Goal: Task Accomplishment & Management: Manage account settings

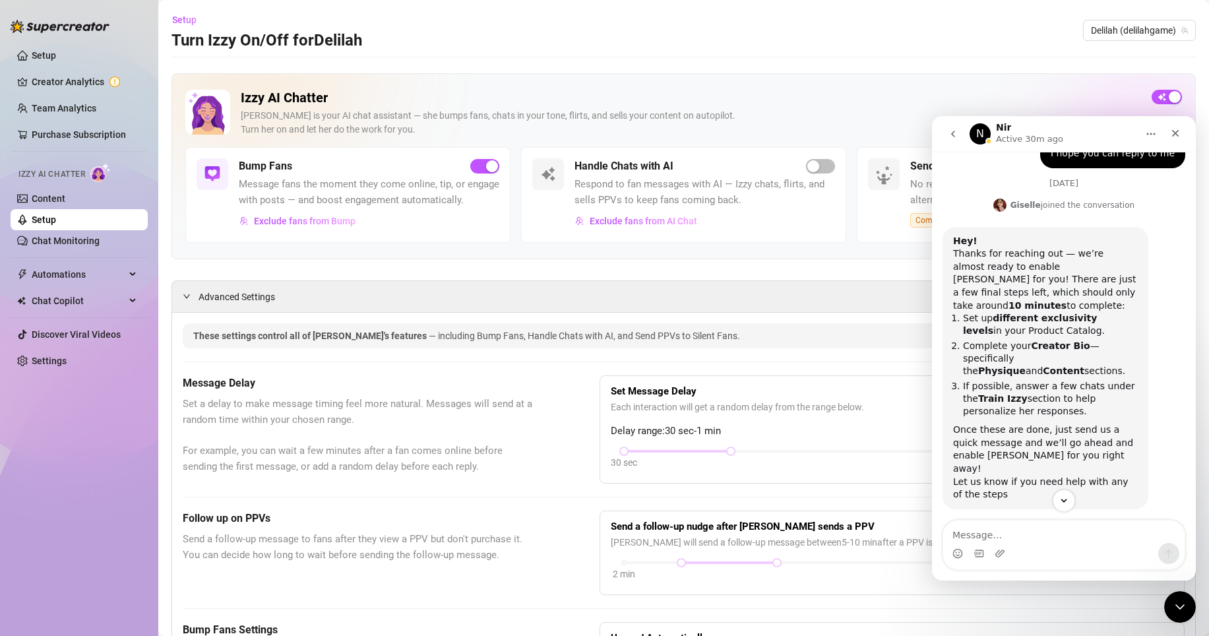
scroll to position [952, 0]
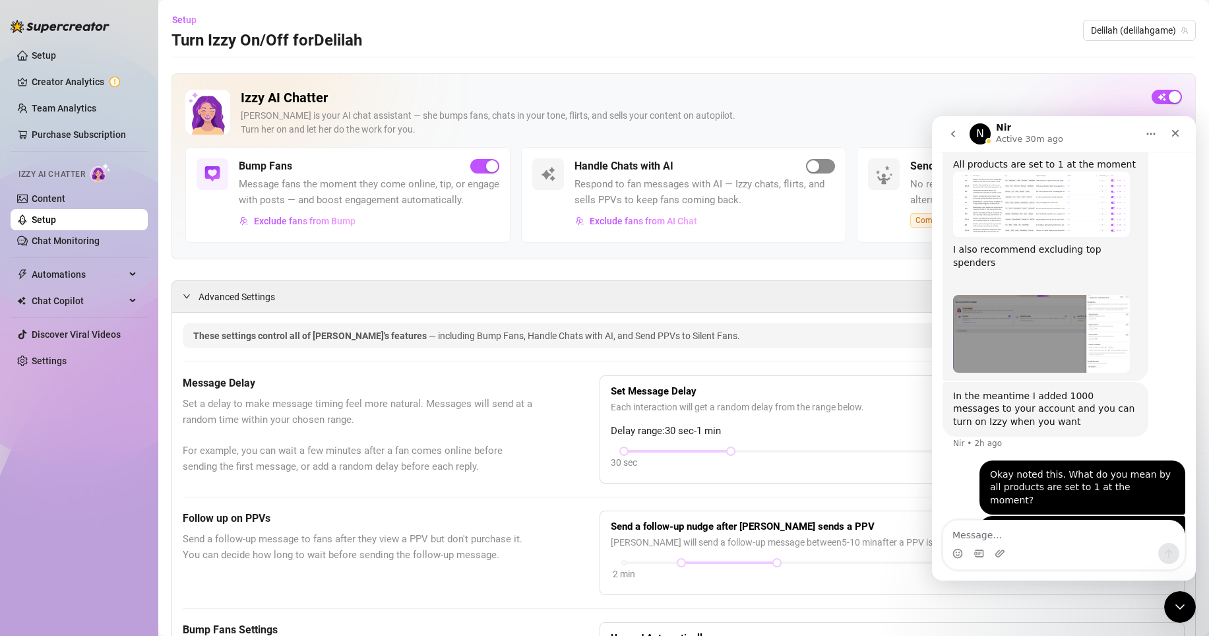
click at [807, 164] on div "button" at bounding box center [813, 166] width 12 height 12
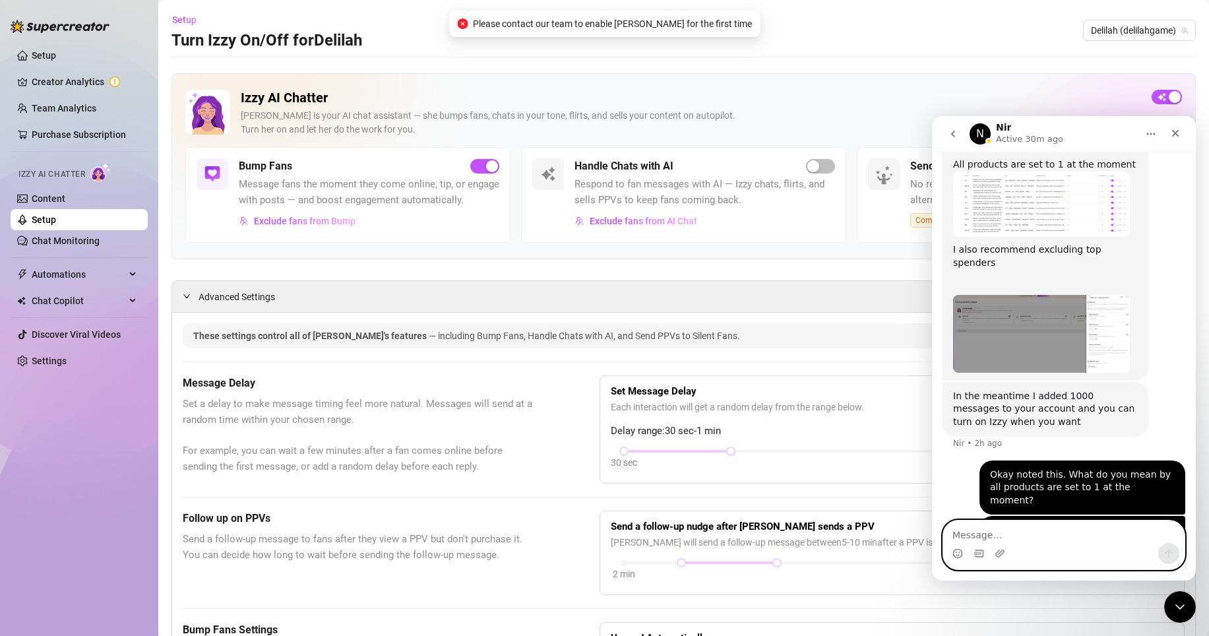
click at [996, 533] on textarea "Message…" at bounding box center [1063, 532] width 241 height 22
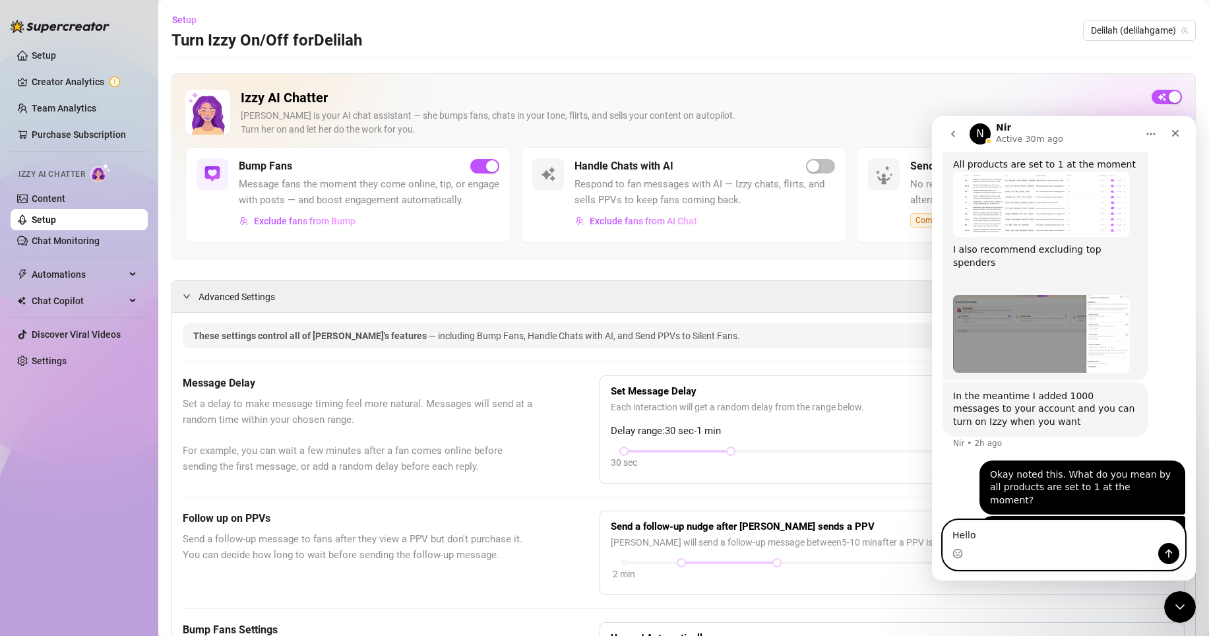
type textarea "?"
type textarea "Hello?"
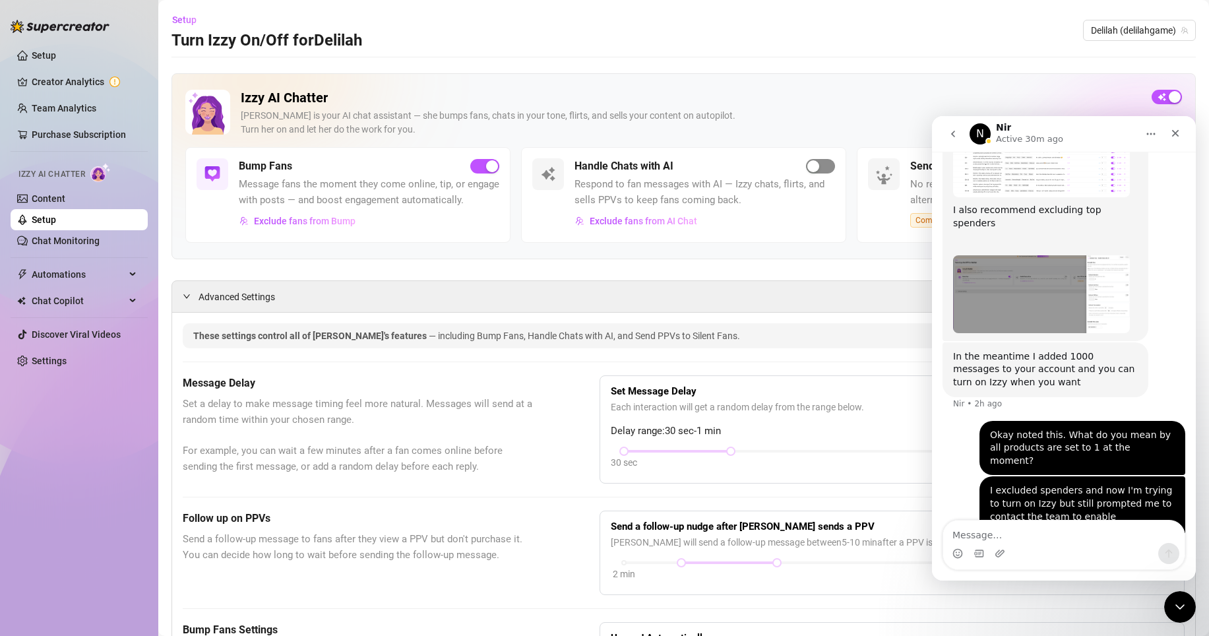
click at [810, 164] on div "button" at bounding box center [813, 166] width 12 height 12
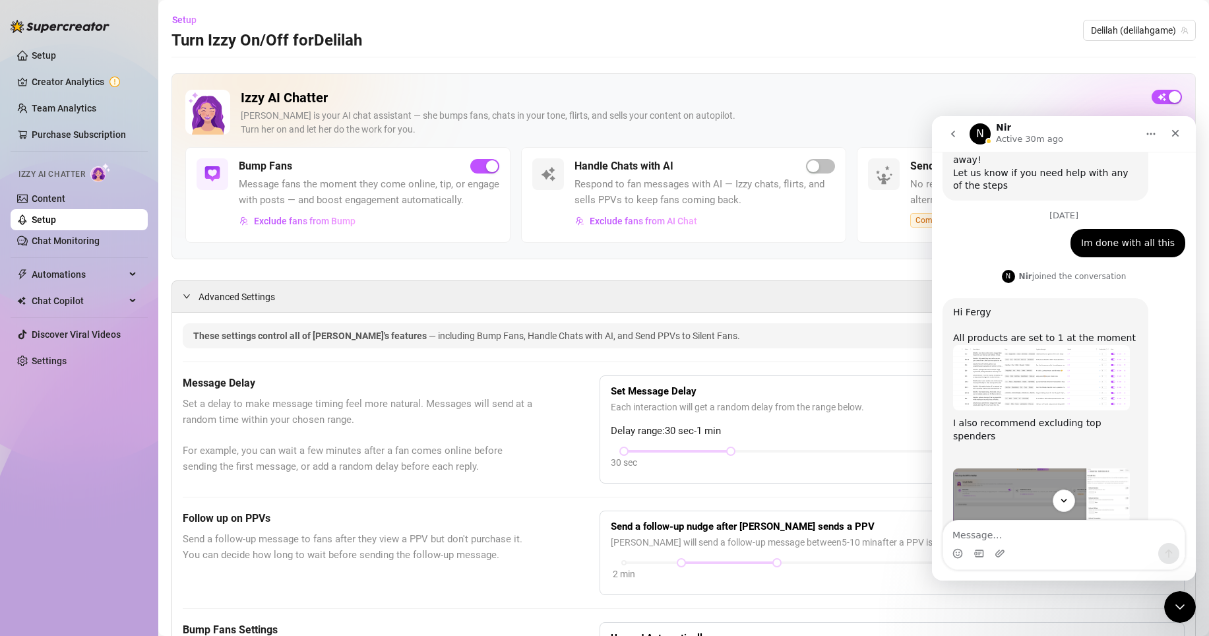
scroll to position [921, 0]
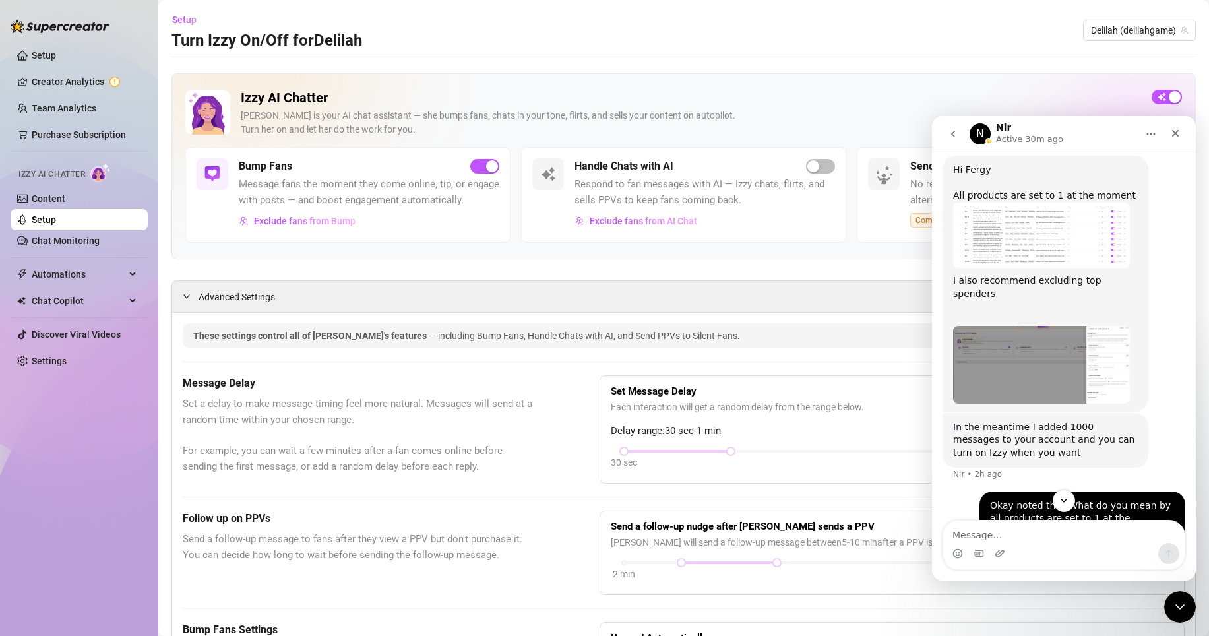
click at [1046, 326] on img "Nir says…" at bounding box center [1041, 365] width 177 height 78
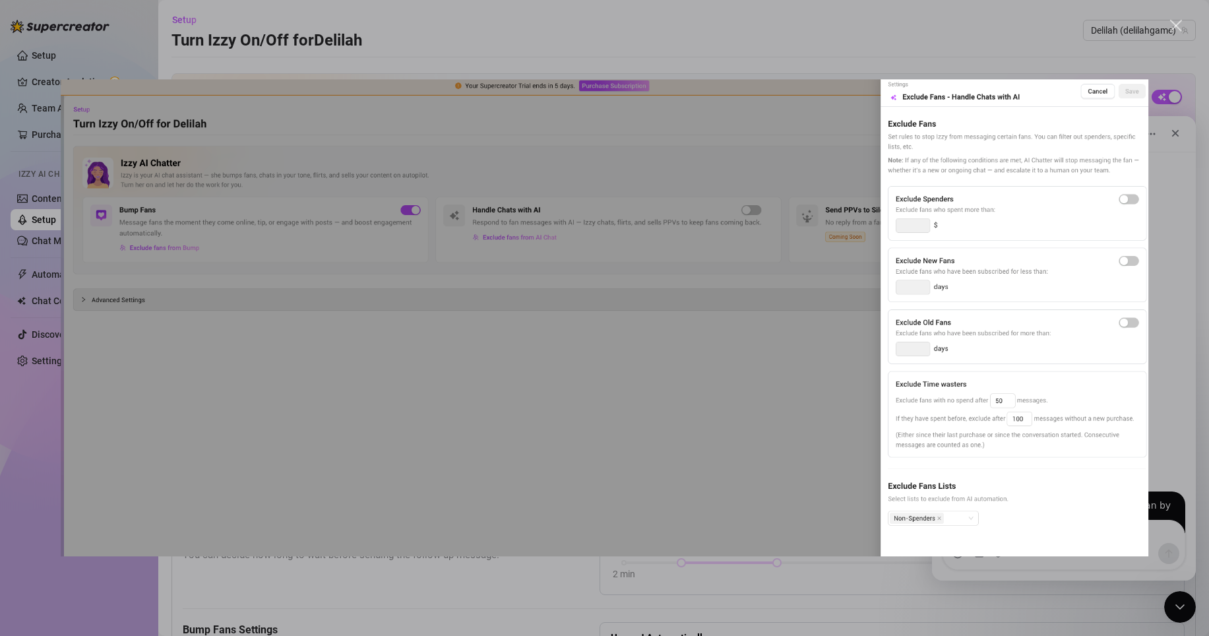
click at [1169, 193] on div "Intercom messenger" at bounding box center [604, 318] width 1209 height 636
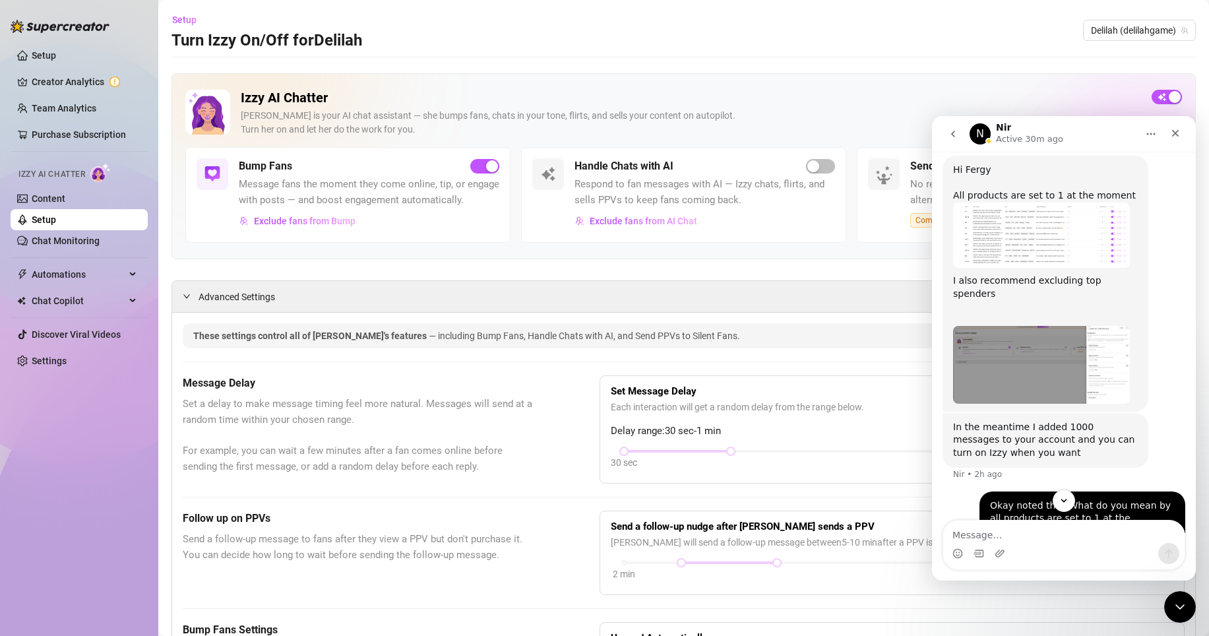
click at [1088, 203] on img "Nir says…" at bounding box center [1041, 235] width 177 height 65
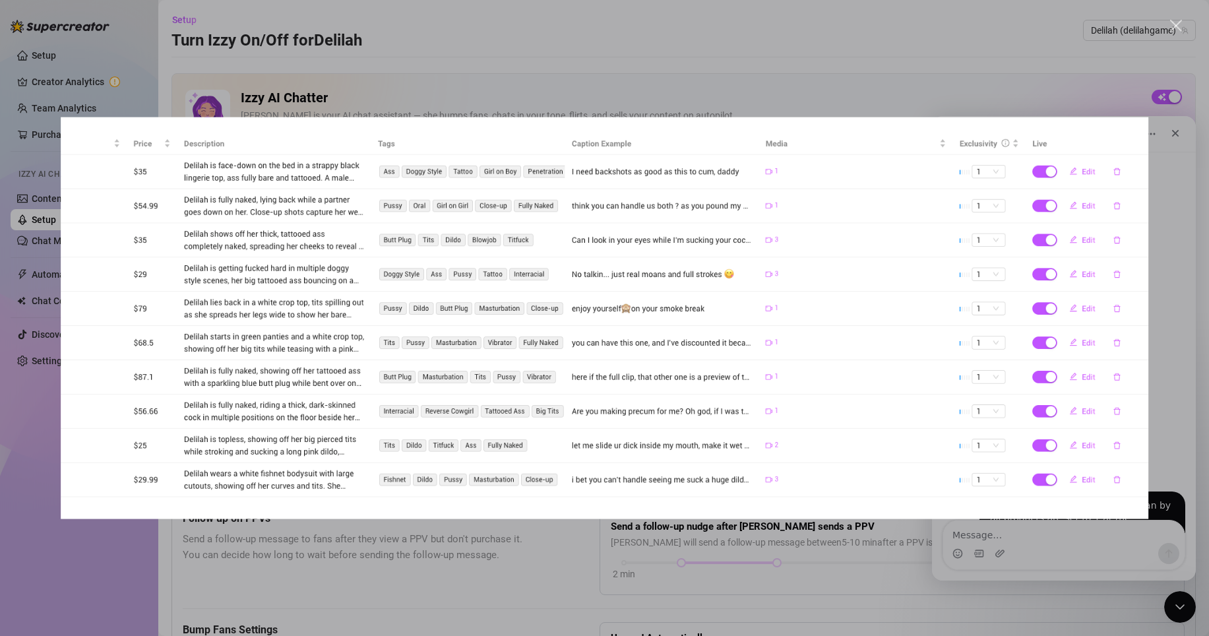
click at [1164, 160] on div "Intercom messenger" at bounding box center [604, 318] width 1209 height 636
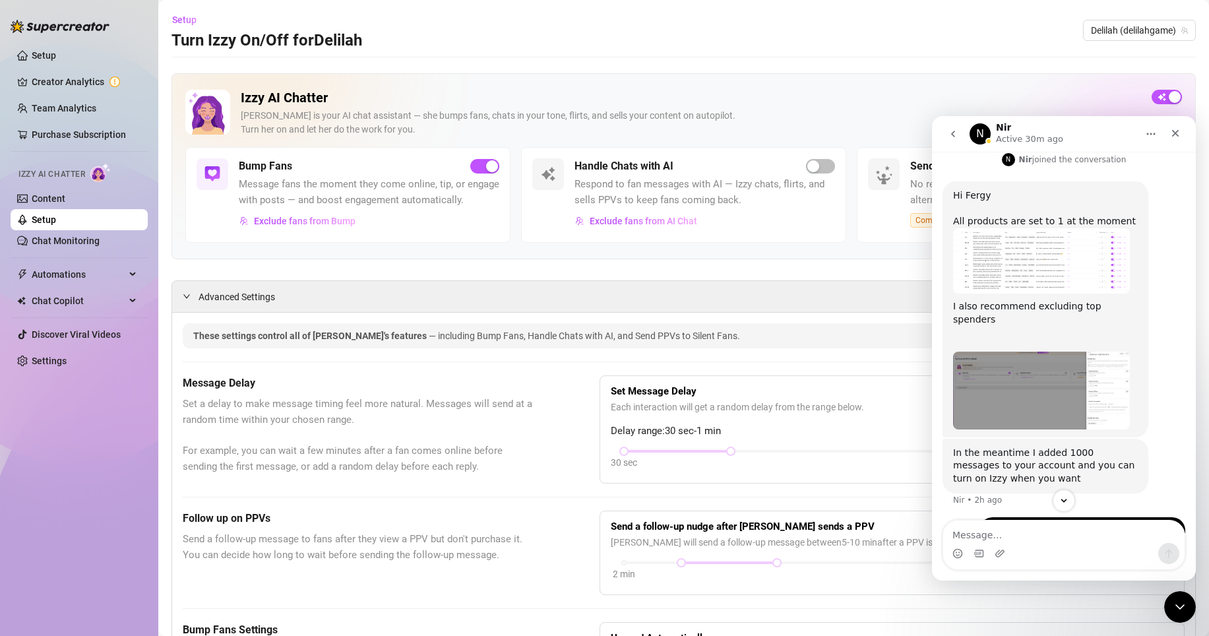
scroll to position [893, 0]
click at [668, 223] on span "Exclude fans from AI Chat" at bounding box center [644, 221] width 108 height 11
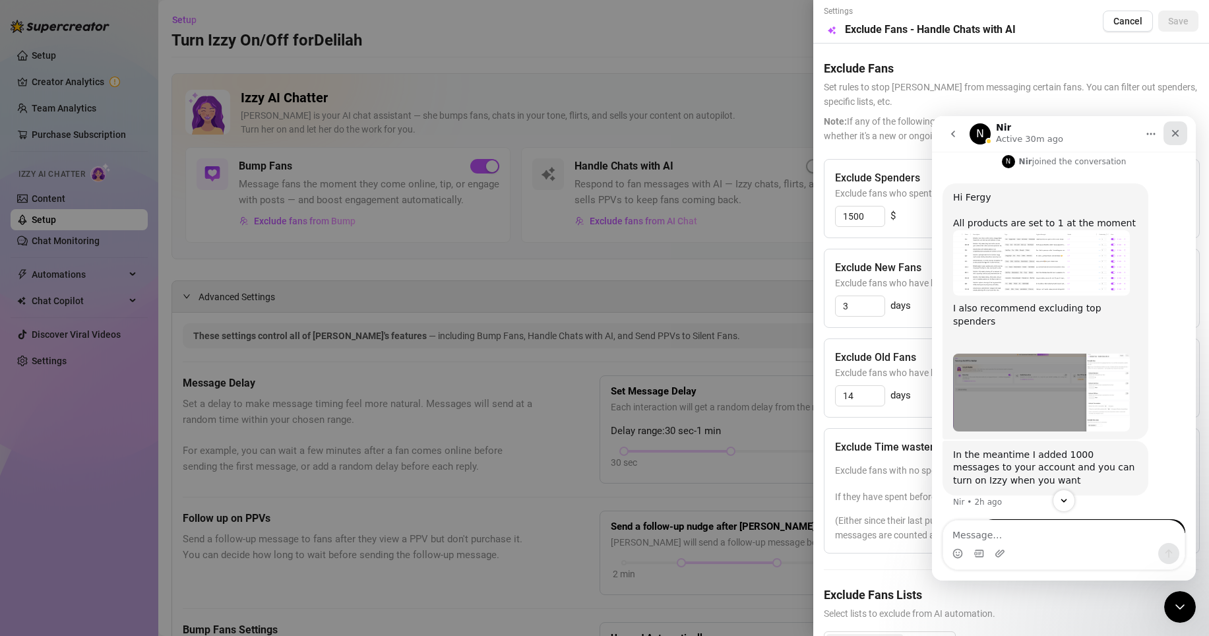
click at [1177, 131] on icon "Close" at bounding box center [1175, 133] width 7 height 7
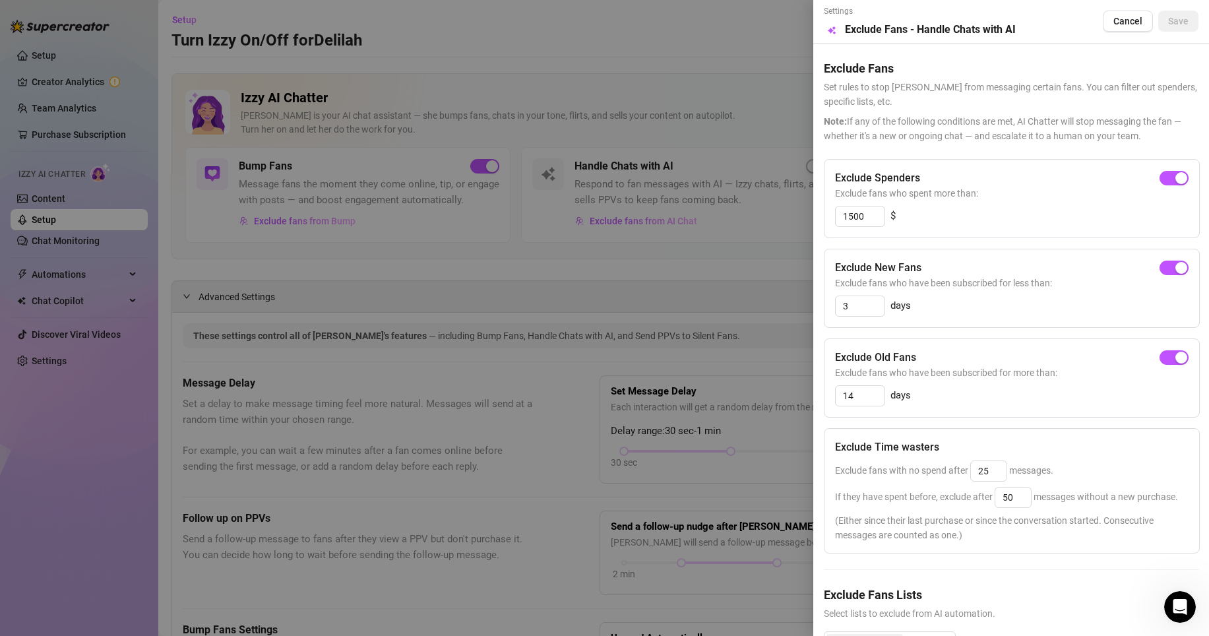
click at [505, 244] on div at bounding box center [604, 318] width 1209 height 636
click at [1125, 18] on span "Cancel" at bounding box center [1128, 21] width 29 height 11
click at [1122, 20] on span "Cancel" at bounding box center [1128, 21] width 29 height 11
click at [773, 338] on div at bounding box center [604, 318] width 1209 height 636
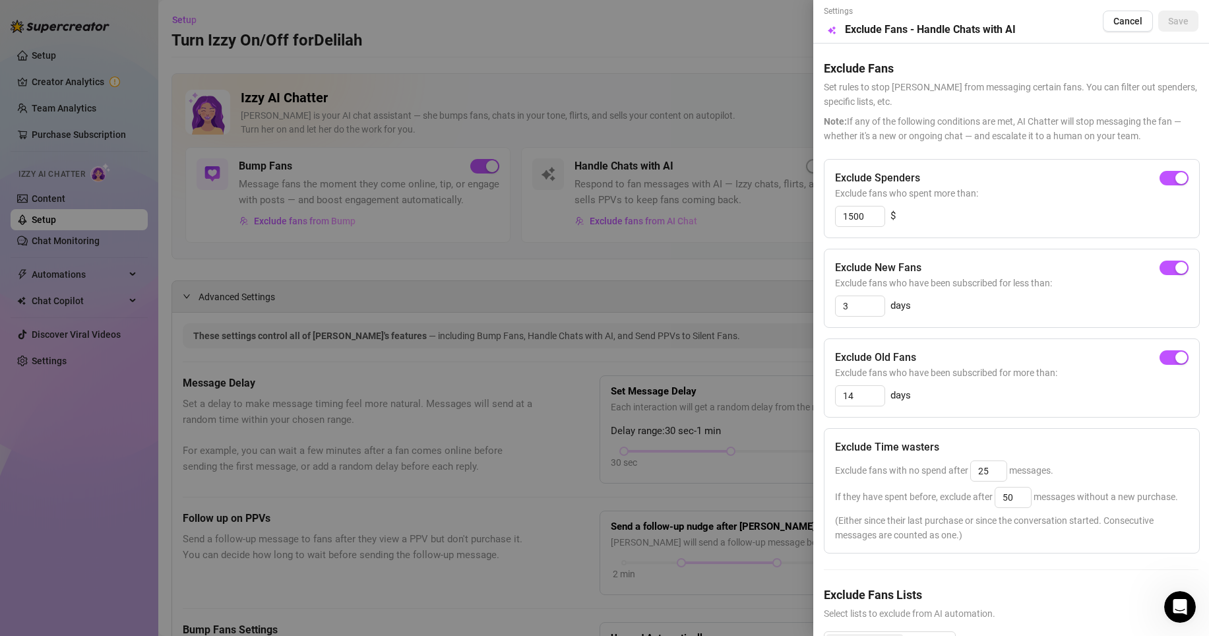
click at [639, 241] on div at bounding box center [604, 318] width 1209 height 636
drag, startPoint x: 639, startPoint y: 241, endPoint x: 482, endPoint y: 230, distance: 156.8
click at [635, 239] on div at bounding box center [604, 318] width 1209 height 636
click at [1114, 18] on span "Cancel" at bounding box center [1128, 21] width 29 height 11
click at [1176, 352] on div "button" at bounding box center [1182, 358] width 12 height 12
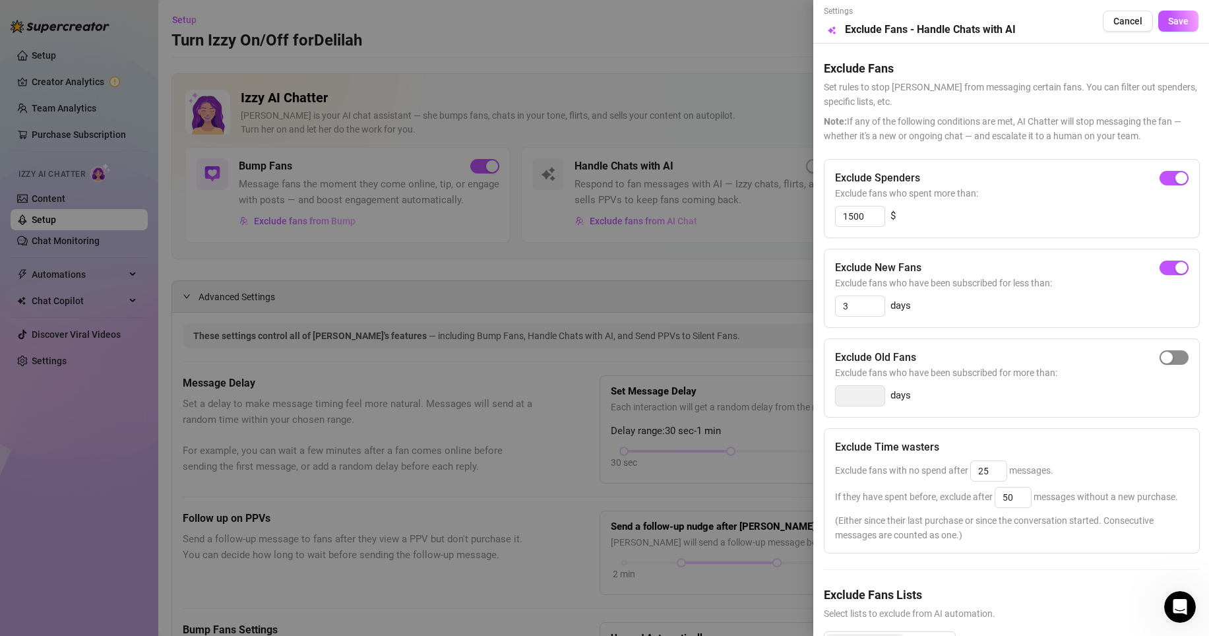
click at [1170, 350] on span "button" at bounding box center [1174, 357] width 29 height 15
type input "14"
click at [1185, 11] on button "Save" at bounding box center [1178, 21] width 40 height 21
click at [1169, 24] on span "Save" at bounding box center [1178, 21] width 20 height 11
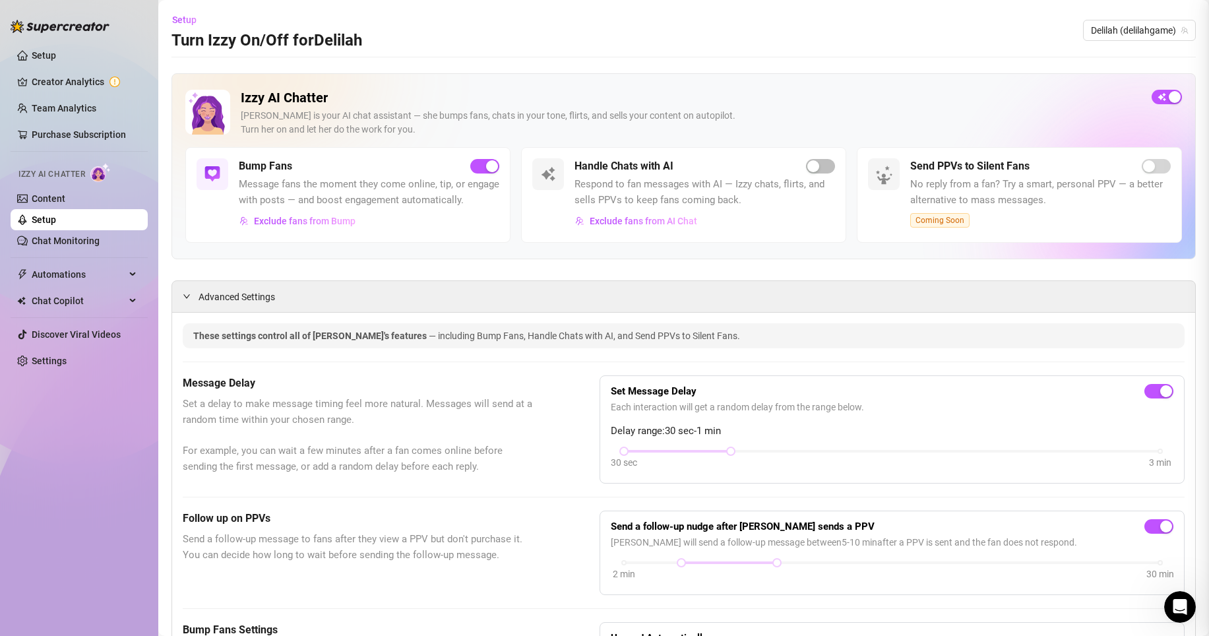
click at [1169, 24] on div "Settings Preview Exclude Fans - Handle Chats with AI Cancel Save Exclude Fans S…" at bounding box center [604, 318] width 1209 height 636
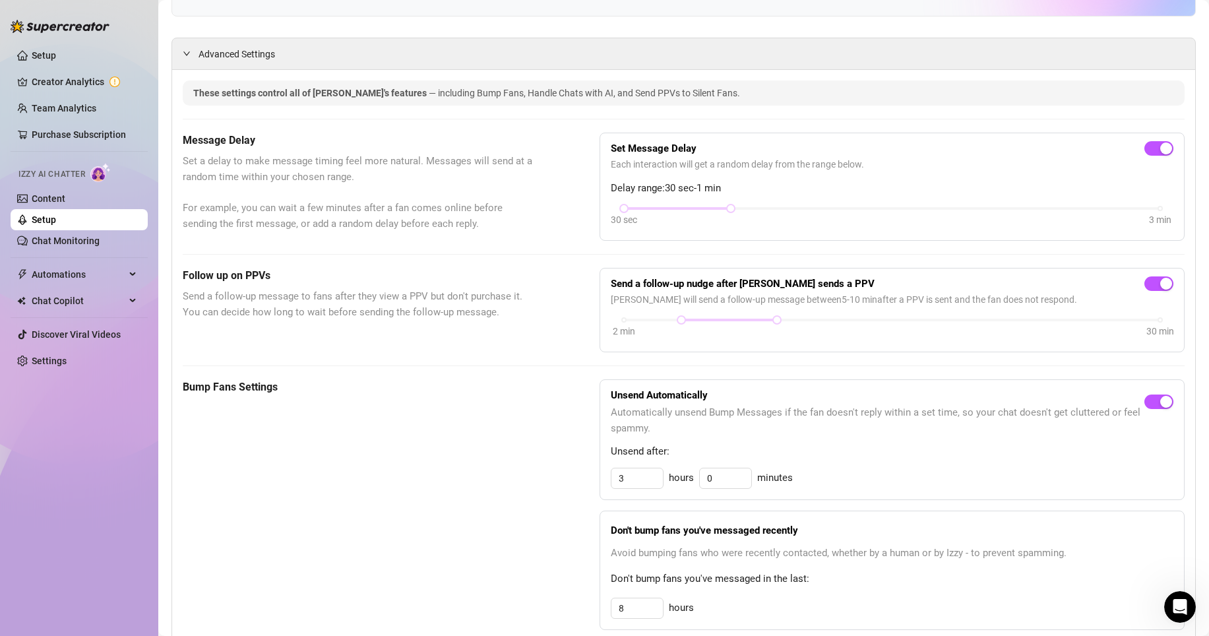
scroll to position [249, 0]
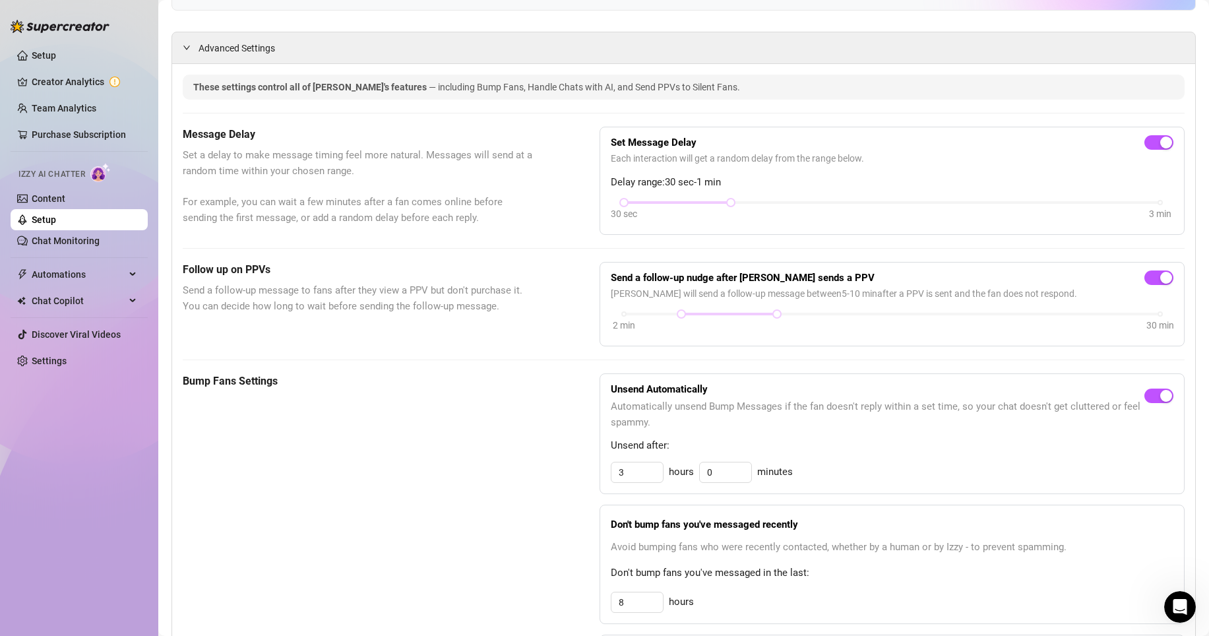
click at [425, 226] on span "Set a delay to make message timing feel more natural. Messages will send at a r…" at bounding box center [358, 187] width 351 height 78
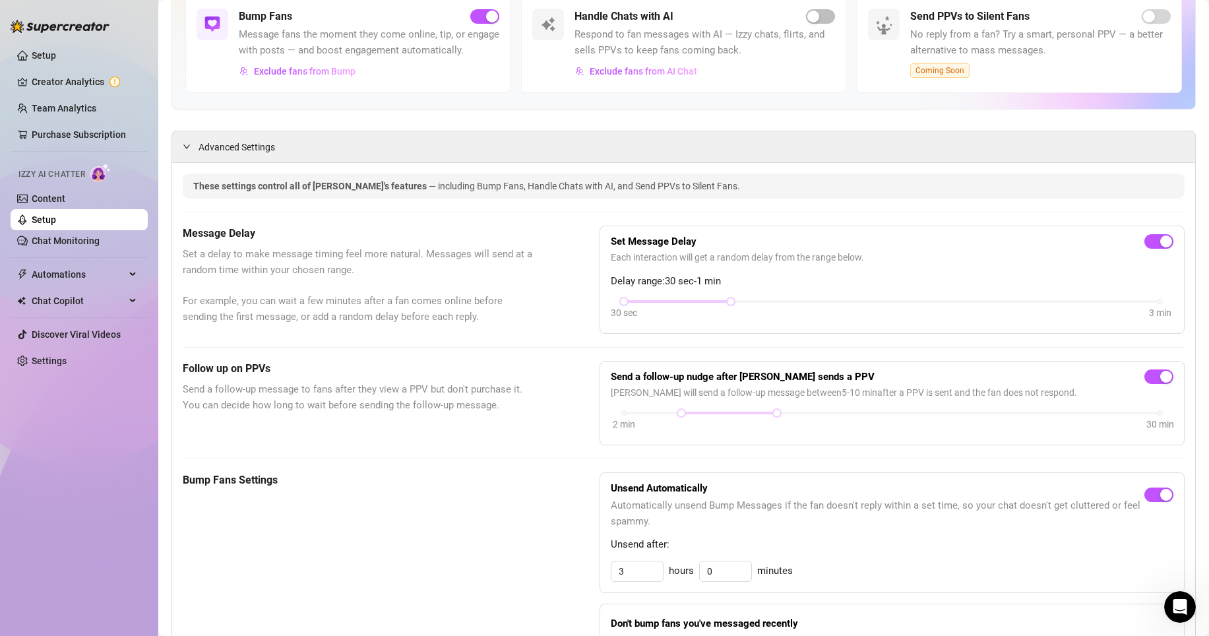
scroll to position [0, 0]
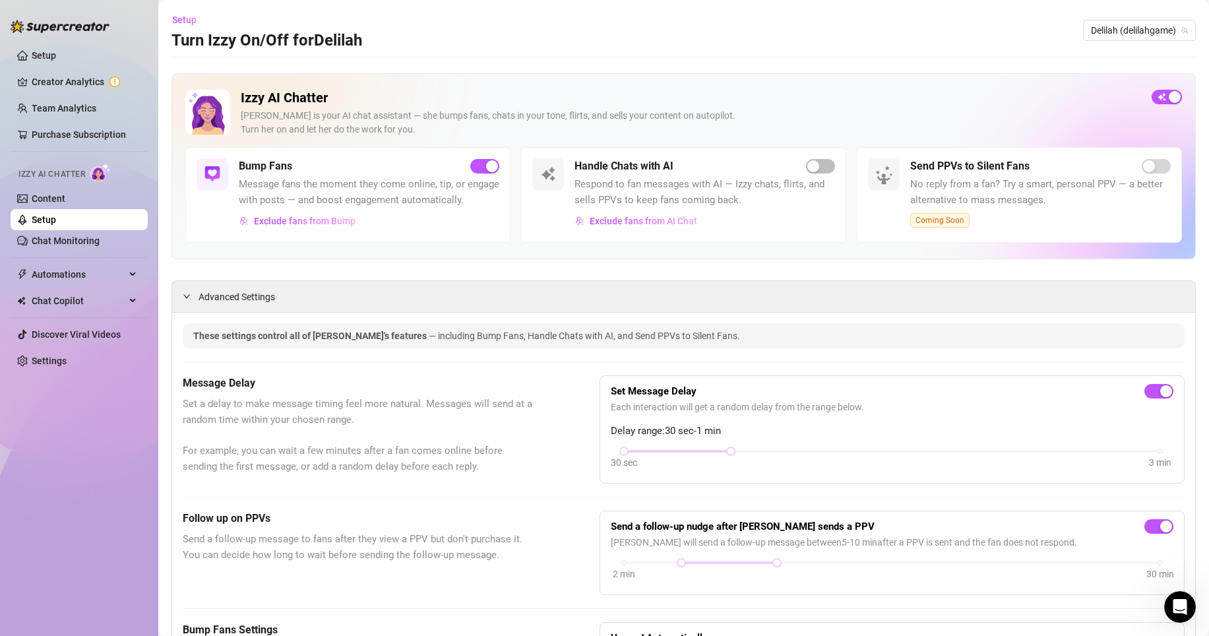
click at [608, 169] on h5 "Handle Chats with AI" at bounding box center [624, 166] width 99 height 16
click at [348, 226] on span "Exclude fans from Bump" at bounding box center [305, 221] width 102 height 11
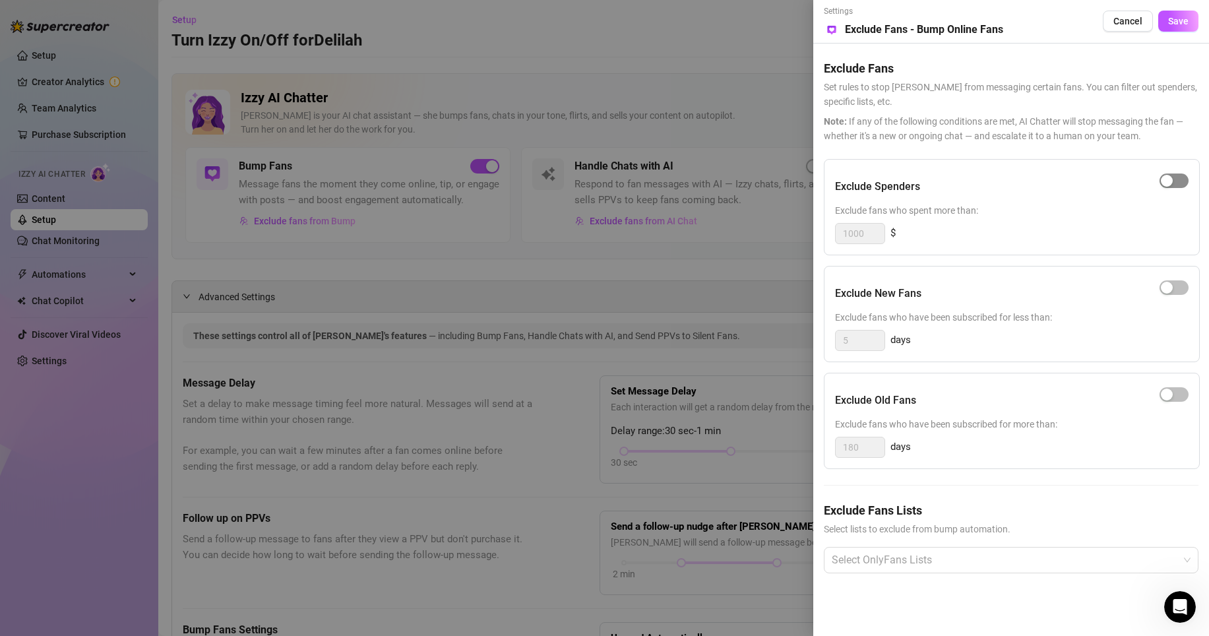
click at [1170, 180] on div "button" at bounding box center [1167, 181] width 12 height 12
click at [1171, 287] on div "button" at bounding box center [1167, 288] width 12 height 12
click at [1176, 389] on span "button" at bounding box center [1174, 394] width 29 height 15
click at [1027, 564] on div at bounding box center [1005, 560] width 356 height 24
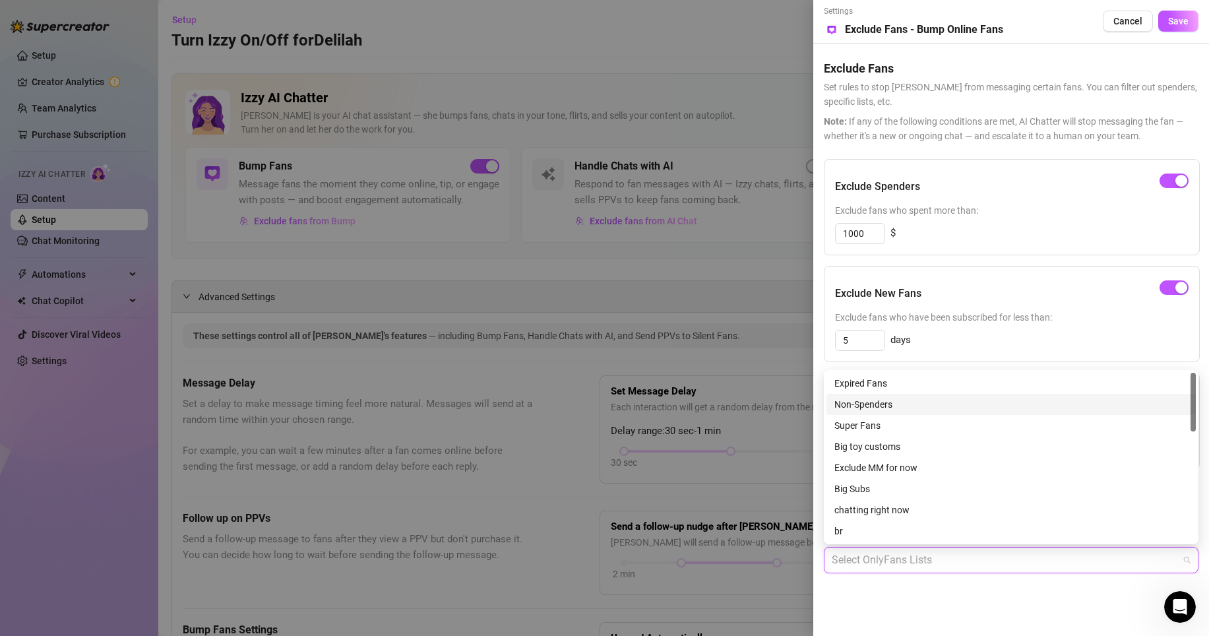
click at [939, 401] on div "Non-Spenders" at bounding box center [1012, 404] width 354 height 15
click at [939, 401] on div "Non-Spenders" at bounding box center [1007, 404] width 344 height 15
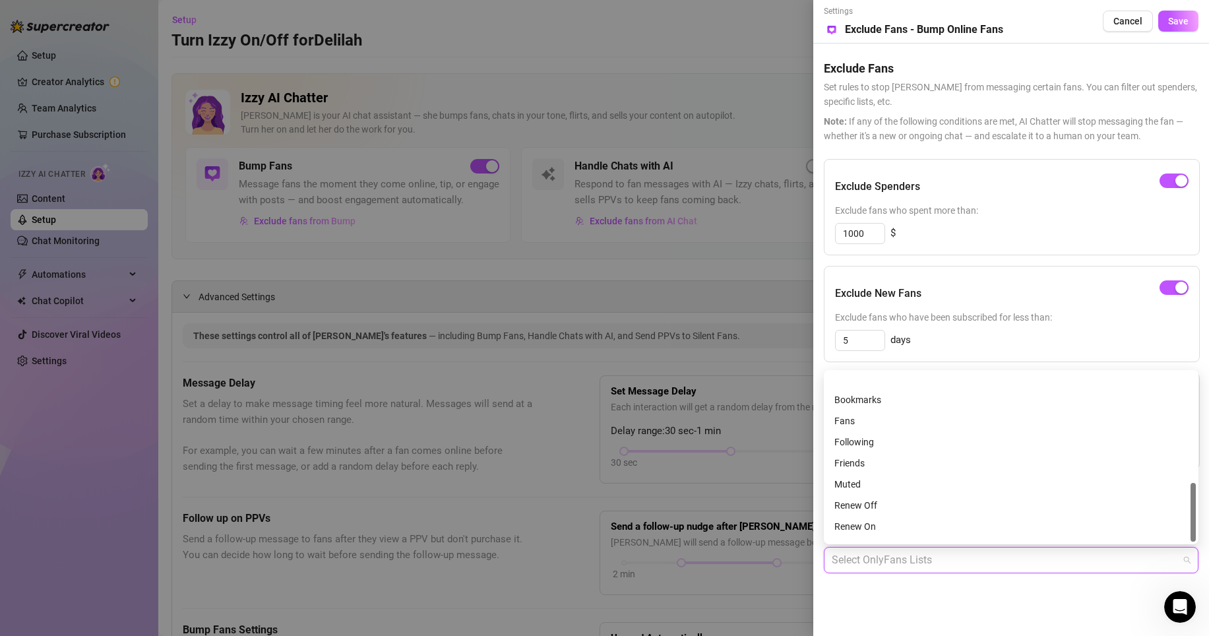
scroll to position [317, 0]
click at [887, 530] on div "Tagged" at bounding box center [1012, 531] width 354 height 15
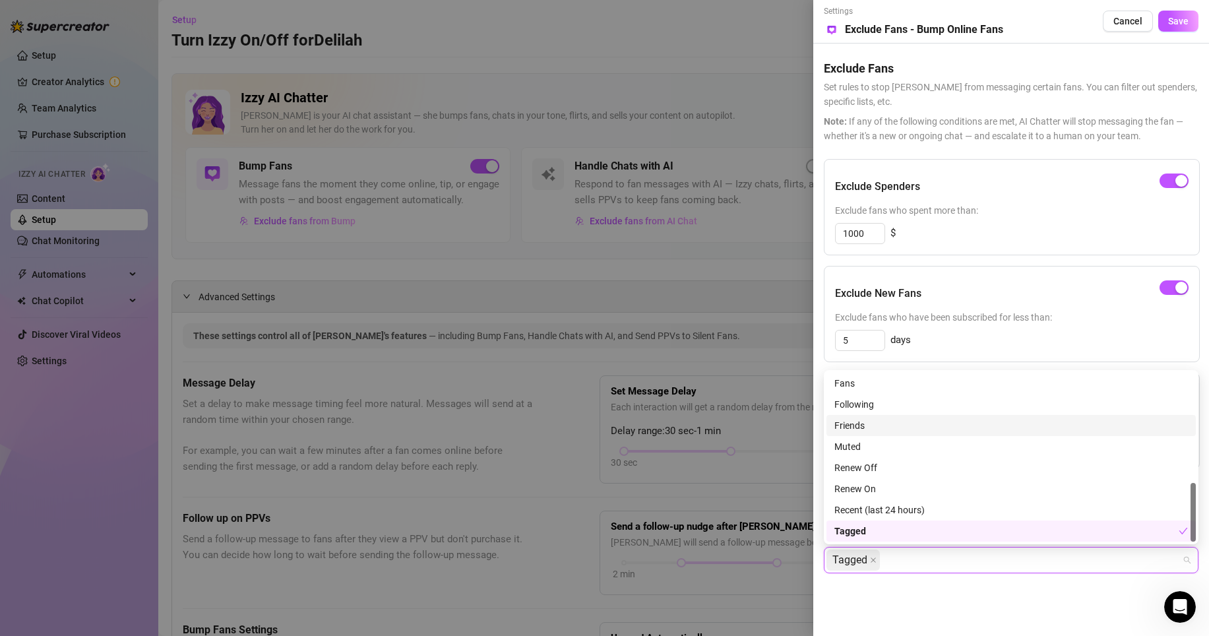
click at [883, 449] on div "Muted" at bounding box center [1012, 446] width 354 height 15
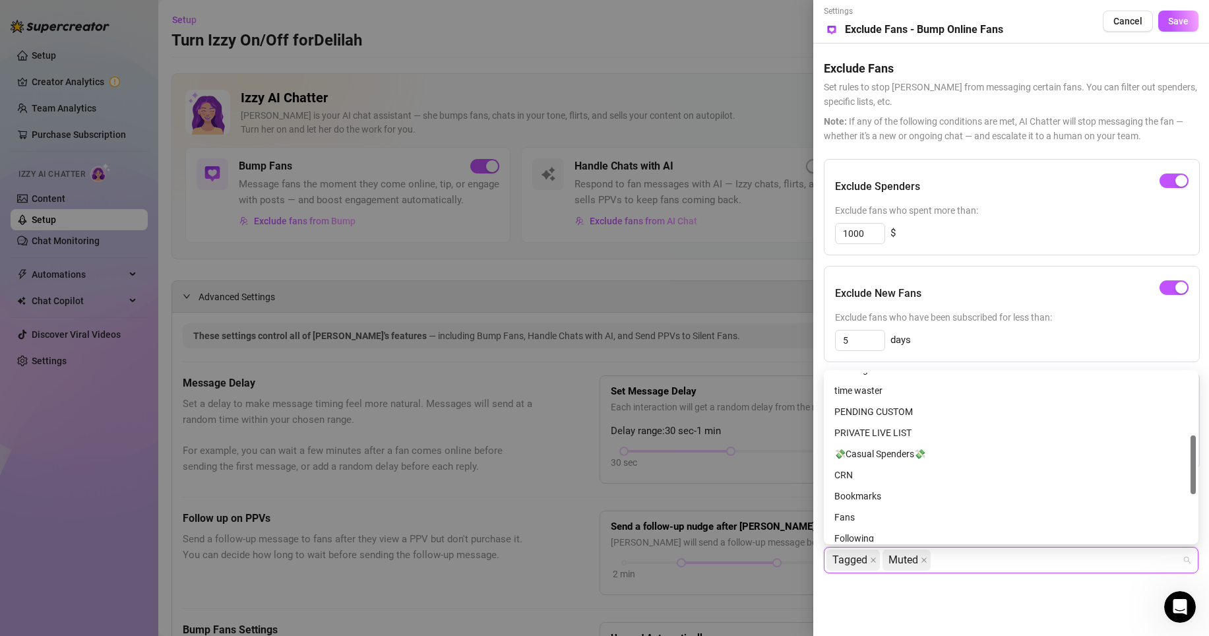
scroll to position [160, 0]
click at [889, 412] on div "time waster" at bounding box center [1012, 413] width 354 height 15
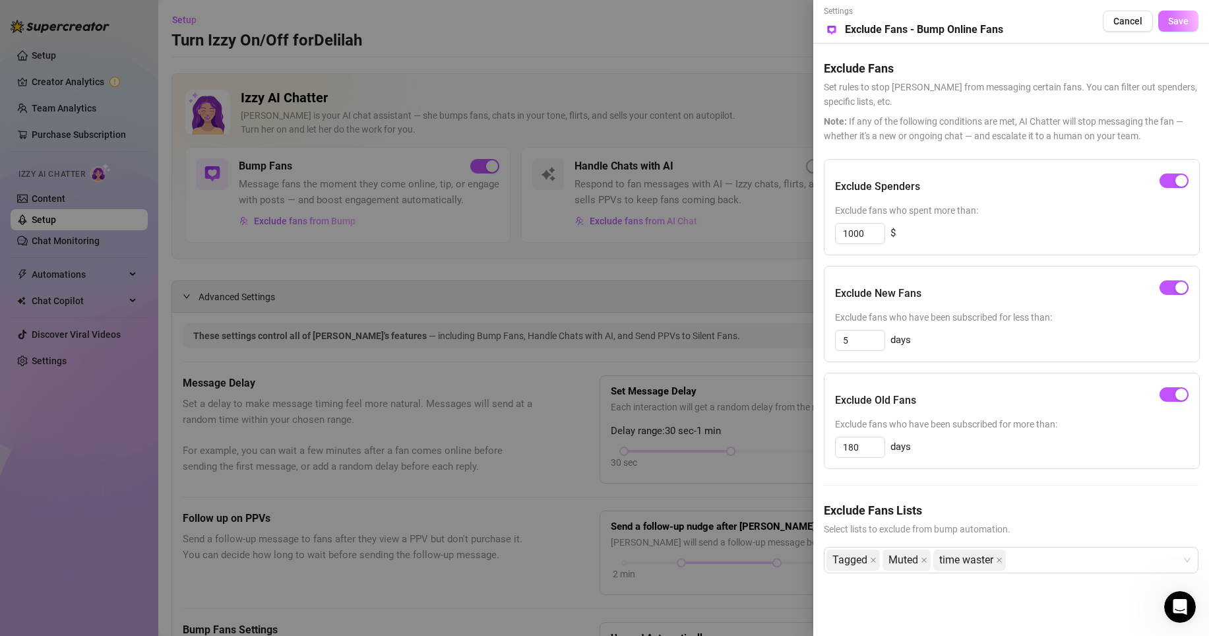
click at [1182, 20] on span "Save" at bounding box center [1178, 21] width 20 height 11
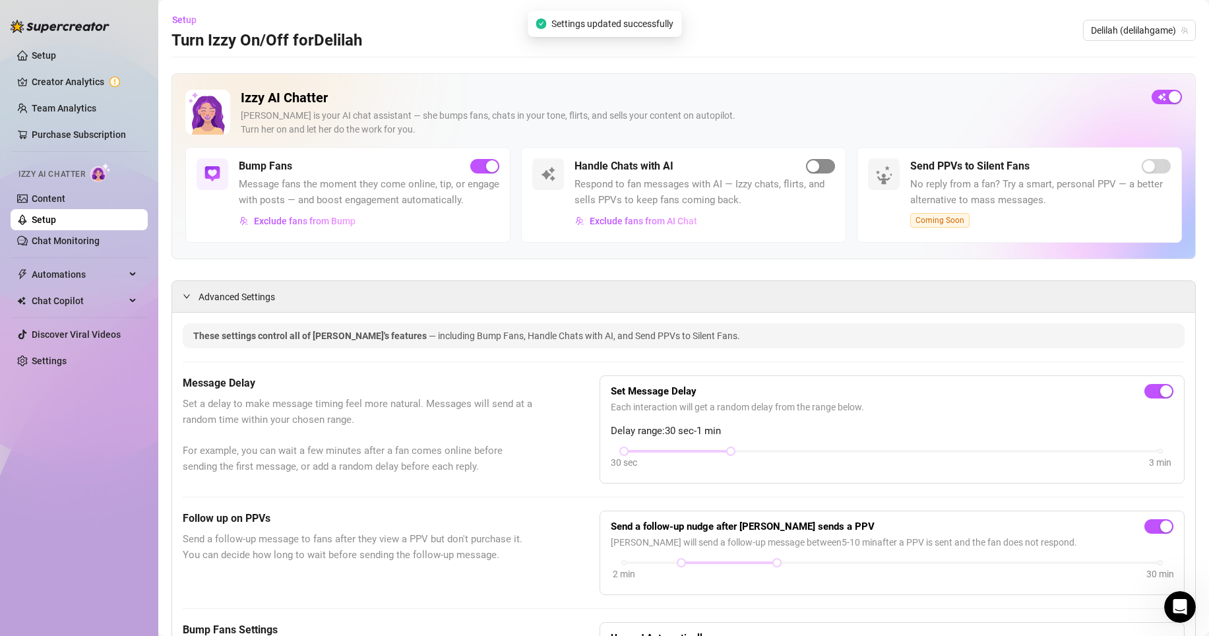
click at [819, 168] on span "button" at bounding box center [820, 166] width 29 height 15
click at [750, 163] on div "Handle Chats with AI" at bounding box center [705, 166] width 261 height 16
click at [55, 195] on link "Content" at bounding box center [49, 198] width 34 height 11
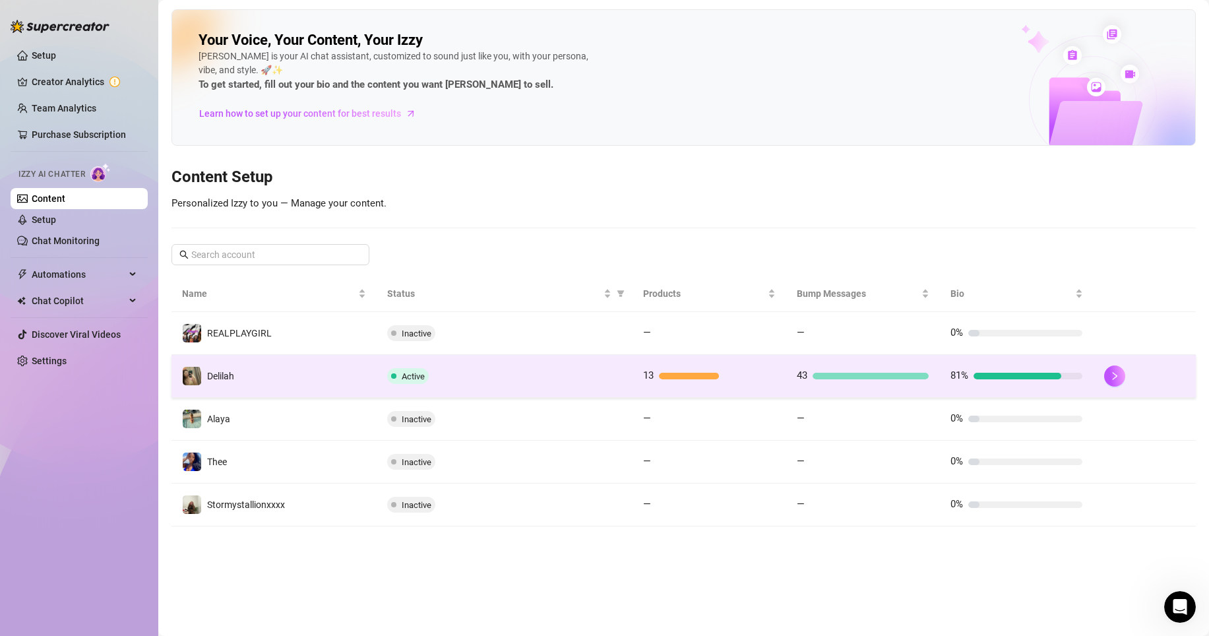
click at [1009, 374] on div at bounding box center [1018, 376] width 88 height 7
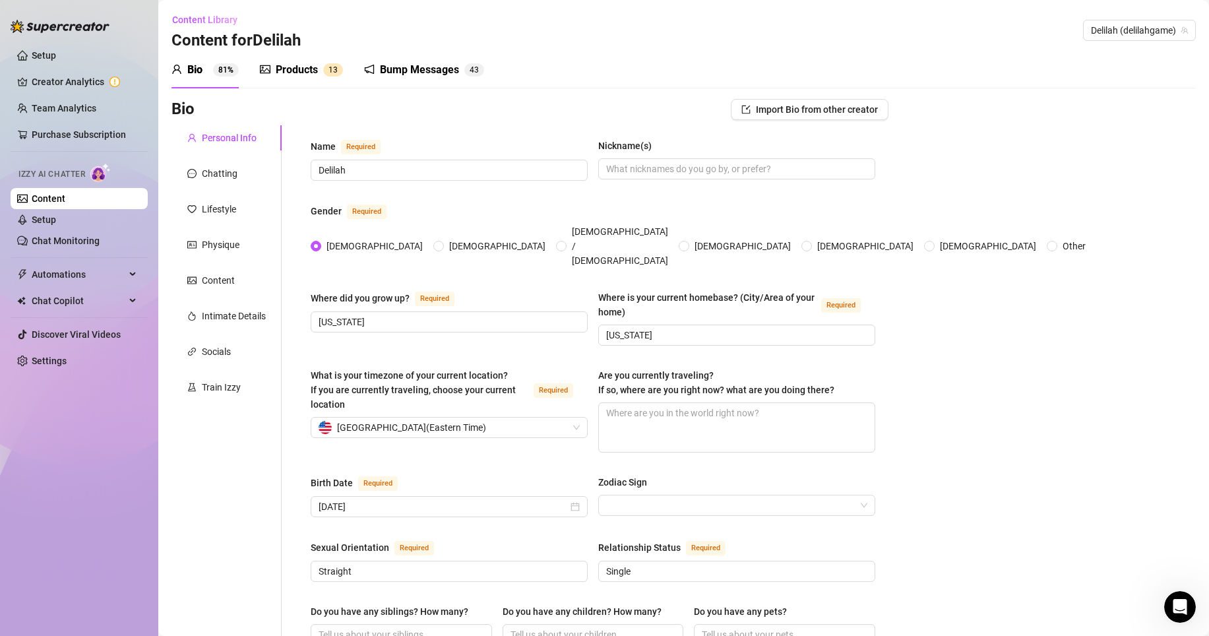
scroll to position [29, 0]
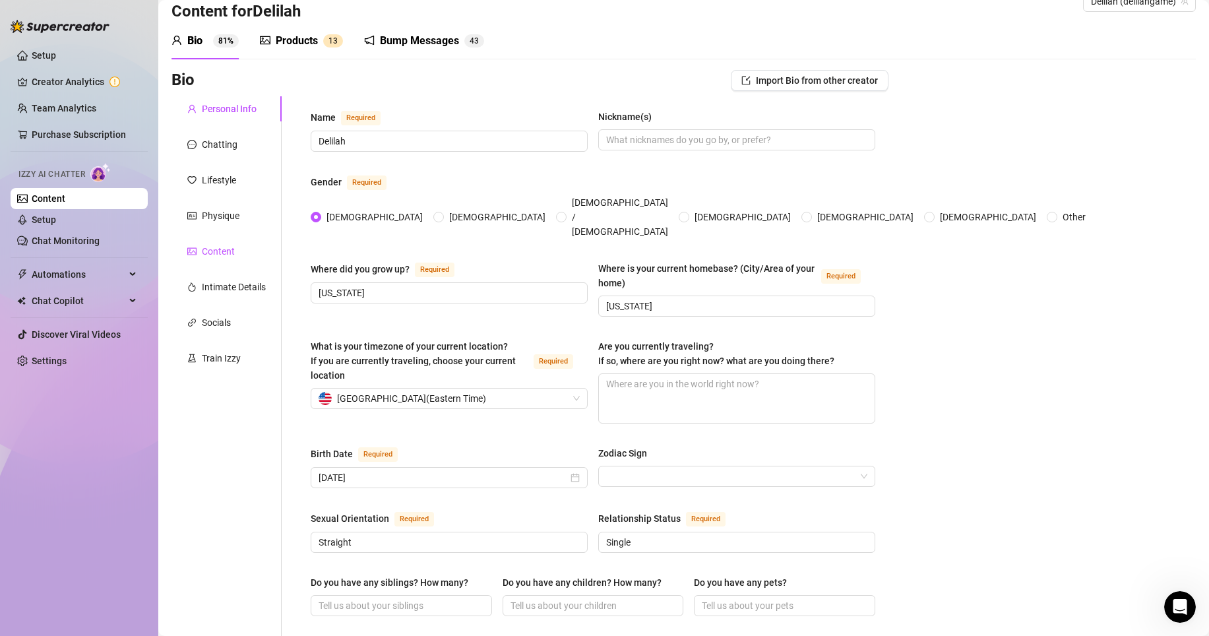
click at [231, 249] on div "Content" at bounding box center [218, 251] width 33 height 15
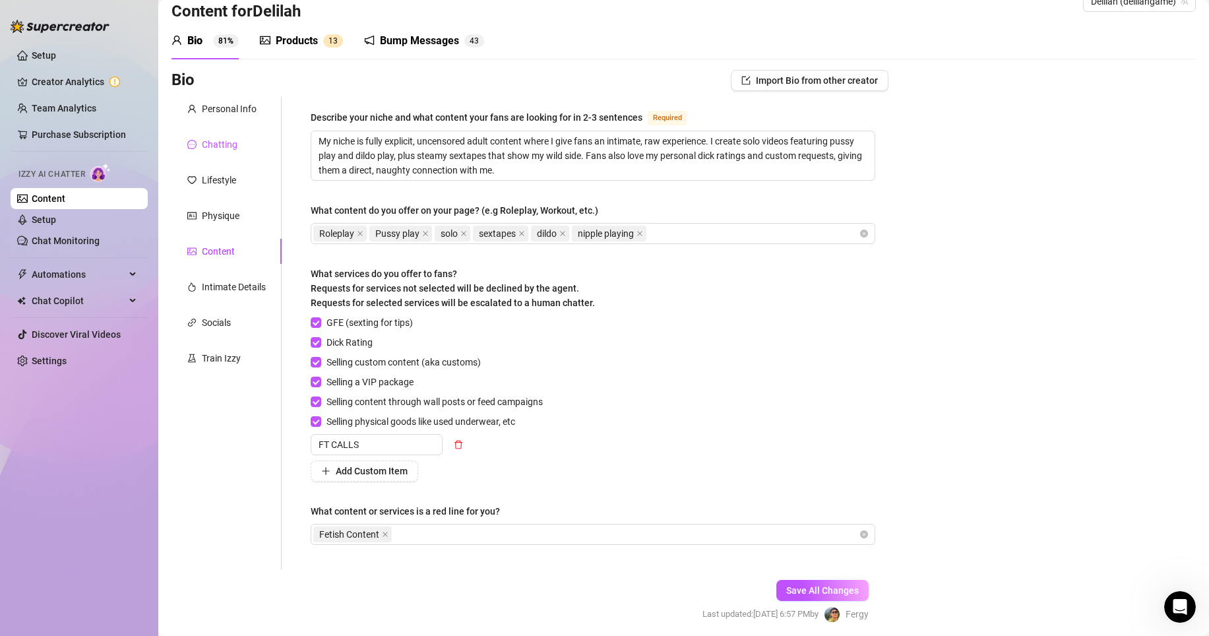
click at [226, 150] on div "Chatting" at bounding box center [220, 144] width 36 height 15
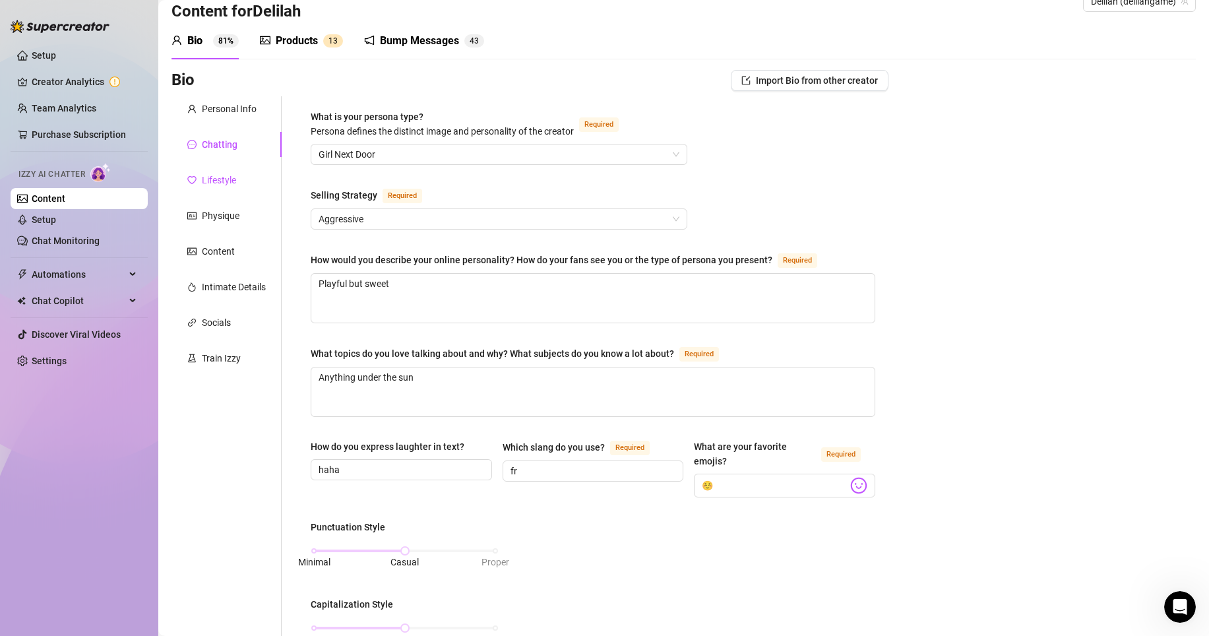
click at [219, 178] on div "Lifestyle" at bounding box center [219, 180] width 34 height 15
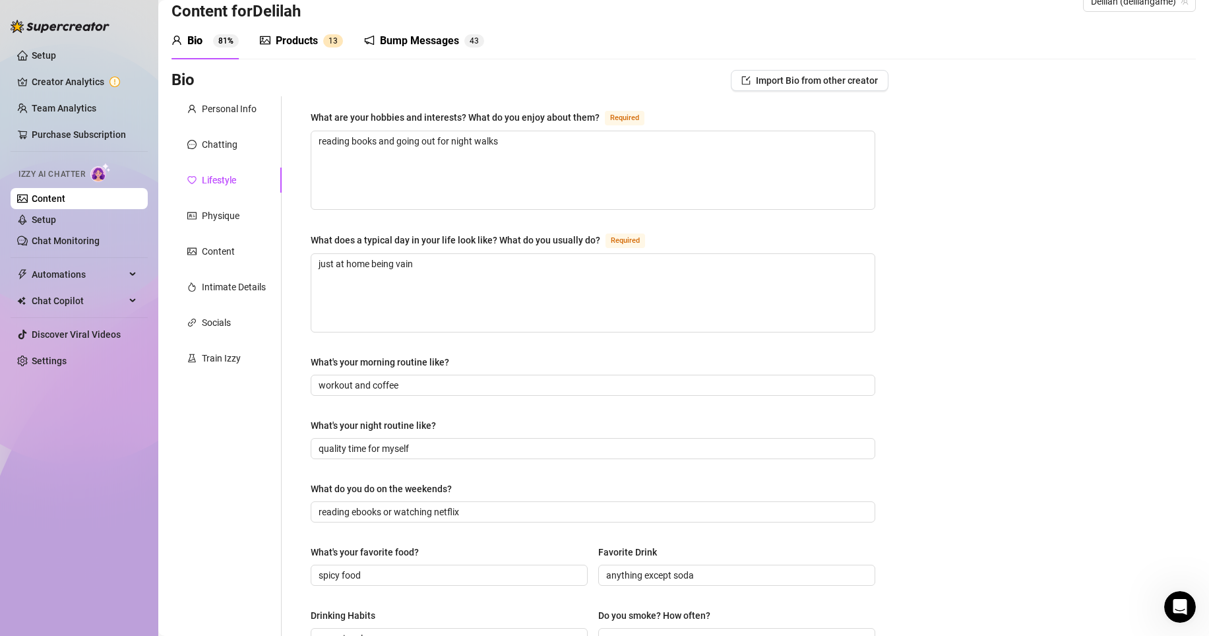
click at [299, 24] on div "Products 1 3" at bounding box center [301, 40] width 83 height 37
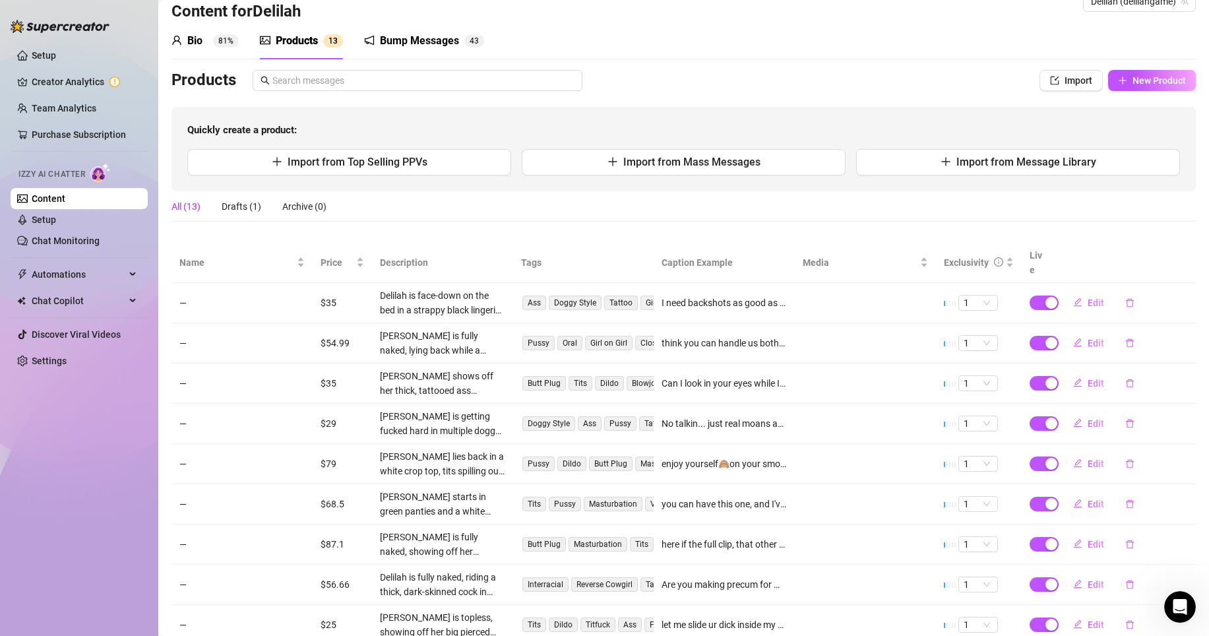
click at [298, 34] on div "Products" at bounding box center [297, 41] width 42 height 16
click at [980, 296] on span "1" at bounding box center [978, 303] width 29 height 15
click at [972, 393] on div "5 🔥" at bounding box center [970, 396] width 18 height 15
click at [977, 296] on span "1" at bounding box center [978, 303] width 29 height 15
click at [972, 398] on div "5 🔥" at bounding box center [970, 396] width 18 height 15
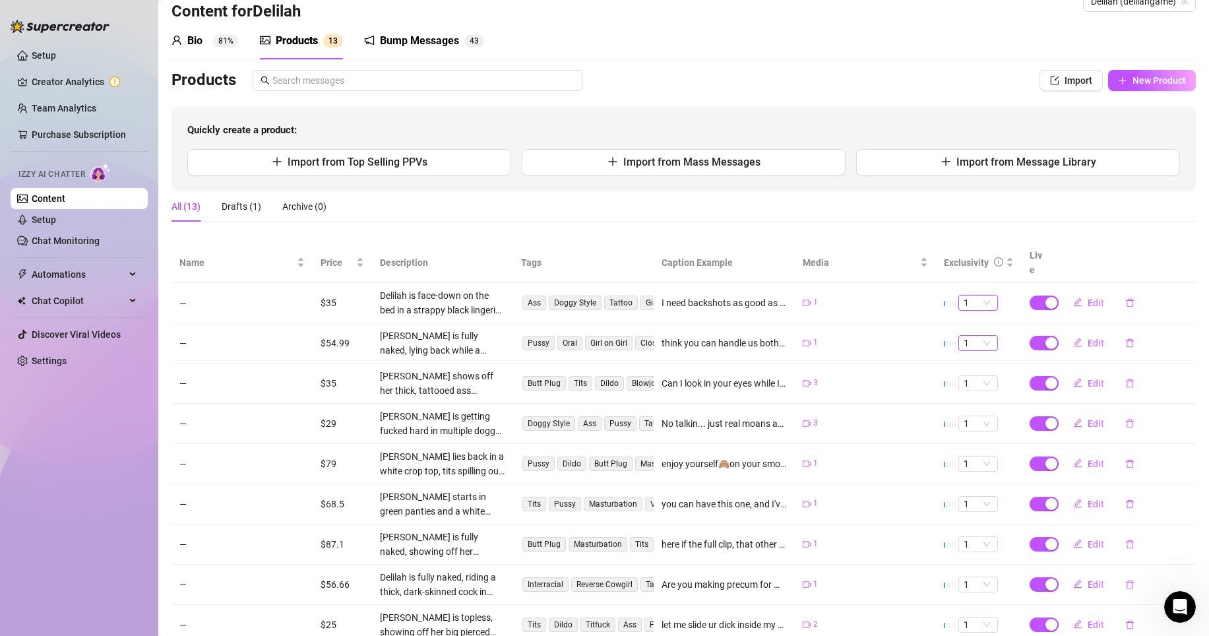
click at [980, 336] on span "1" at bounding box center [978, 343] width 29 height 15
click at [971, 432] on div "5 🔥" at bounding box center [970, 436] width 18 height 15
click at [1075, 292] on button "Edit" at bounding box center [1089, 302] width 52 height 21
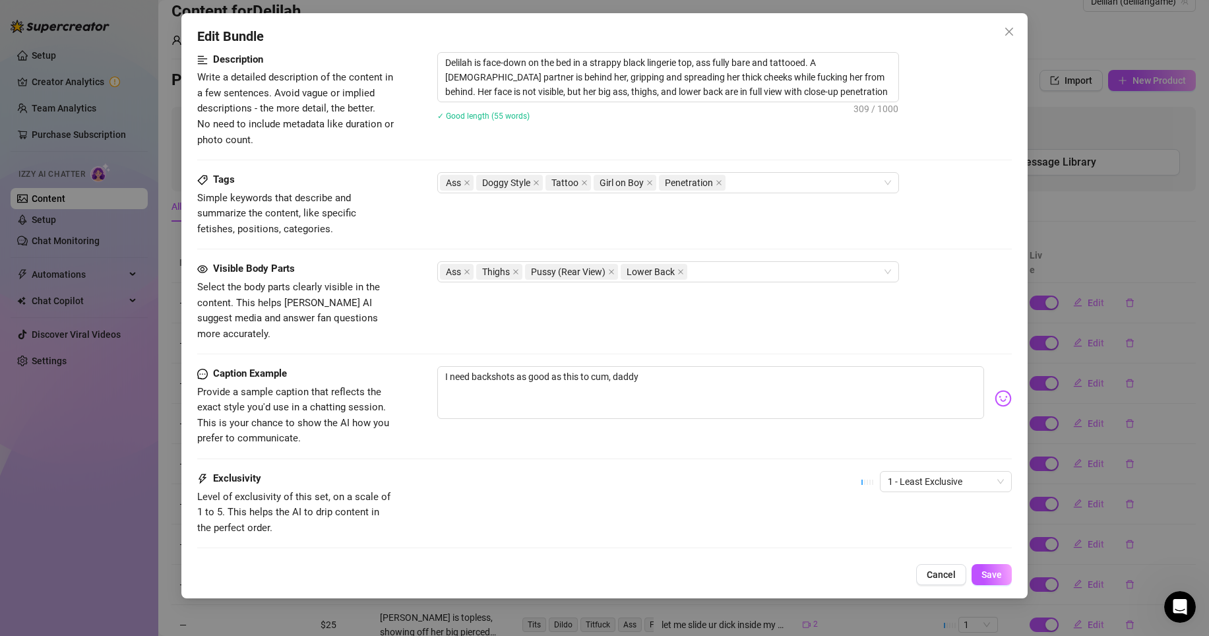
scroll to position [604, 0]
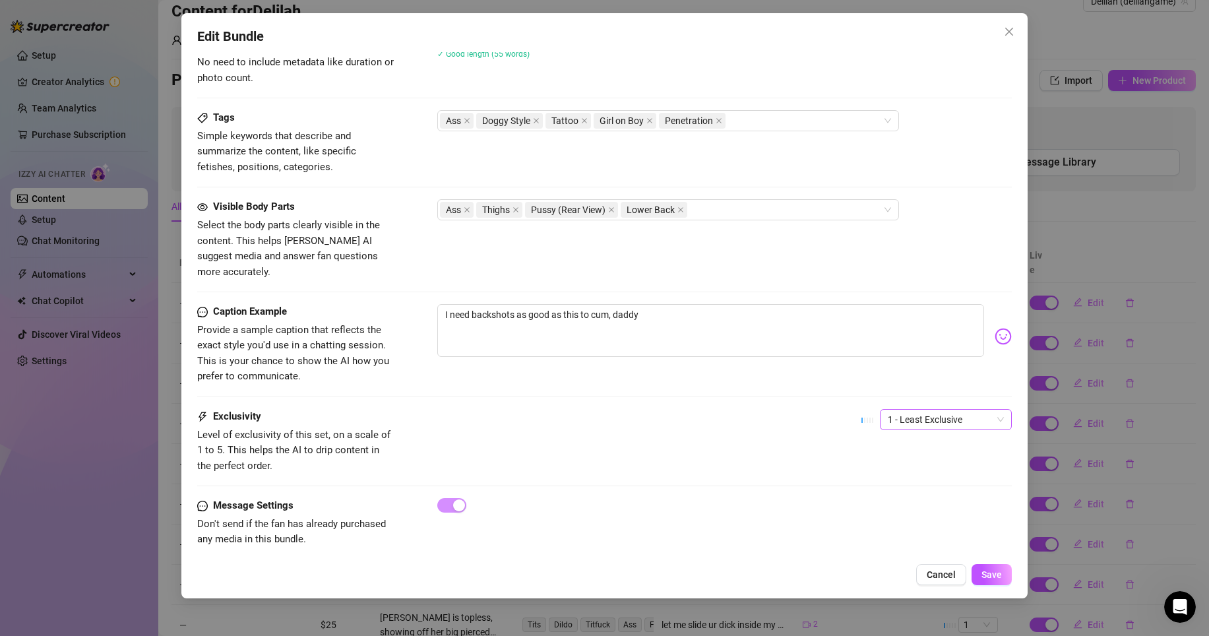
click at [914, 410] on span "1 - Least Exclusive" at bounding box center [946, 420] width 116 height 20
click at [913, 517] on div "5 - Most Exclusive 🔥" at bounding box center [936, 514] width 111 height 15
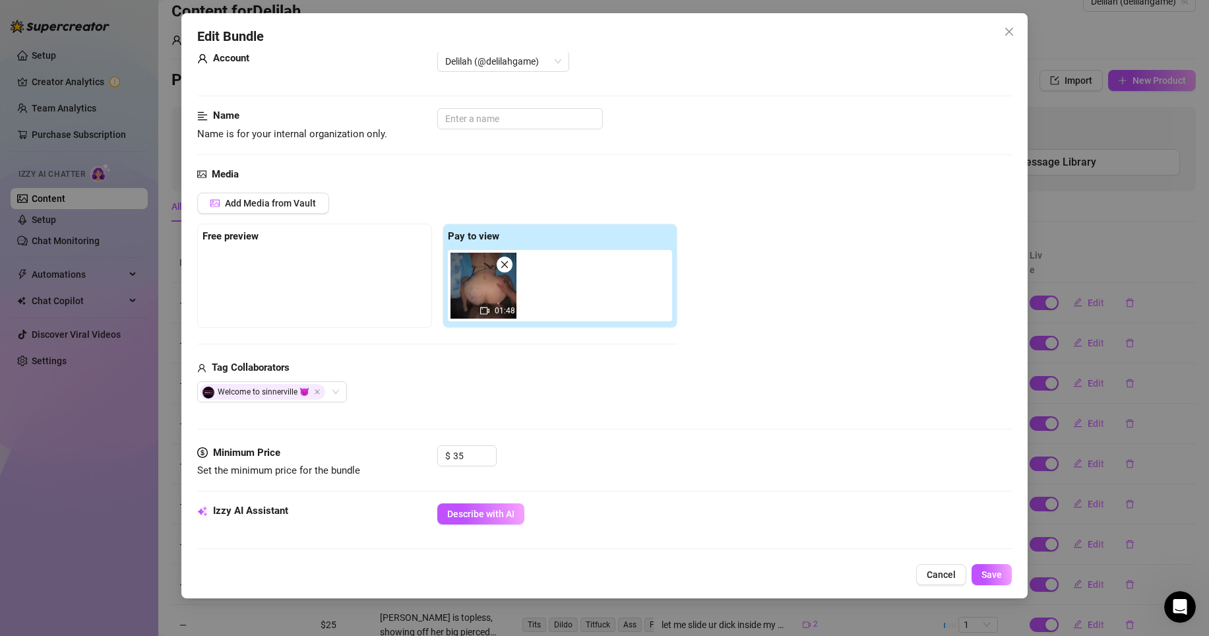
scroll to position [0, 0]
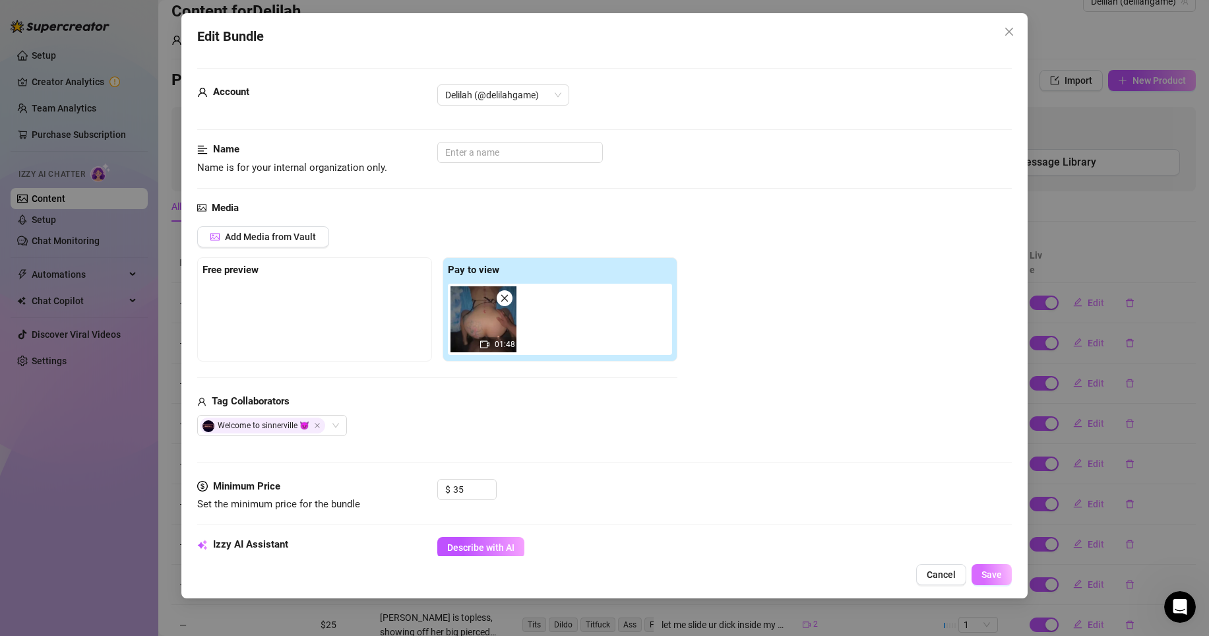
click at [985, 566] on button "Save" at bounding box center [992, 574] width 40 height 21
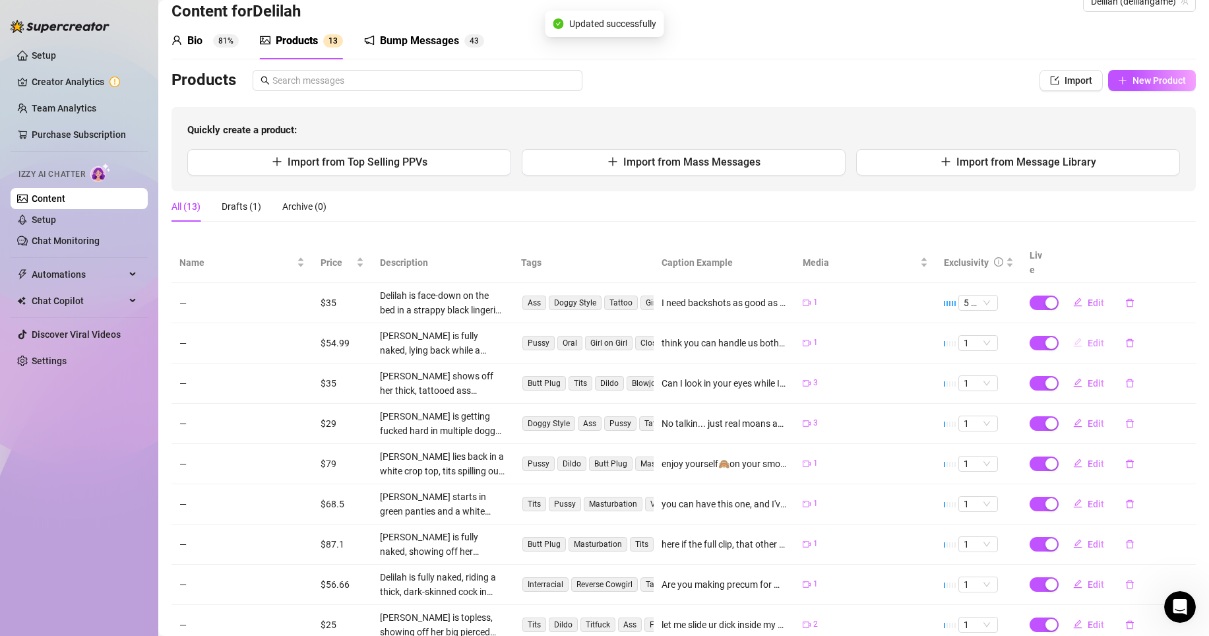
click at [1089, 338] on span "Edit" at bounding box center [1096, 343] width 16 height 11
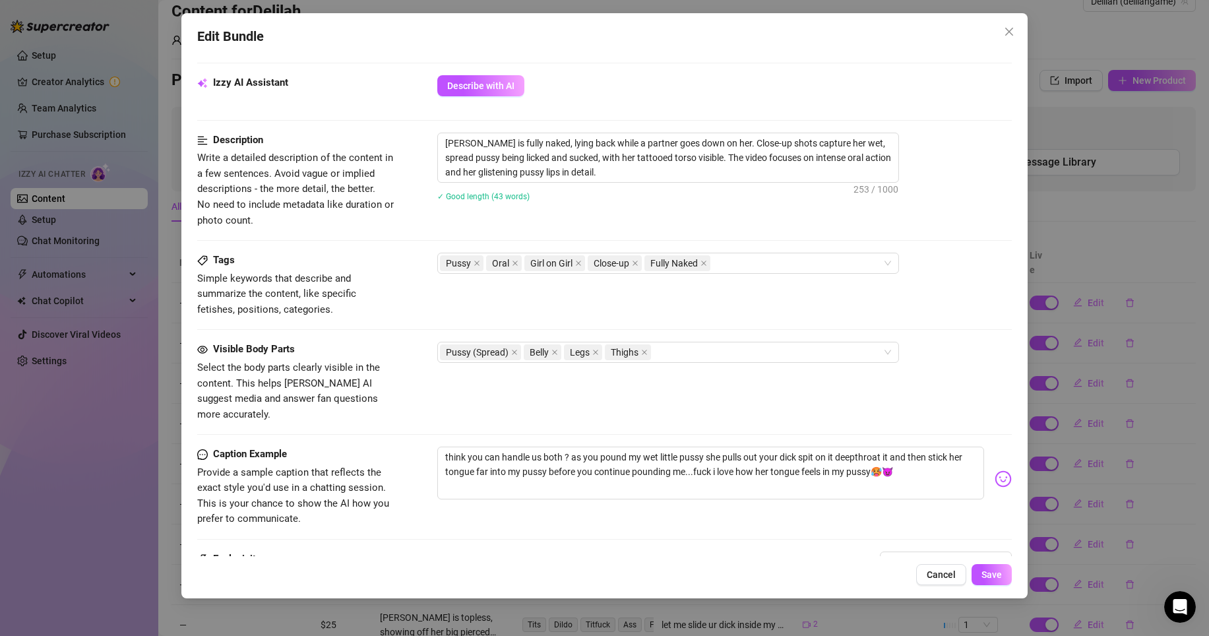
scroll to position [604, 0]
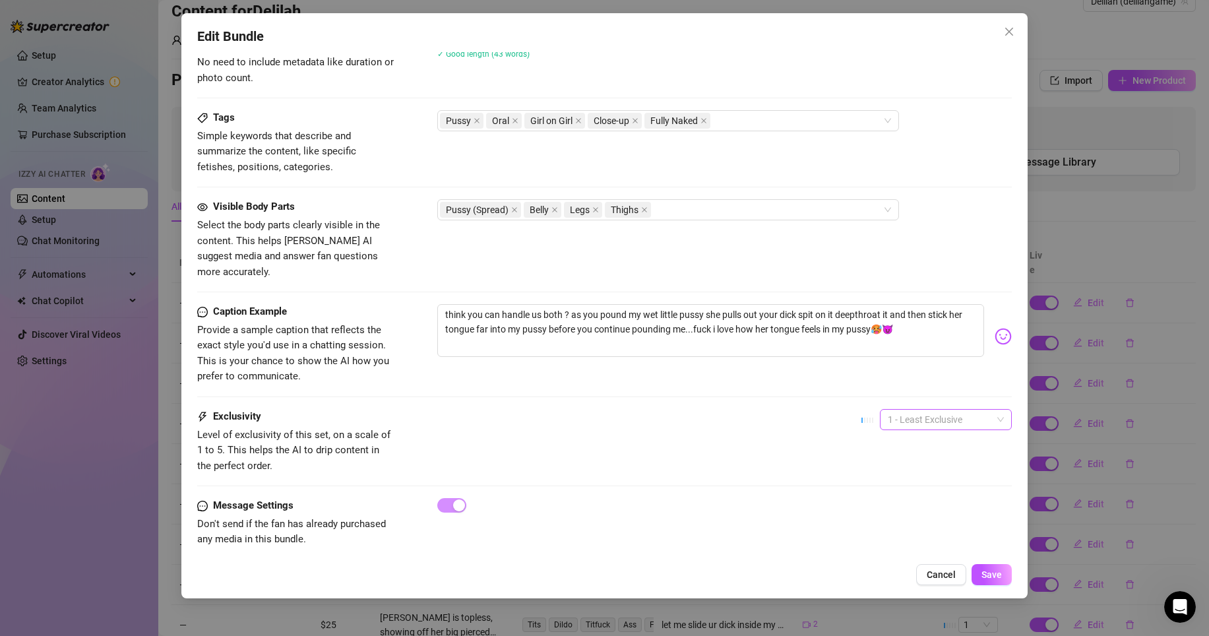
click at [953, 410] on span "1 - Least Exclusive" at bounding box center [946, 420] width 116 height 20
click at [926, 511] on div "5 - Most Exclusive 🔥" at bounding box center [936, 514] width 111 height 15
click at [988, 575] on span "Save" at bounding box center [992, 574] width 20 height 11
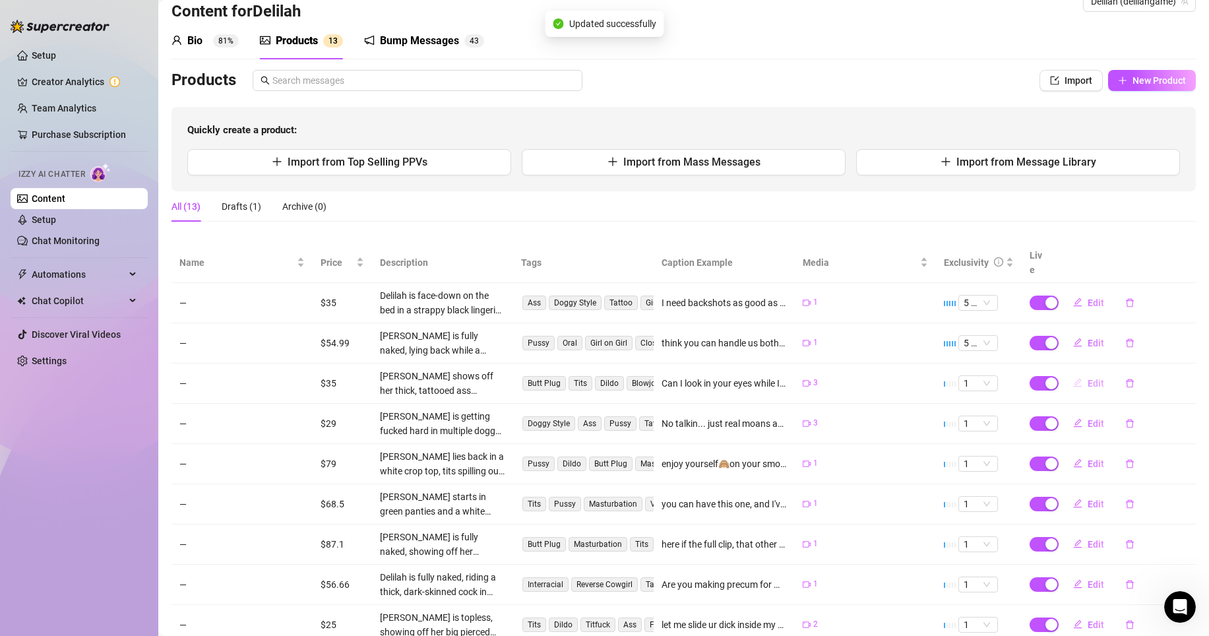
click at [1088, 378] on span "Edit" at bounding box center [1096, 383] width 16 height 11
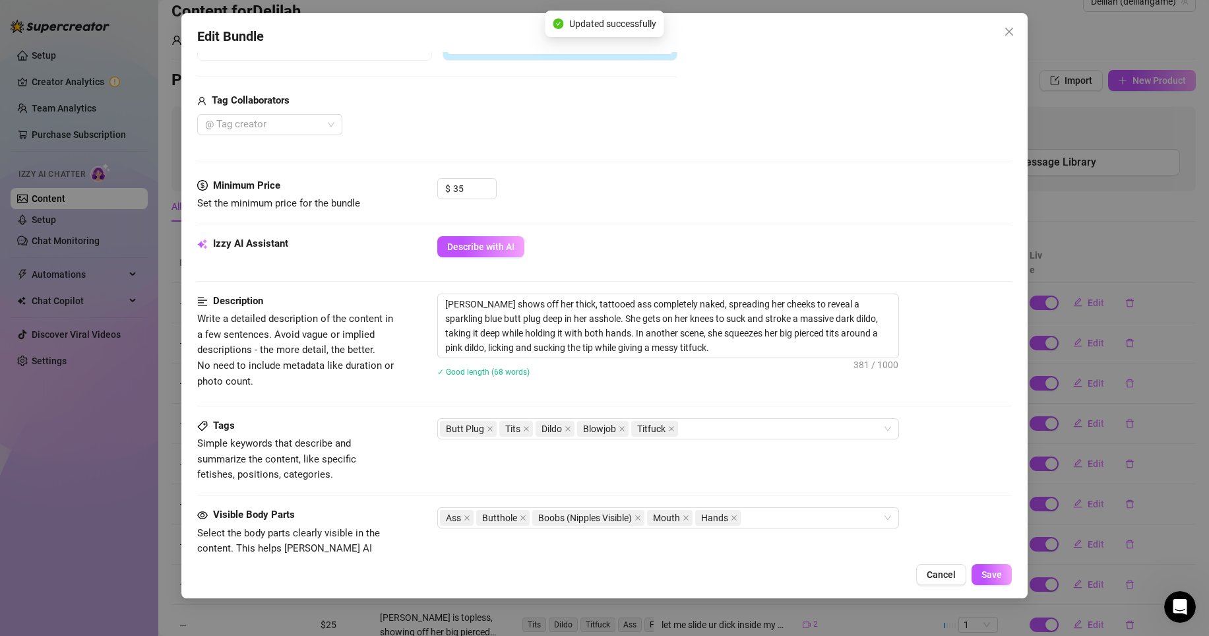
scroll to position [609, 0]
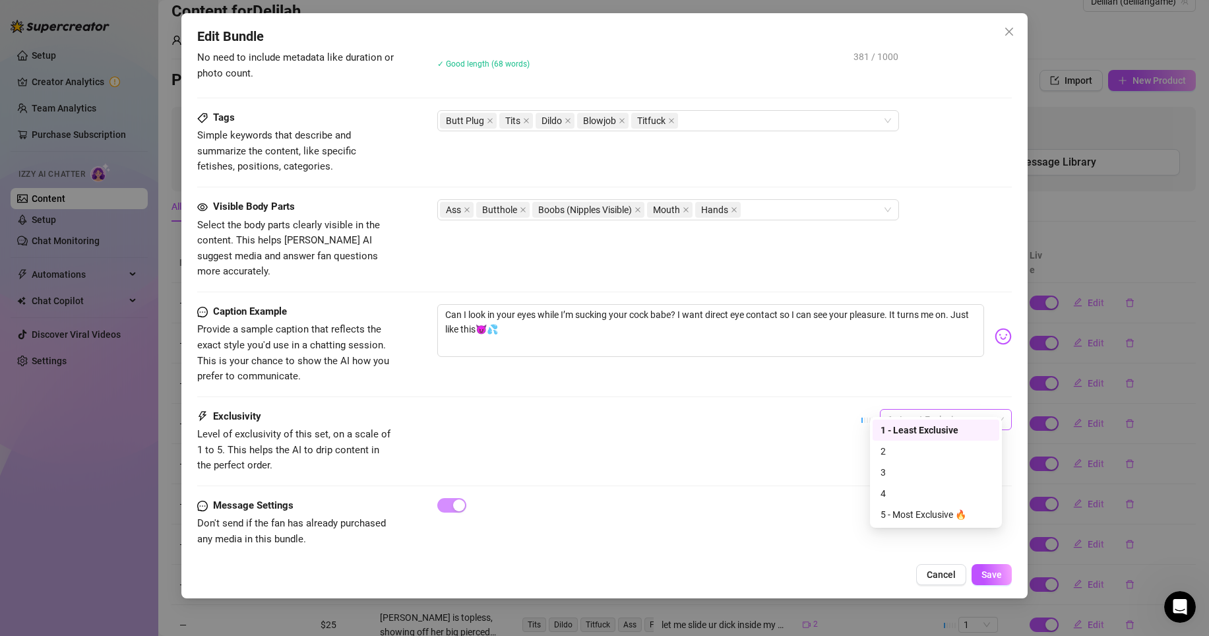
click at [935, 410] on span "1 - Least Exclusive" at bounding box center [946, 420] width 116 height 20
click at [922, 511] on div "5 - Most Exclusive 🔥" at bounding box center [936, 514] width 111 height 15
click at [983, 573] on span "Save" at bounding box center [992, 574] width 20 height 11
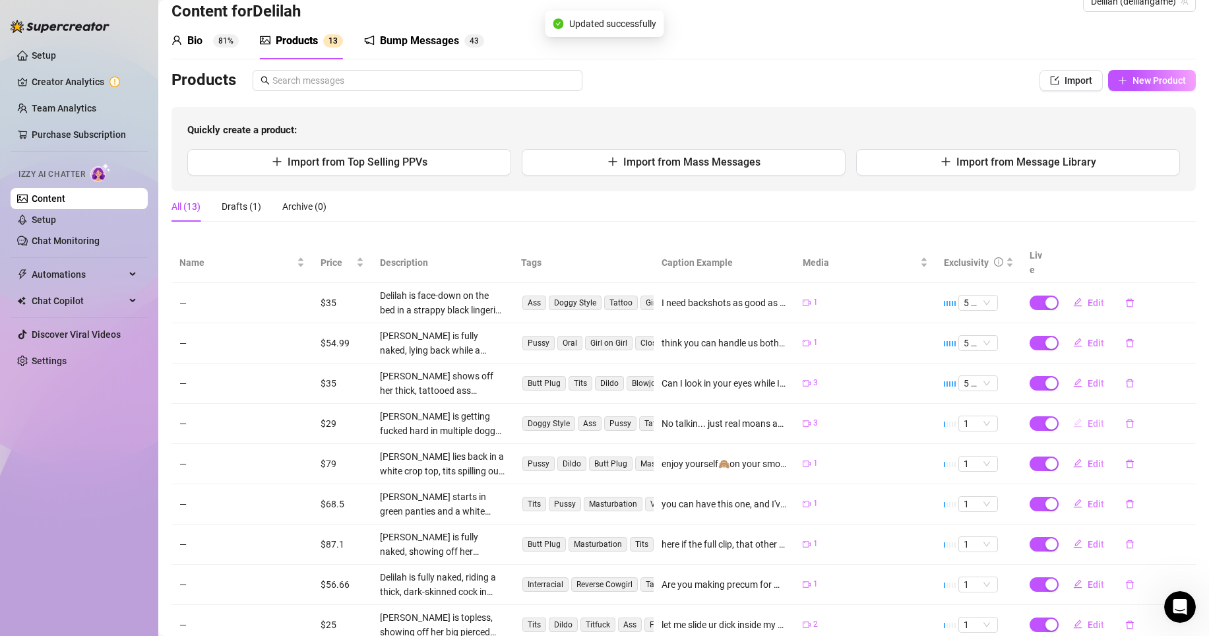
click at [1088, 418] on span "Edit" at bounding box center [1096, 423] width 16 height 11
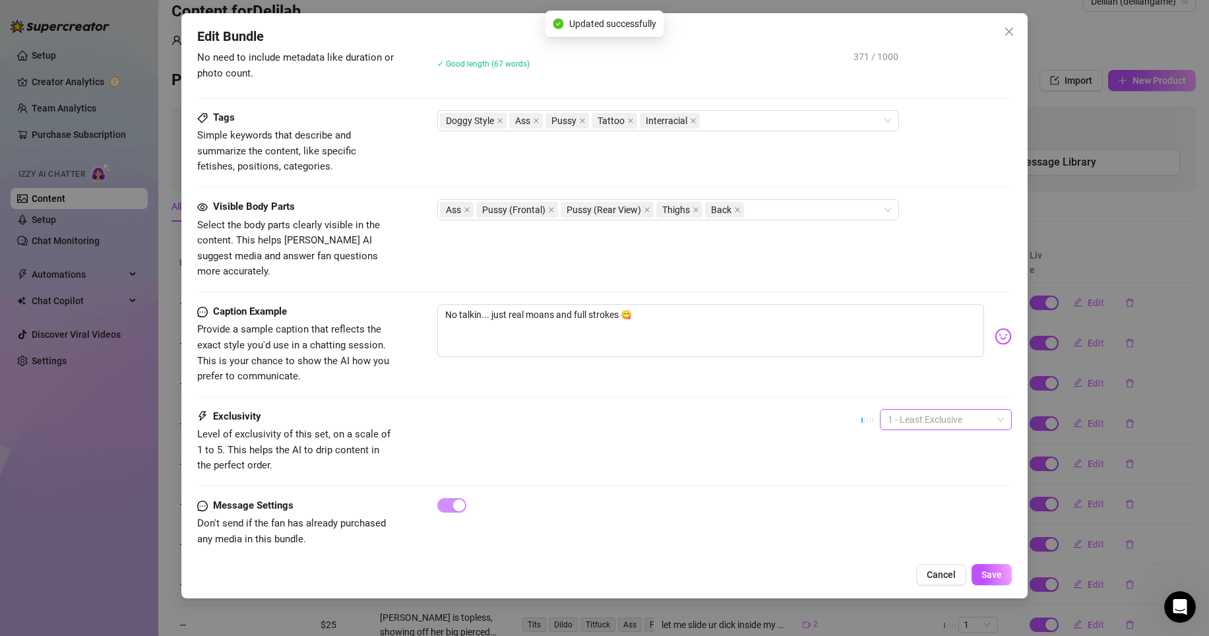
click at [953, 410] on span "1 - Least Exclusive" at bounding box center [946, 420] width 116 height 20
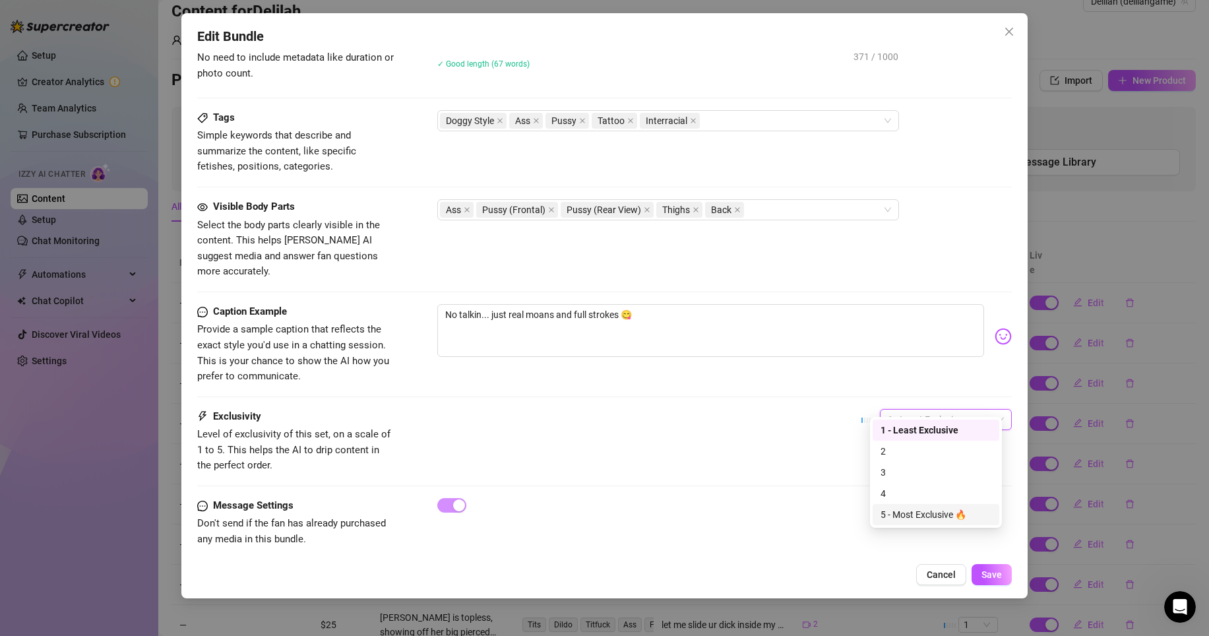
click at [932, 513] on div "5 - Most Exclusive 🔥" at bounding box center [936, 514] width 111 height 15
click at [988, 573] on span "Save" at bounding box center [992, 574] width 20 height 11
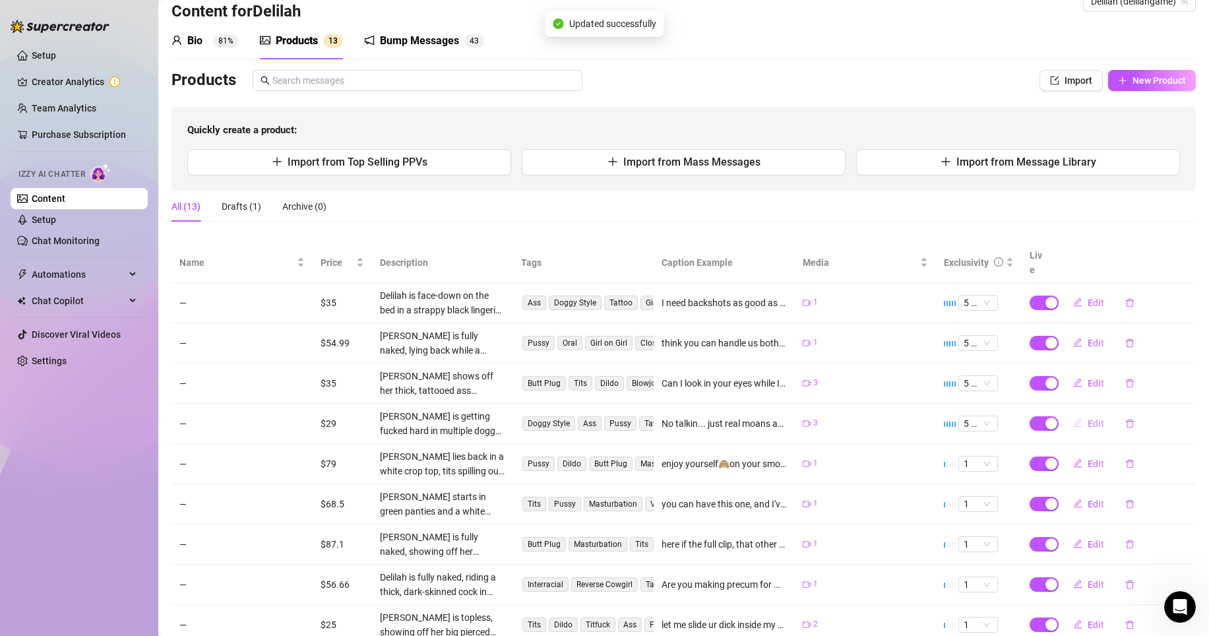
click at [1078, 413] on button "Edit" at bounding box center [1089, 423] width 52 height 21
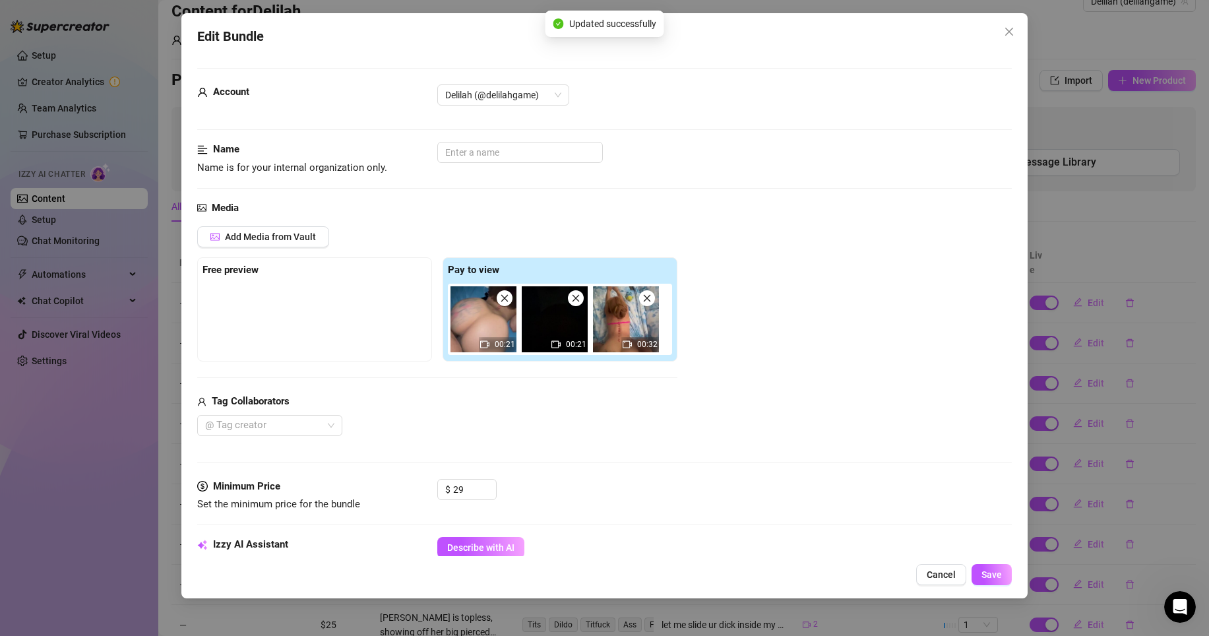
click at [1121, 426] on div "Edit Bundle Account Delilah (@delilahgame) Name Name is for your internal organ…" at bounding box center [604, 318] width 1209 height 636
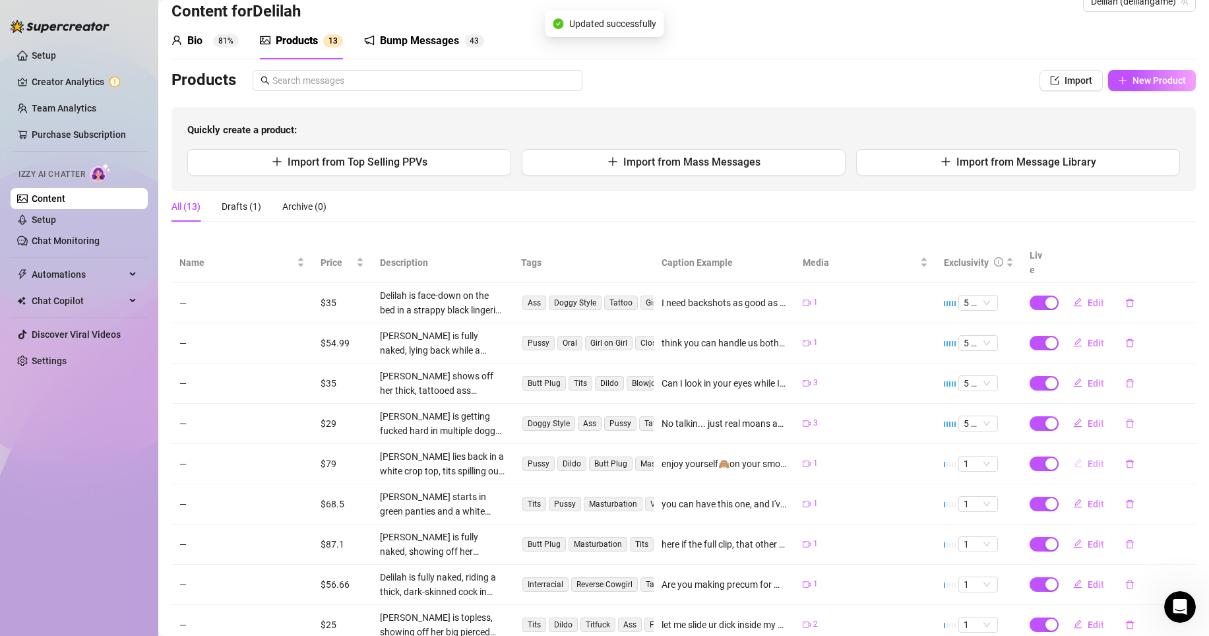
click at [1089, 458] on span "Edit" at bounding box center [1096, 463] width 16 height 11
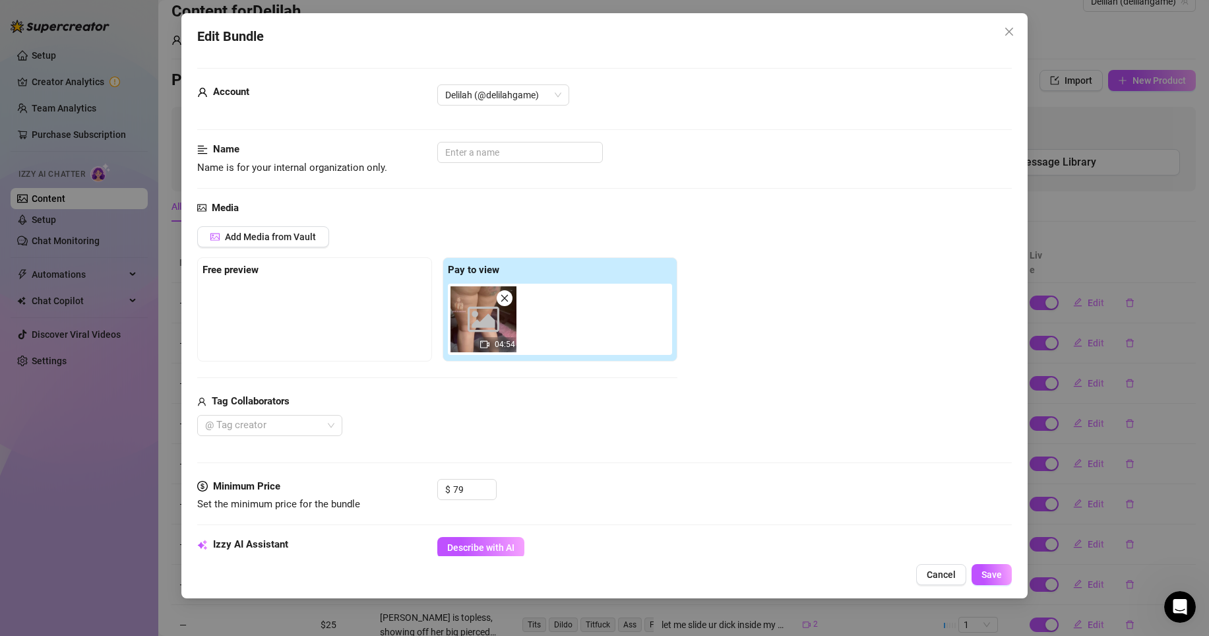
scroll to position [604, 0]
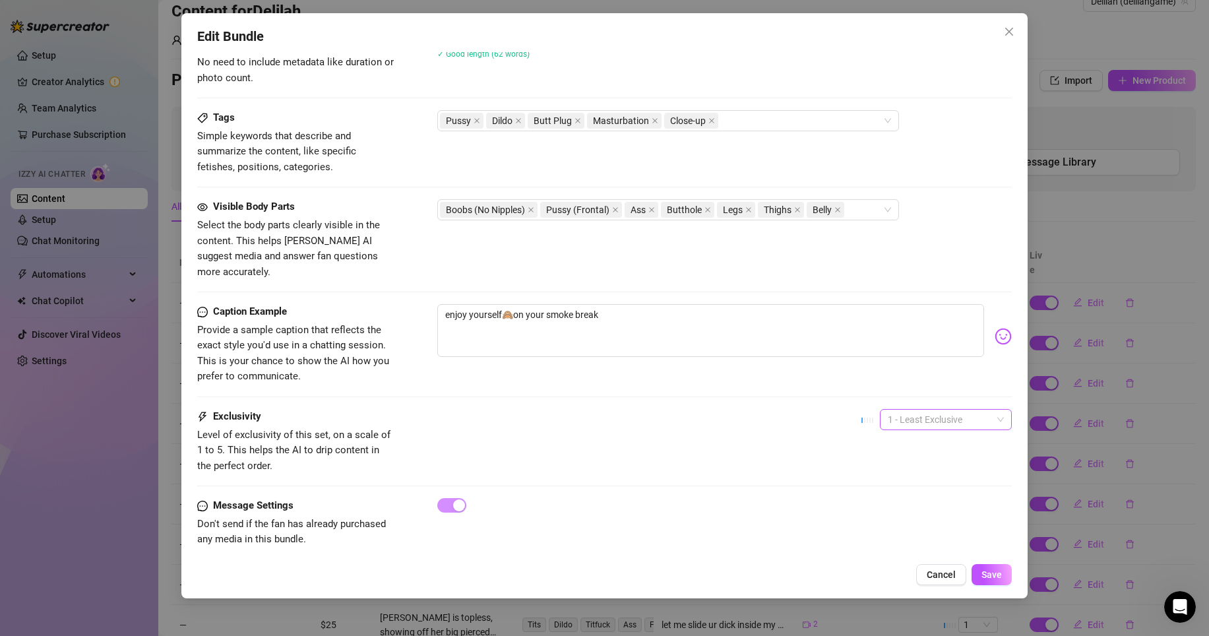
click at [930, 410] on span "1 - Least Exclusive" at bounding box center [946, 420] width 116 height 20
click at [927, 517] on div "5 - Most Exclusive 🔥" at bounding box center [936, 514] width 111 height 15
click at [989, 576] on span "Save" at bounding box center [992, 574] width 20 height 11
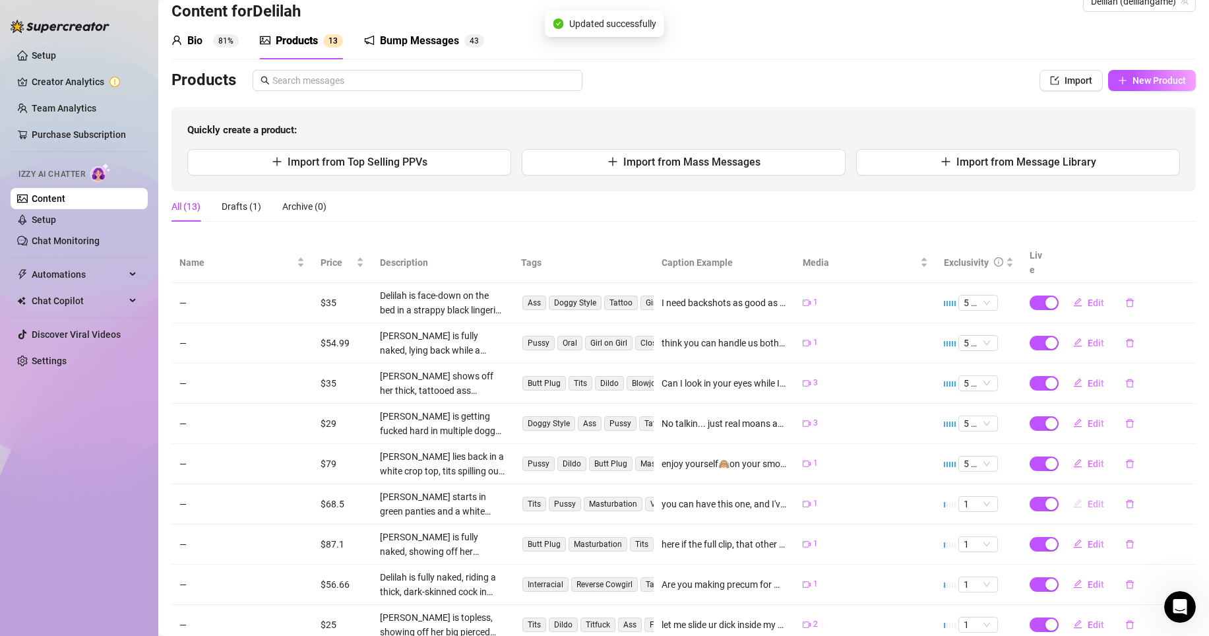
click at [1087, 497] on button "Edit" at bounding box center [1089, 503] width 52 height 21
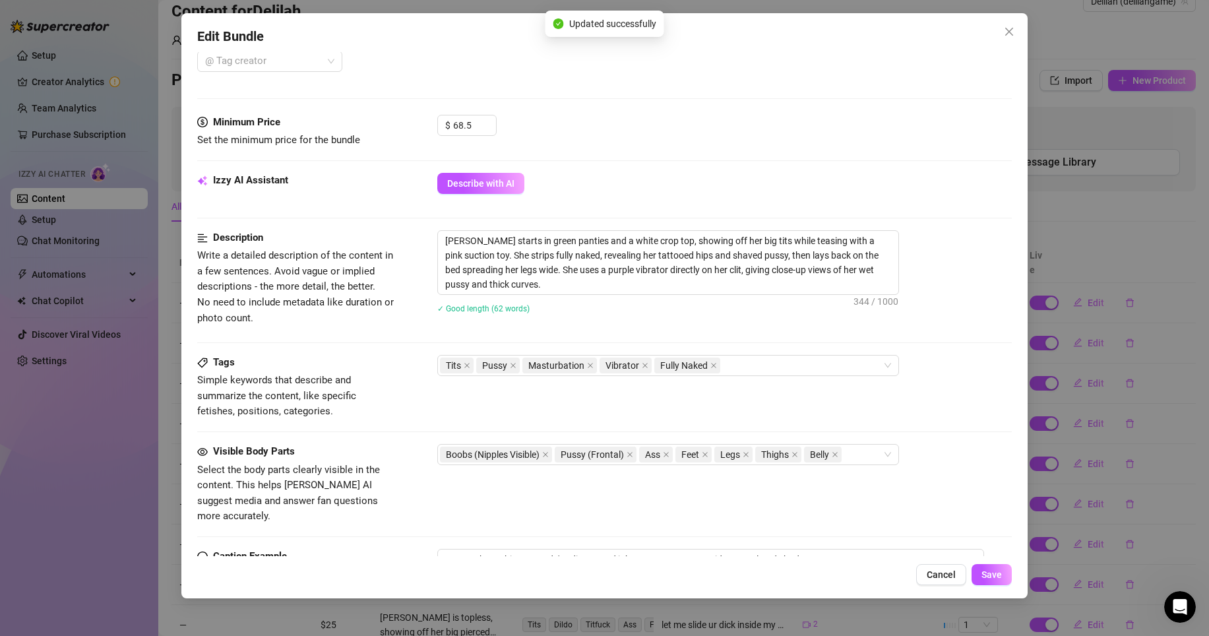
scroll to position [609, 0]
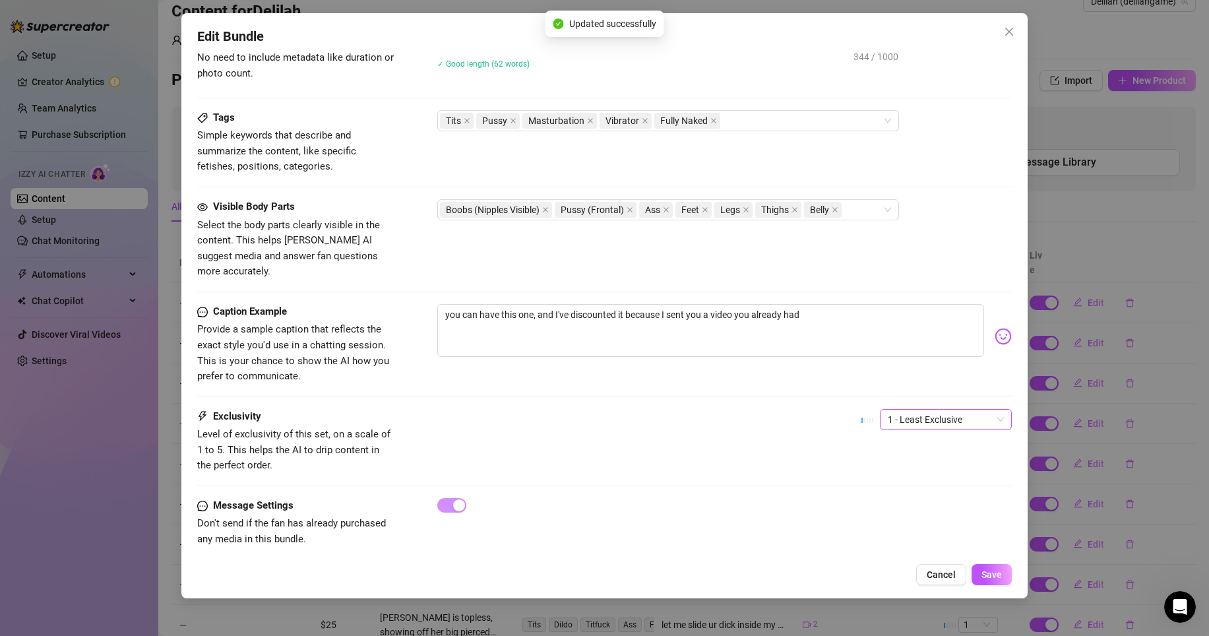
click at [943, 410] on span "1 - Least Exclusive" at bounding box center [946, 420] width 116 height 20
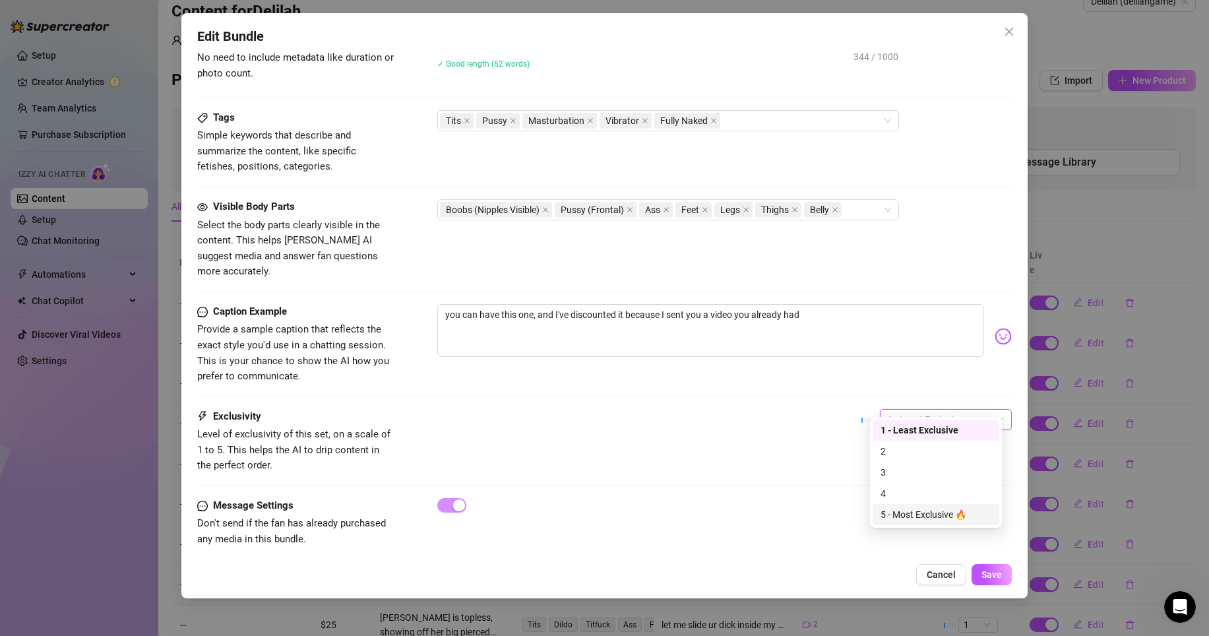
click at [963, 509] on div "5 - Most Exclusive 🔥" at bounding box center [936, 514] width 111 height 15
click at [997, 575] on span "Save" at bounding box center [992, 574] width 20 height 11
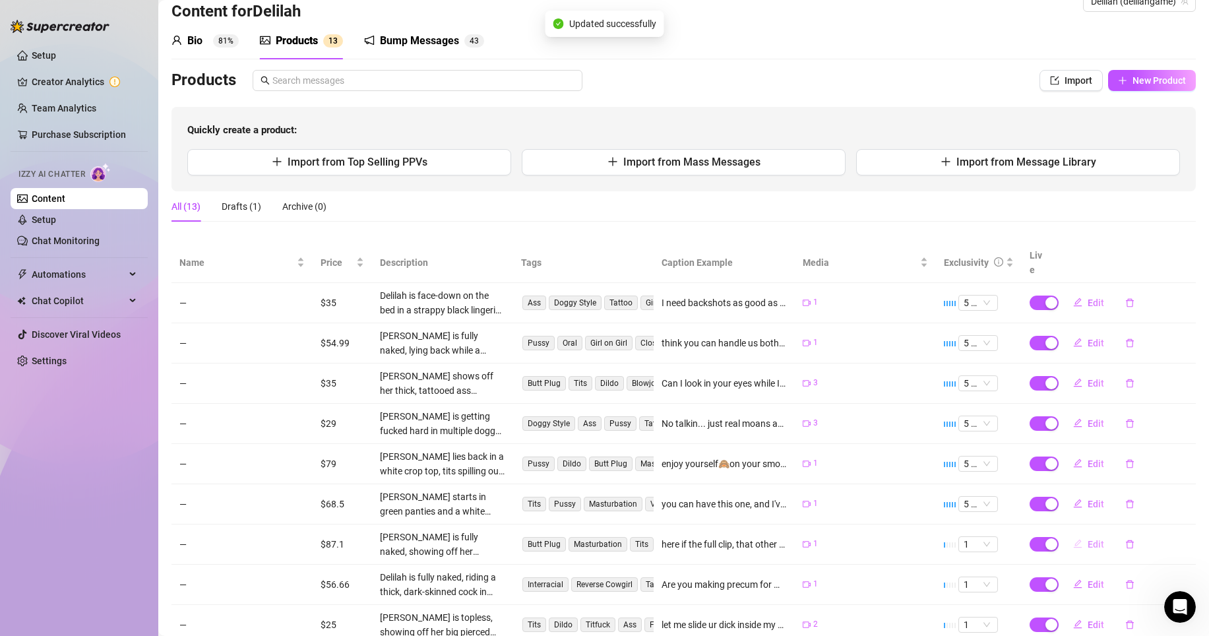
click at [1088, 539] on span "Edit" at bounding box center [1096, 544] width 16 height 11
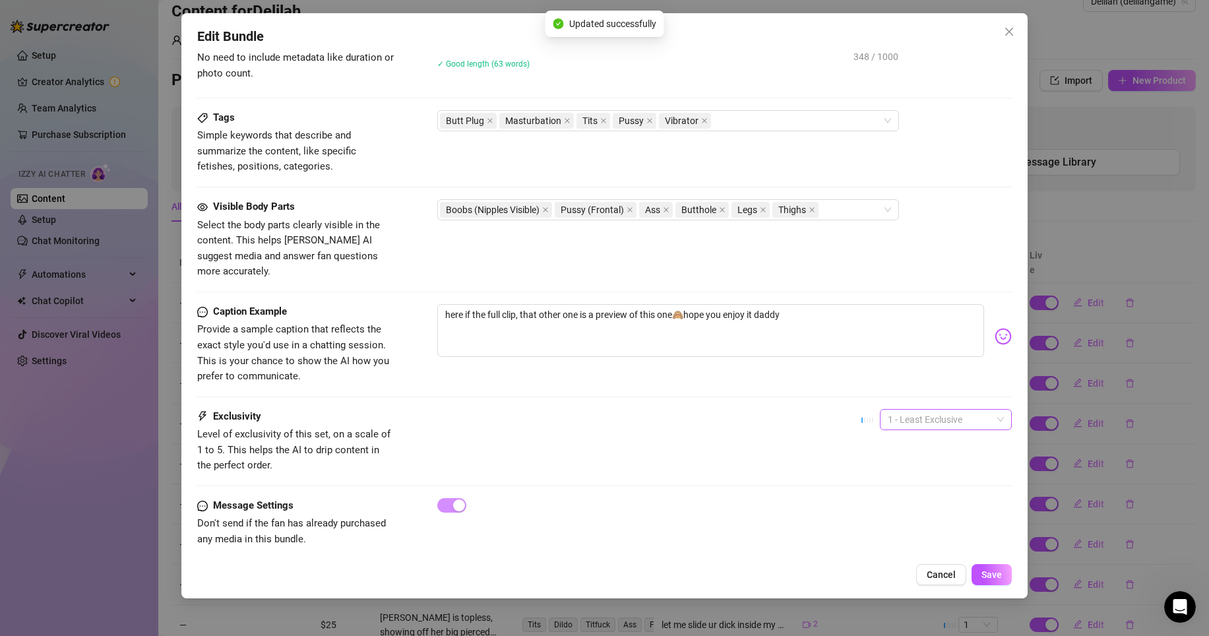
click at [951, 410] on span "1 - Least Exclusive" at bounding box center [946, 420] width 116 height 20
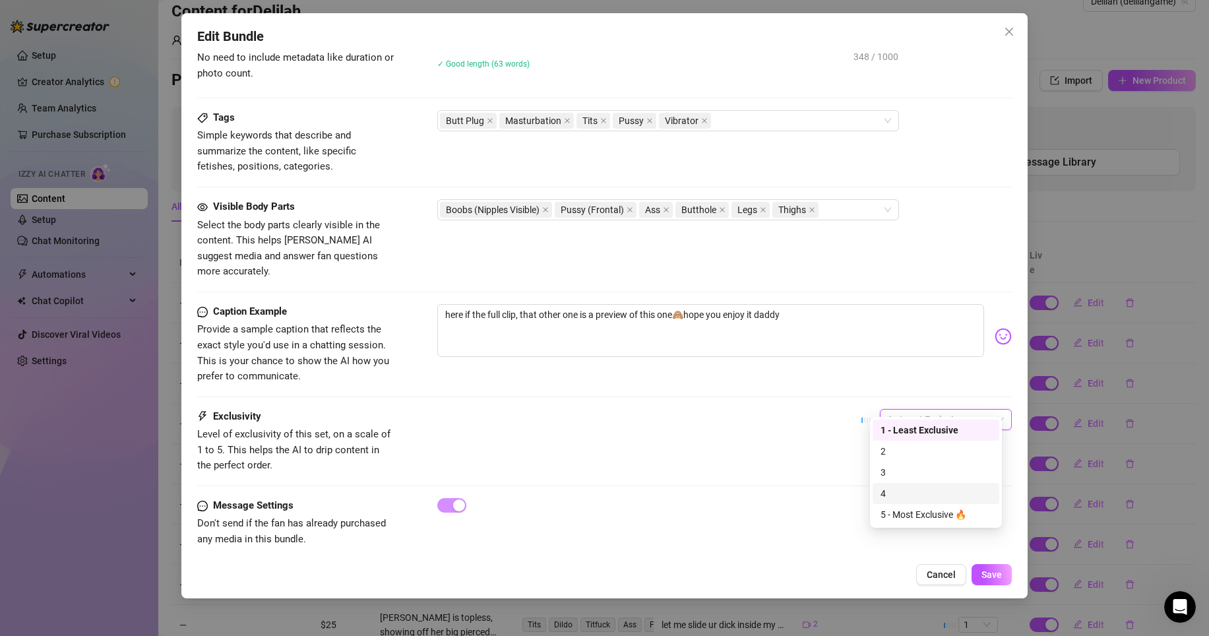
click at [957, 511] on div "5 - Most Exclusive 🔥" at bounding box center [936, 514] width 111 height 15
click at [992, 577] on span "Save" at bounding box center [992, 574] width 20 height 11
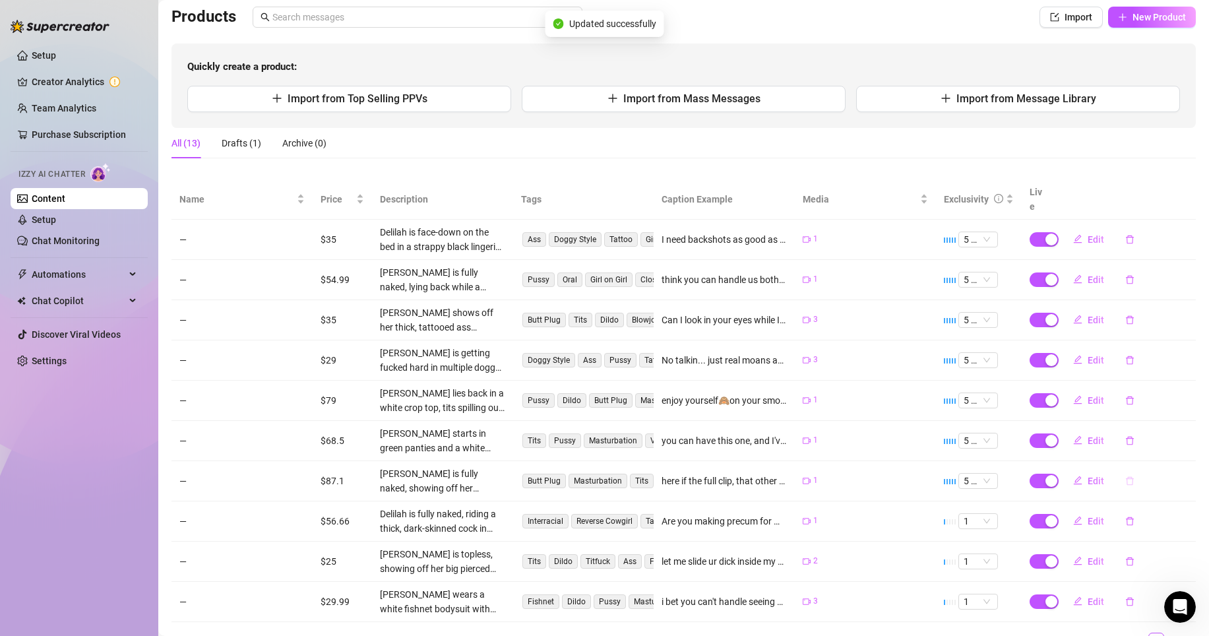
scroll to position [94, 0]
click at [1088, 515] on span "Edit" at bounding box center [1096, 520] width 16 height 11
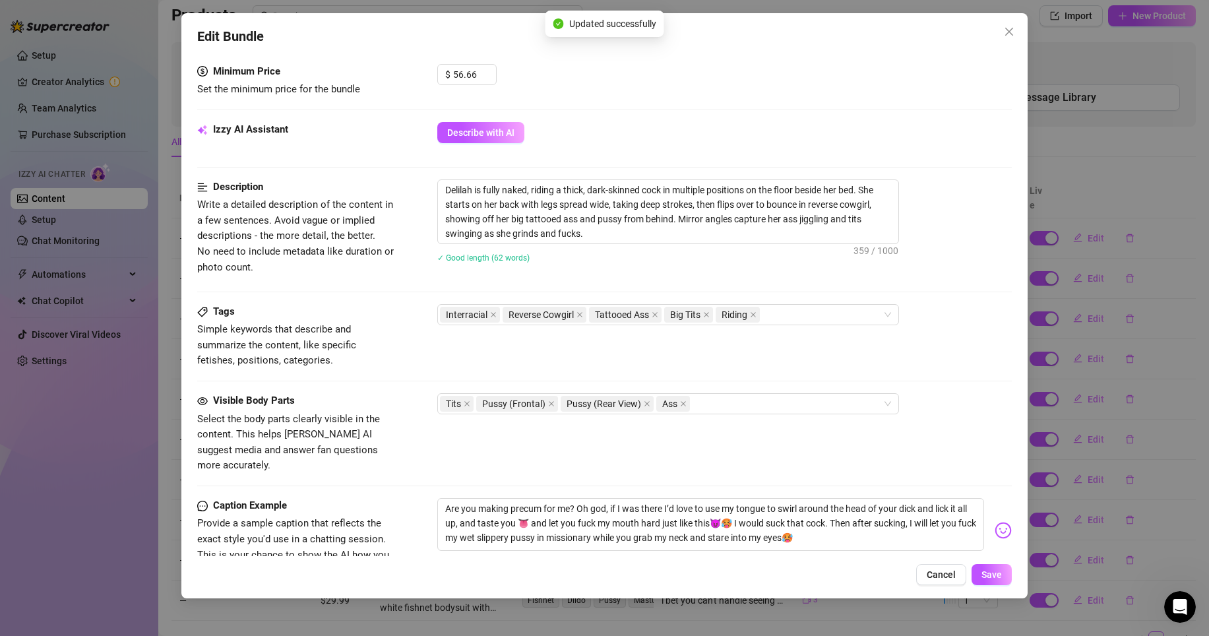
scroll to position [609, 0]
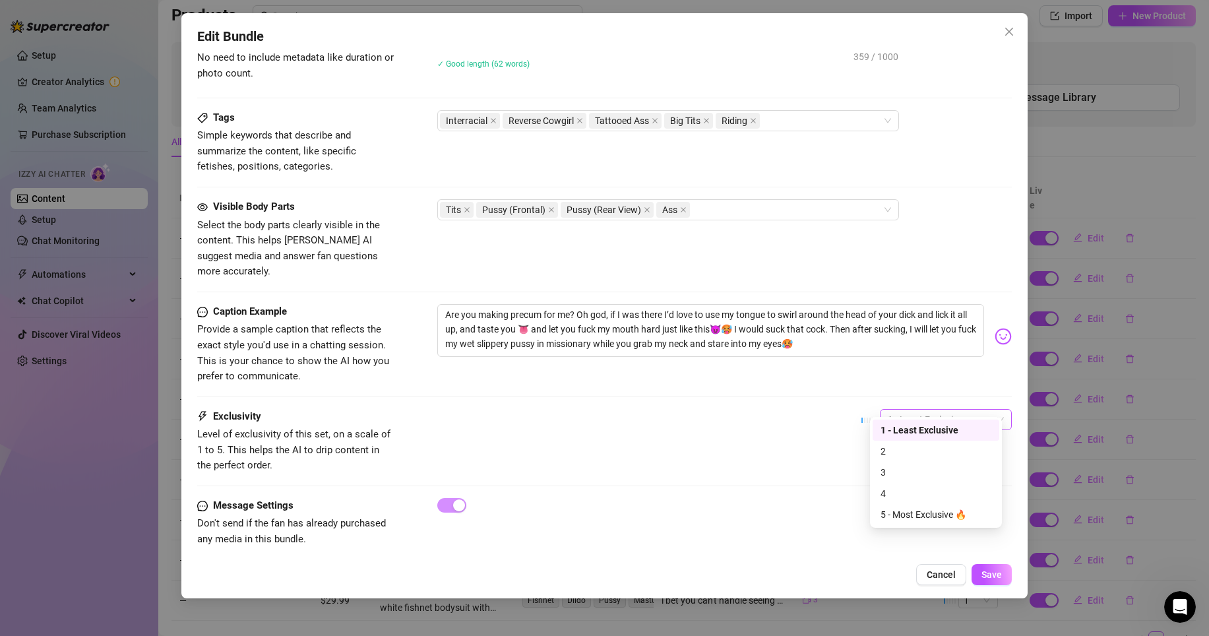
click at [946, 413] on span "1 - Least Exclusive" at bounding box center [946, 420] width 116 height 20
click at [961, 514] on div "5 - Most Exclusive 🔥" at bounding box center [936, 514] width 111 height 15
click at [988, 573] on span "Save" at bounding box center [992, 574] width 20 height 11
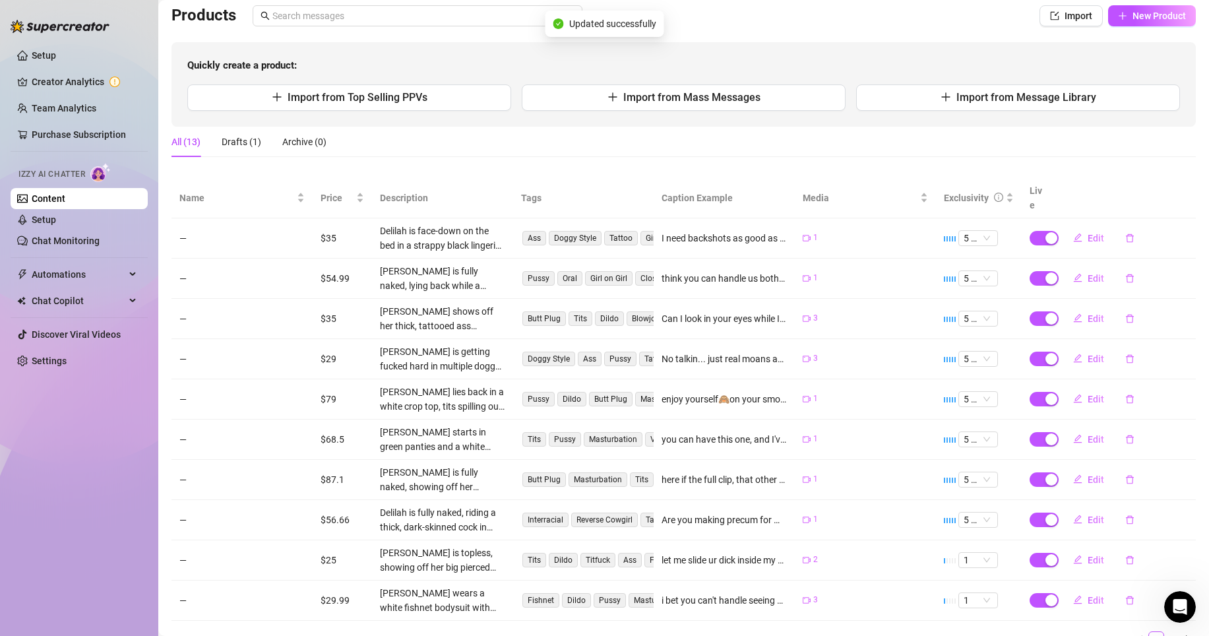
scroll to position [141, 0]
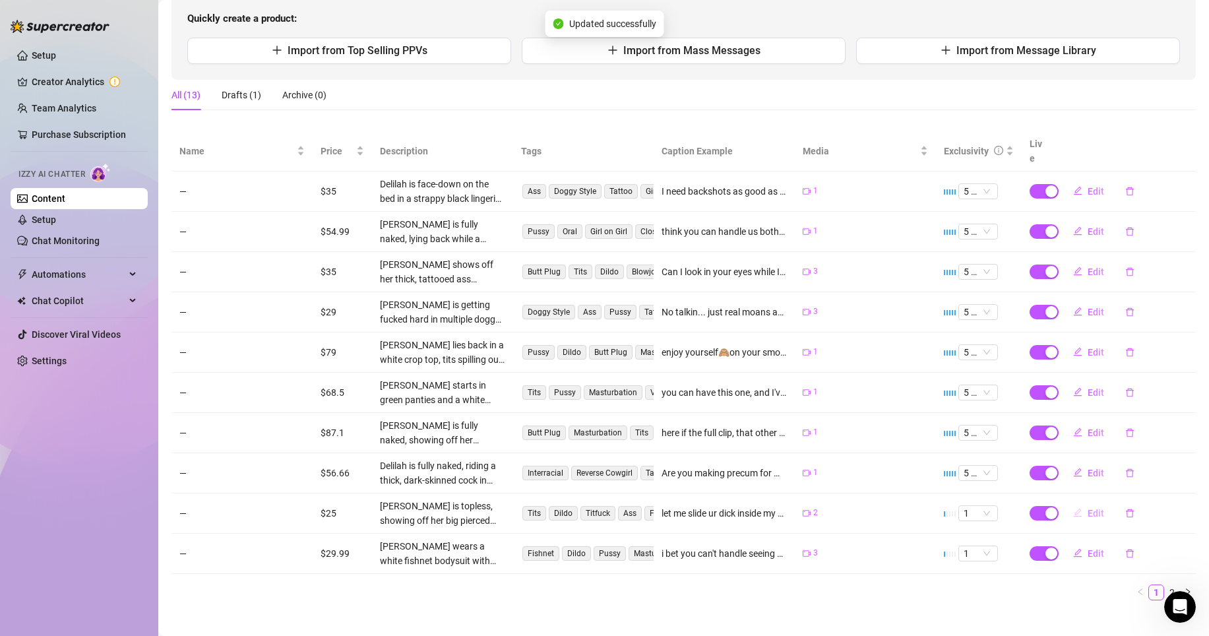
click at [1088, 508] on span "Edit" at bounding box center [1096, 513] width 16 height 11
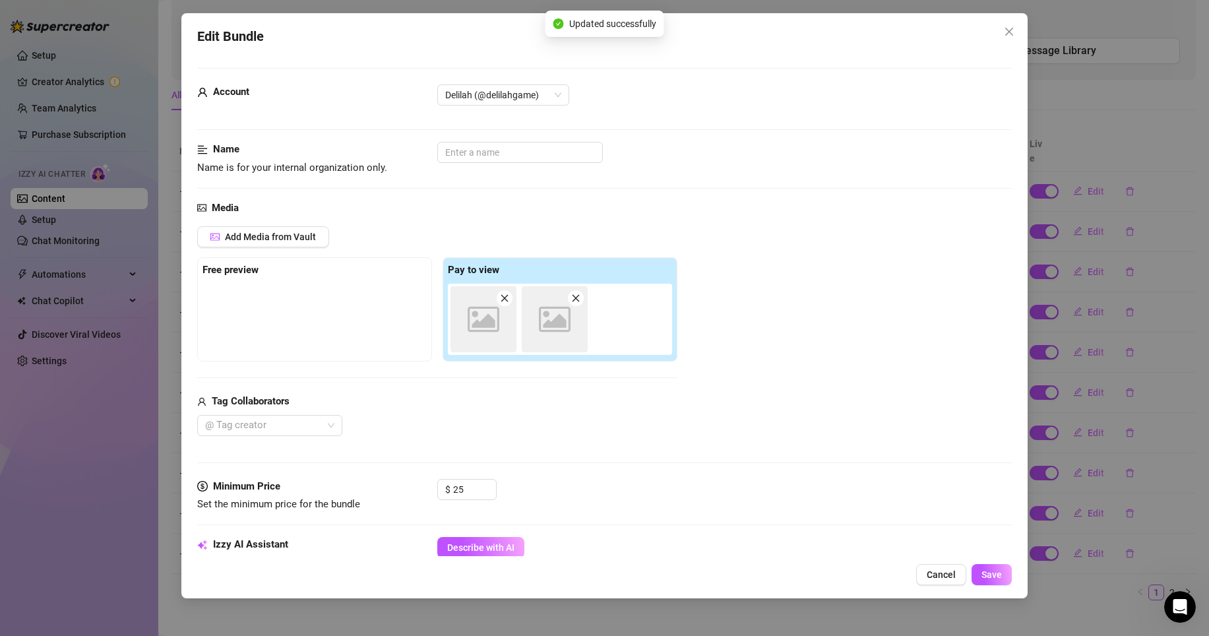
scroll to position [609, 0]
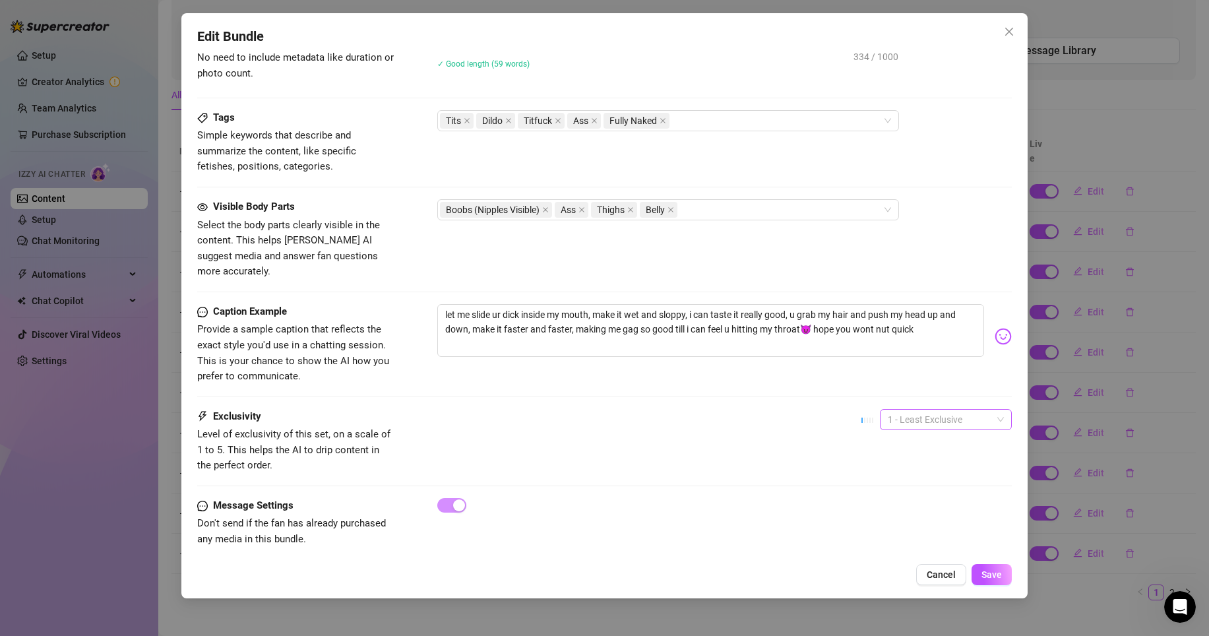
click at [964, 410] on span "1 - Least Exclusive" at bounding box center [946, 420] width 116 height 20
click at [944, 513] on div "5 - Most Exclusive 🔥" at bounding box center [936, 514] width 111 height 15
click at [986, 571] on span "Save" at bounding box center [992, 574] width 20 height 11
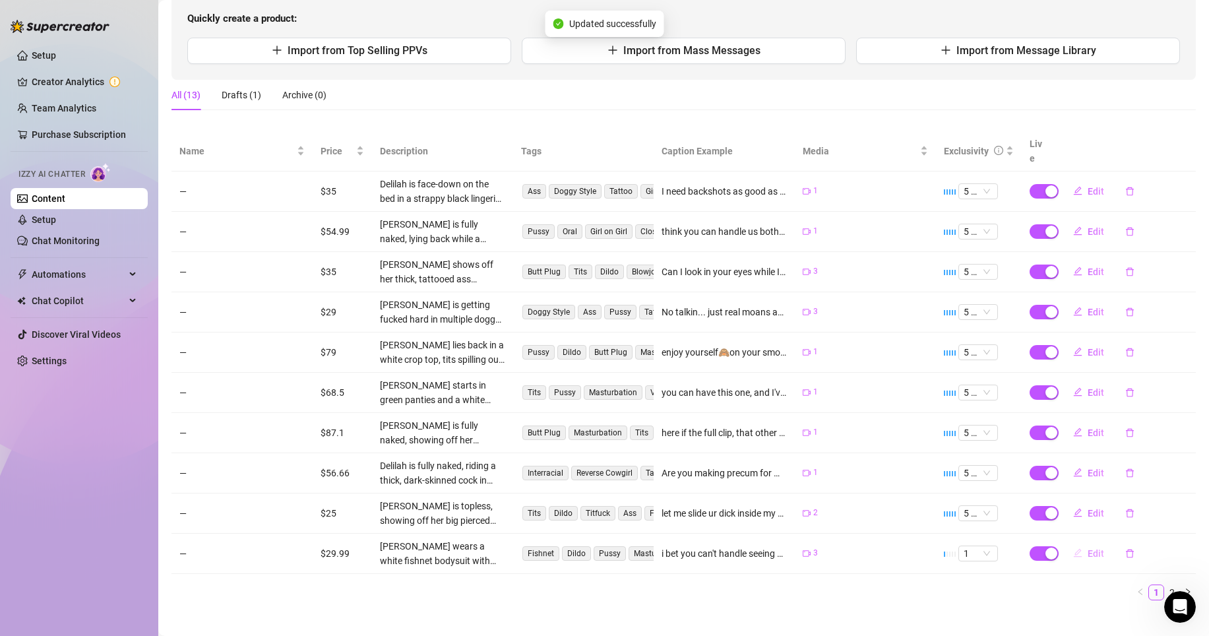
click at [1076, 543] on button "Edit" at bounding box center [1089, 553] width 52 height 21
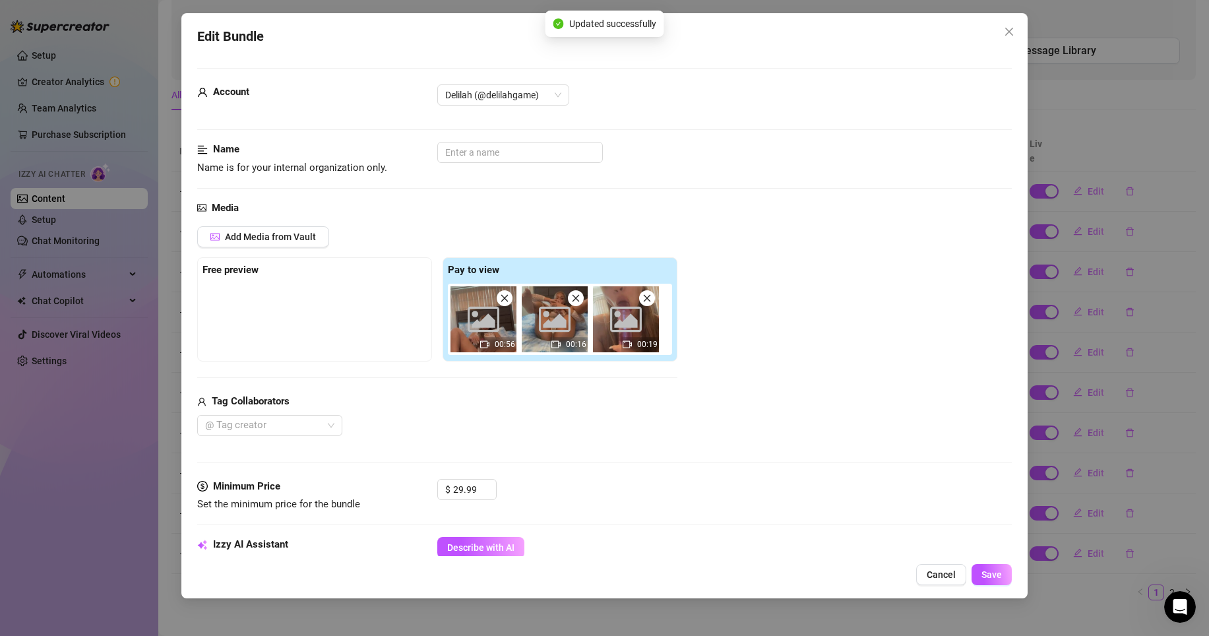
scroll to position [604, 0]
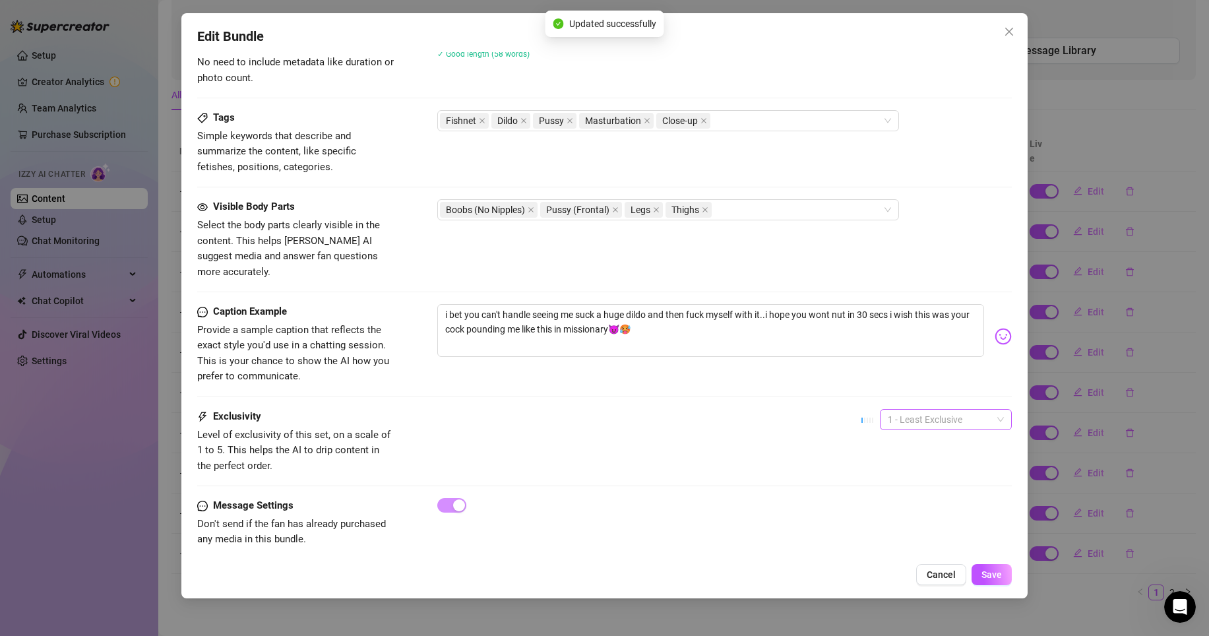
click at [954, 410] on span "1 - Least Exclusive" at bounding box center [946, 420] width 116 height 20
click at [953, 509] on div "5 - Most Exclusive 🔥" at bounding box center [936, 514] width 111 height 15
click at [979, 579] on button "Save" at bounding box center [992, 574] width 40 height 21
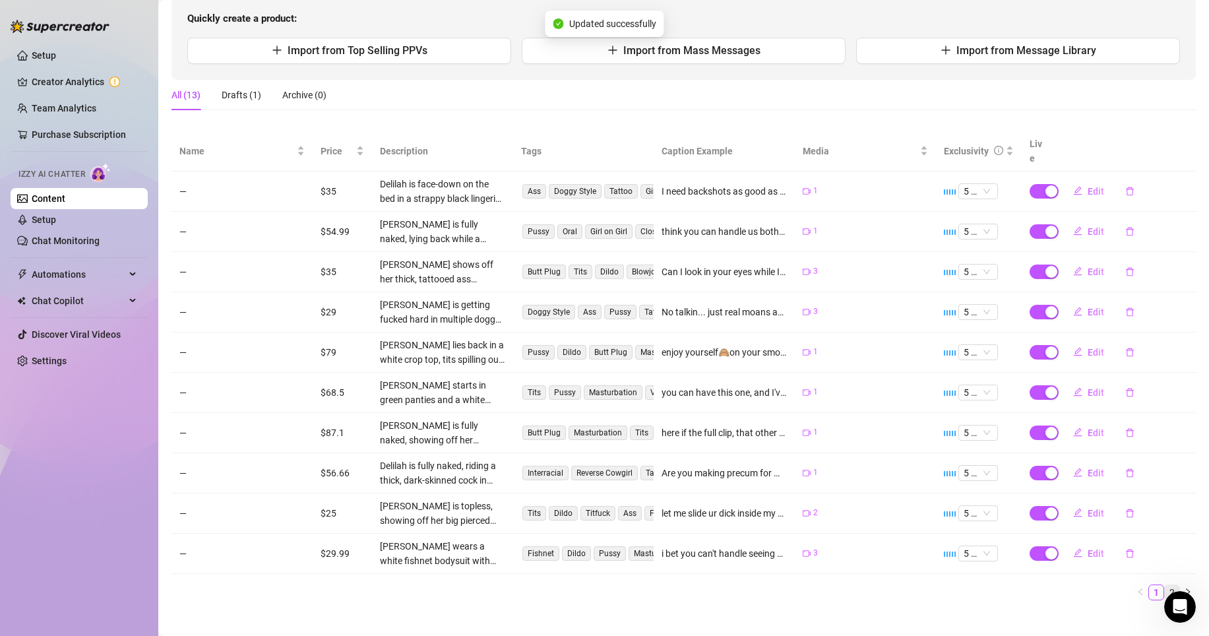
click at [1166, 585] on link "2" at bounding box center [1172, 592] width 15 height 15
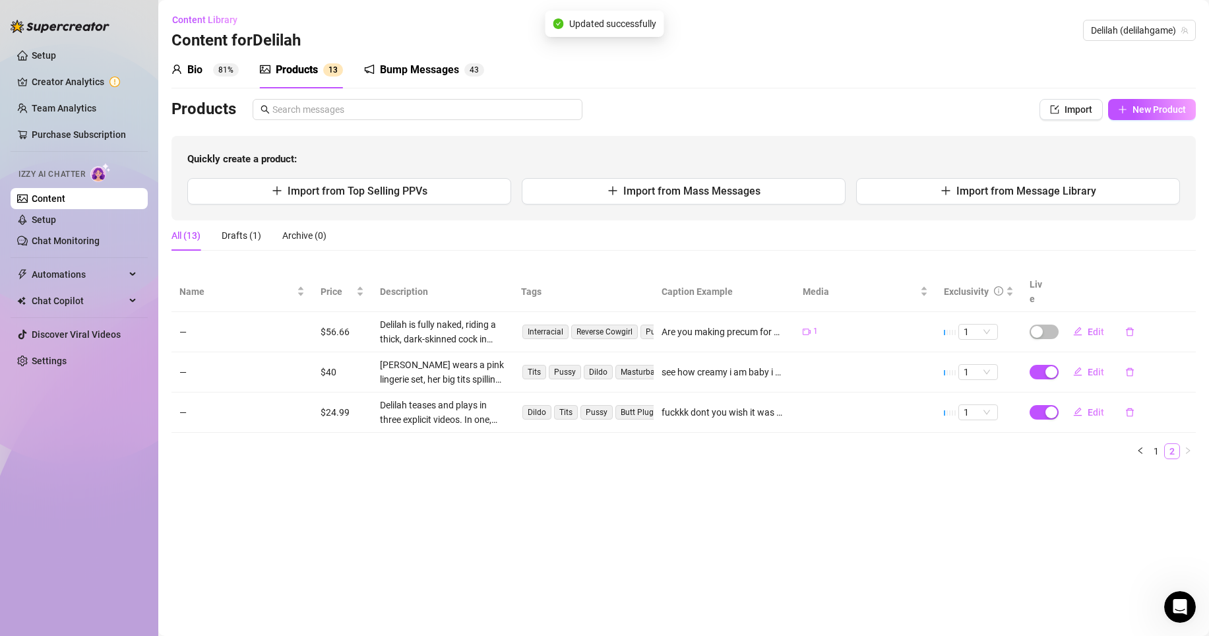
scroll to position [0, 0]
click at [1047, 325] on span "button" at bounding box center [1044, 332] width 29 height 15
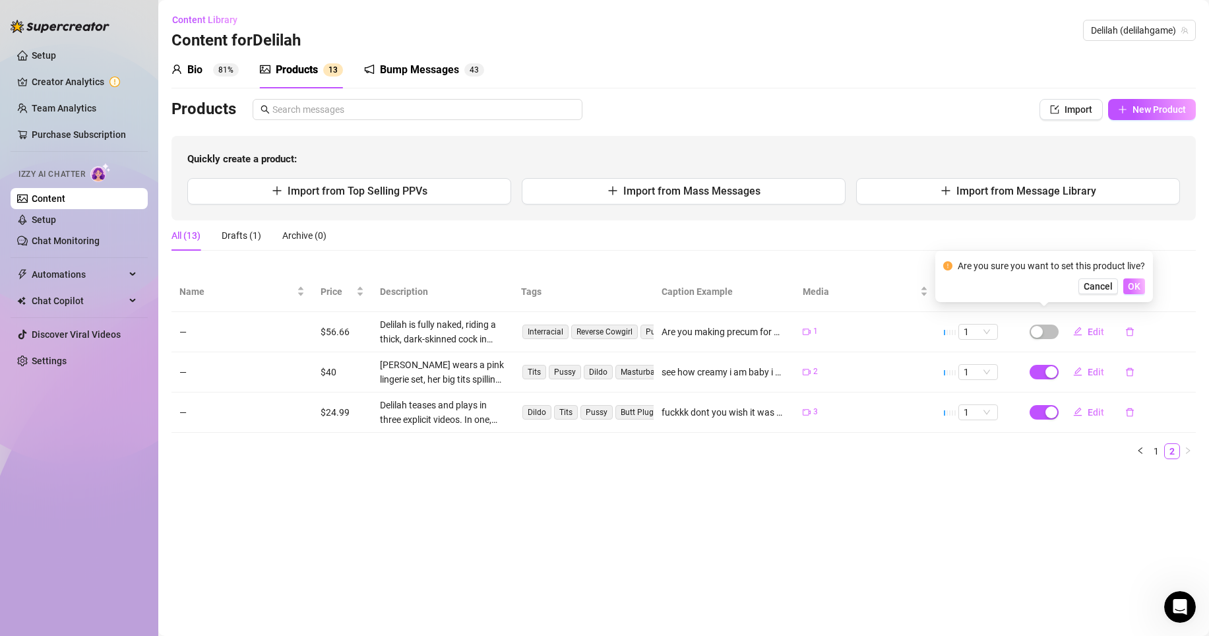
click at [1134, 290] on span "OK" at bounding box center [1134, 286] width 13 height 11
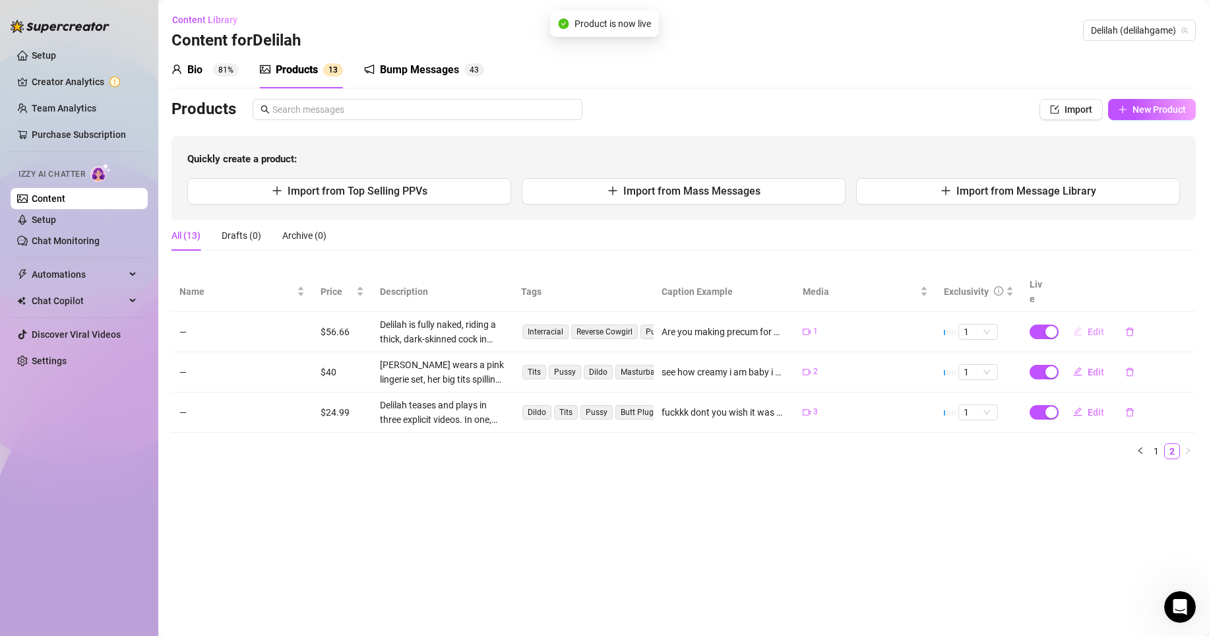
click at [1095, 327] on span "Edit" at bounding box center [1096, 332] width 16 height 11
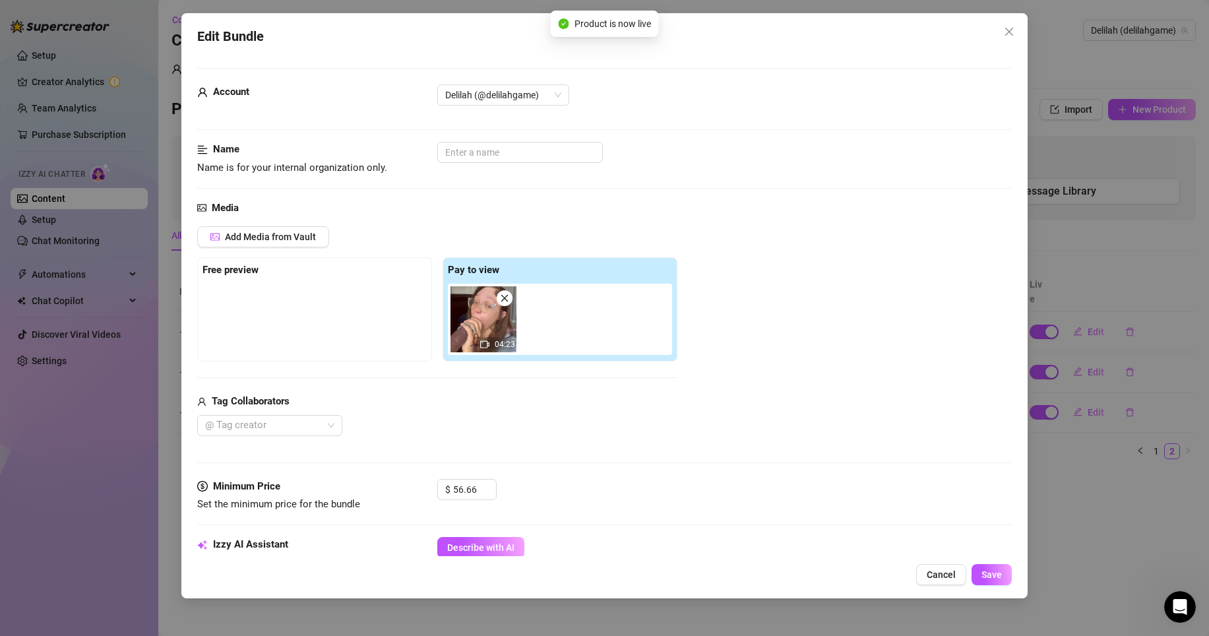
scroll to position [609, 0]
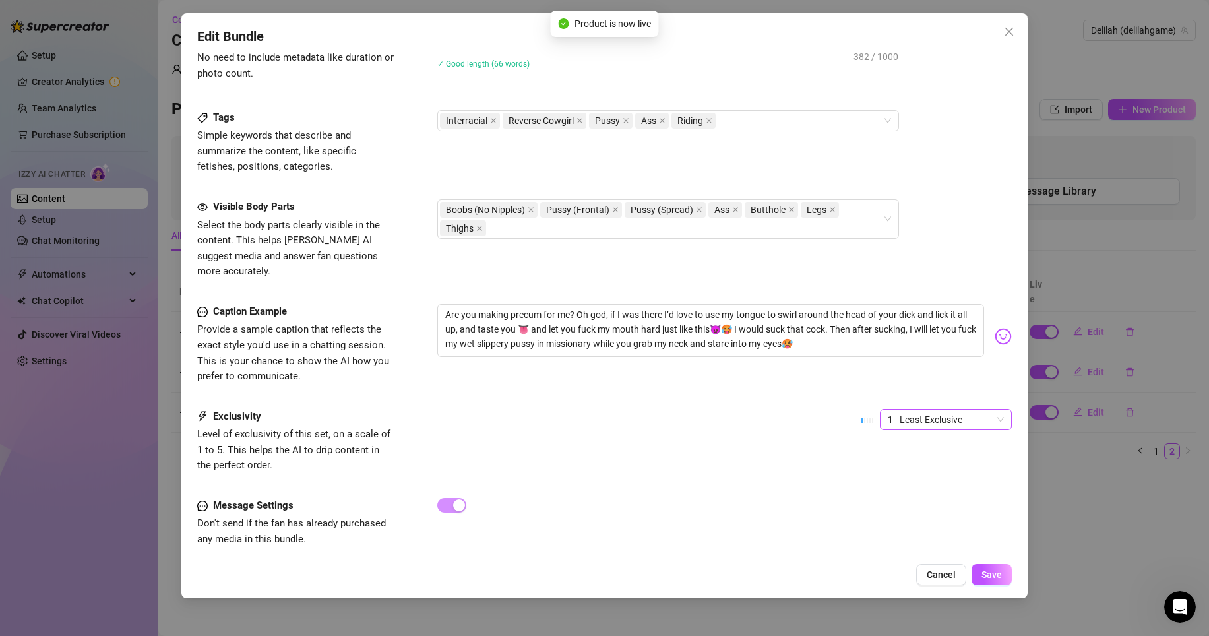
click at [961, 410] on span "1 - Least Exclusive" at bounding box center [946, 420] width 116 height 20
click at [919, 514] on div "5 - Most Exclusive 🔥" at bounding box center [936, 514] width 111 height 15
click at [990, 573] on span "Save" at bounding box center [992, 574] width 20 height 11
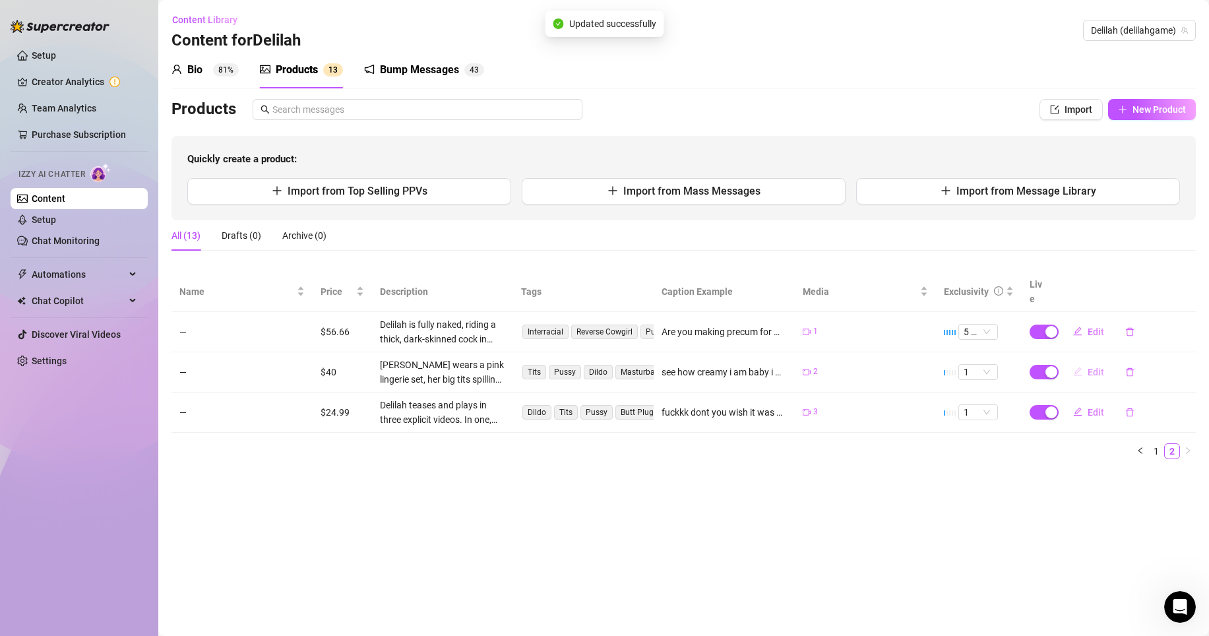
click at [1096, 367] on span "Edit" at bounding box center [1096, 372] width 16 height 11
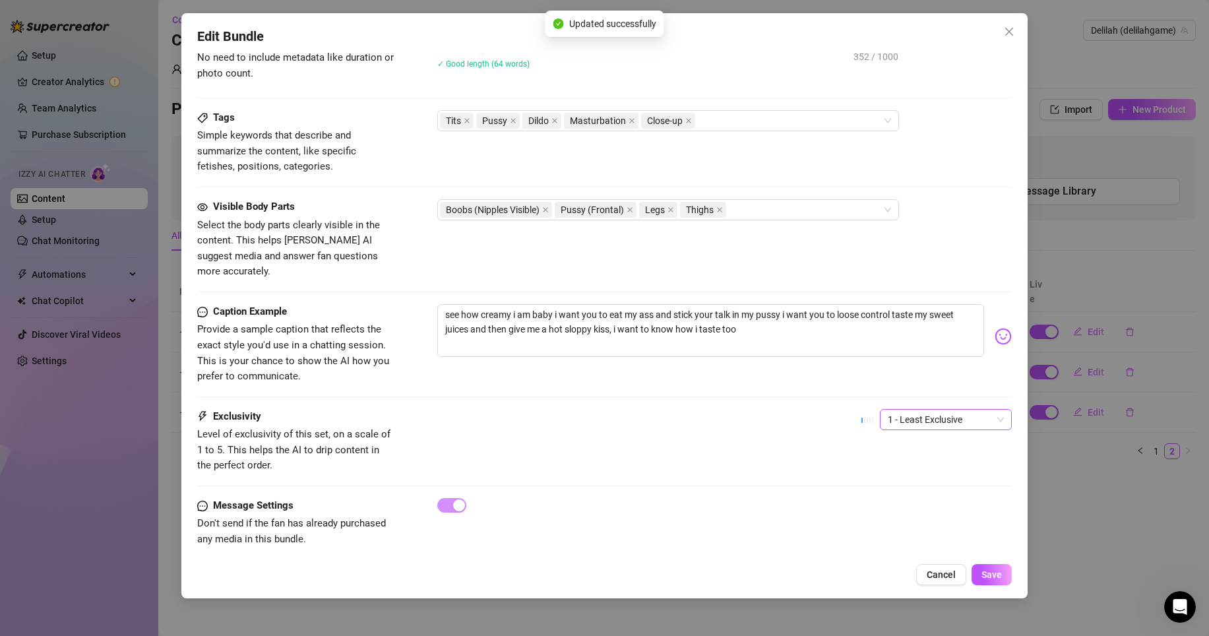
click at [963, 410] on span "1 - Least Exclusive" at bounding box center [946, 420] width 116 height 20
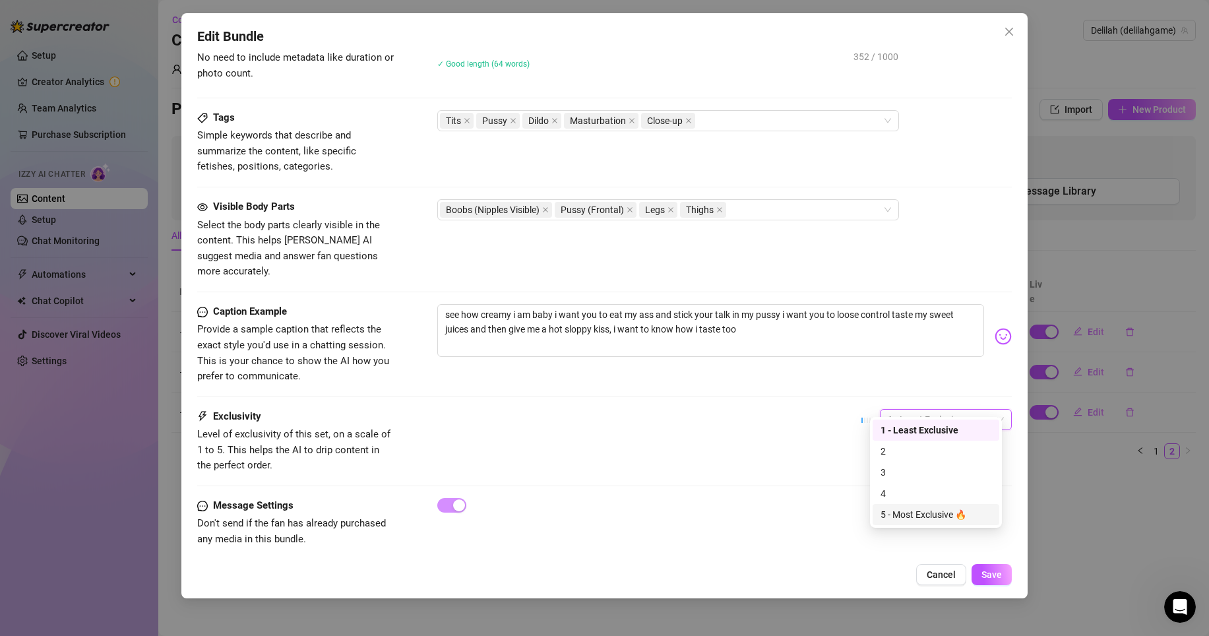
click at [928, 523] on div "5 - Most Exclusive 🔥" at bounding box center [936, 514] width 127 height 21
click at [993, 575] on span "Save" at bounding box center [992, 574] width 20 height 11
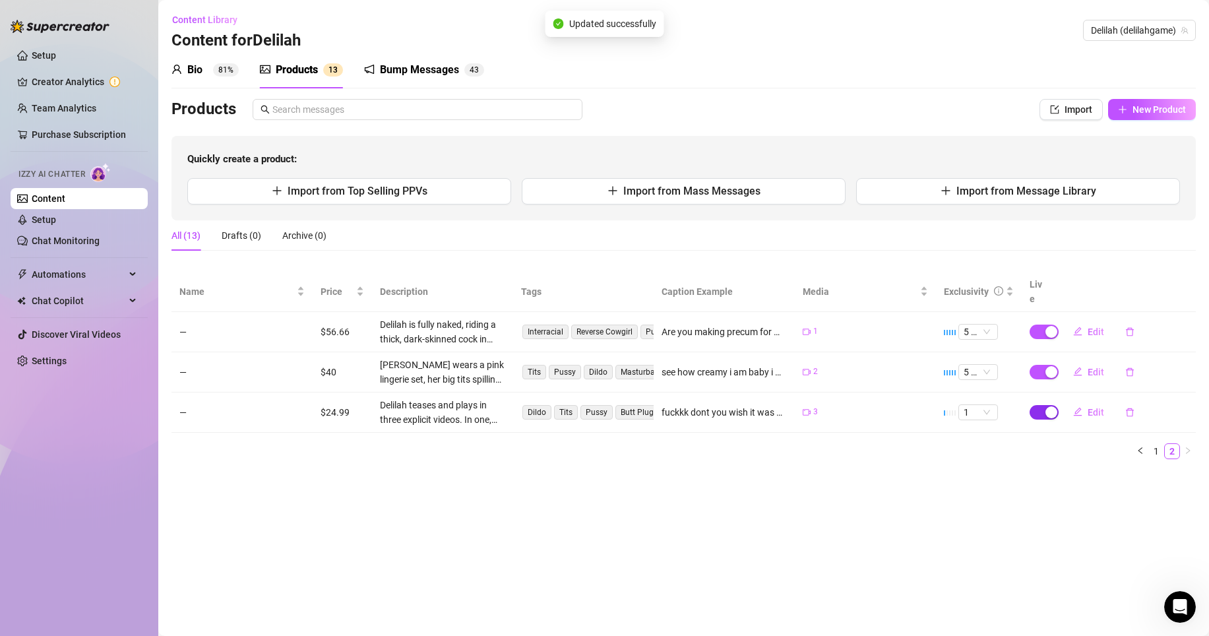
click at [1042, 405] on span "button" at bounding box center [1044, 412] width 29 height 15
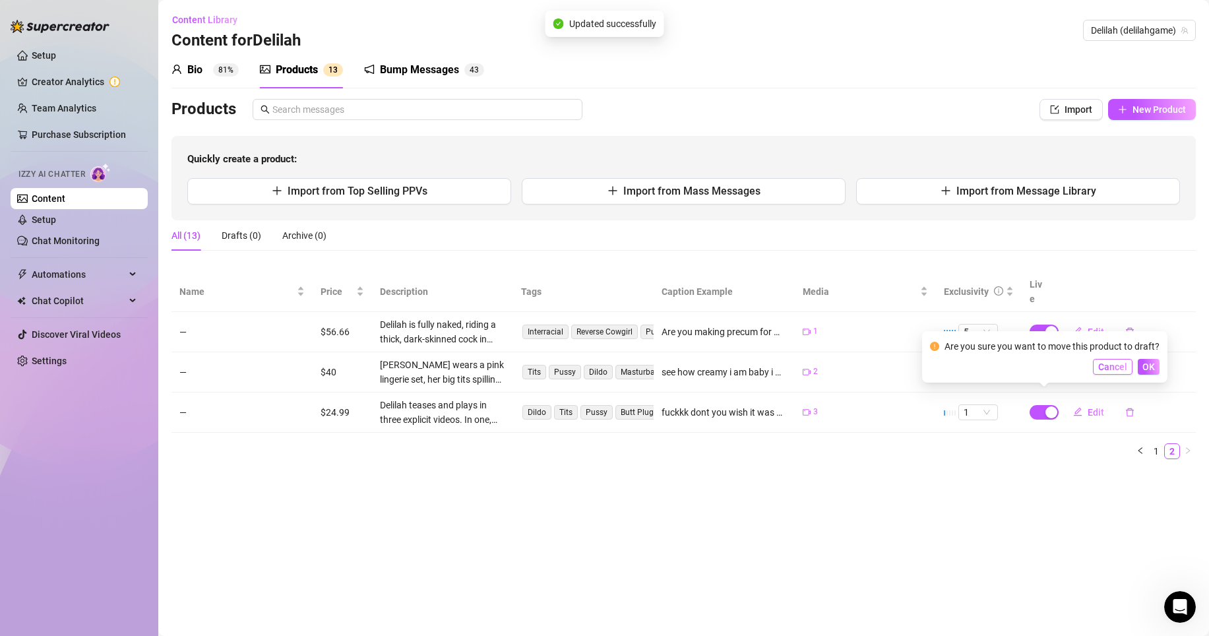
click at [1098, 365] on span "Cancel" at bounding box center [1112, 367] width 29 height 11
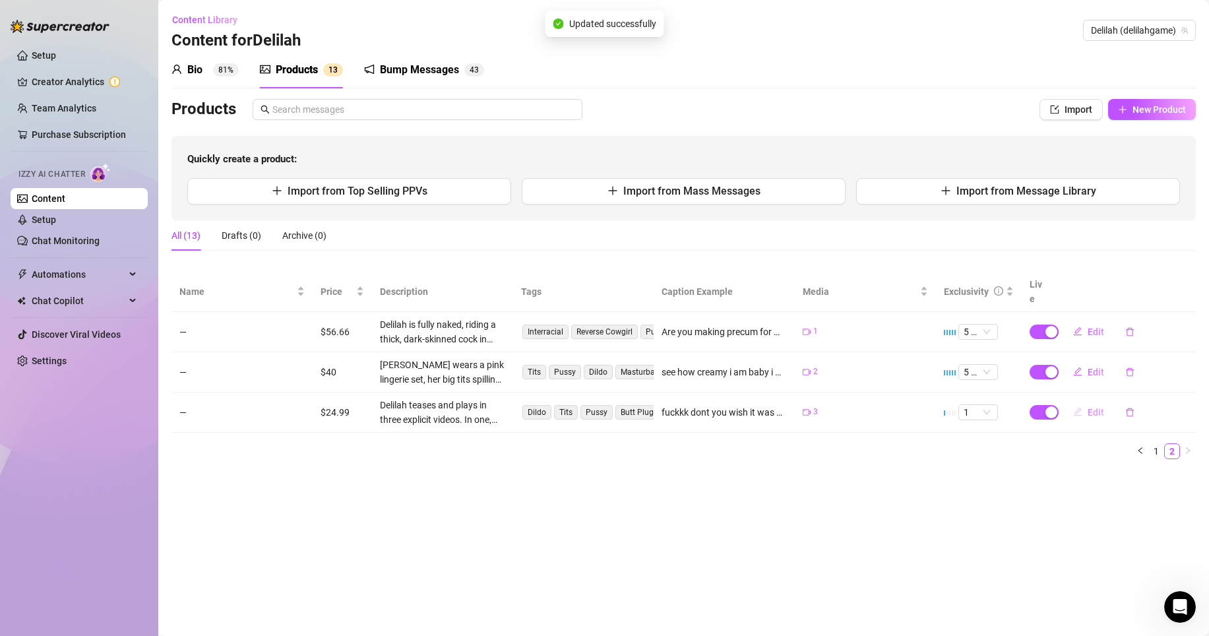
click at [1083, 402] on button "Edit" at bounding box center [1089, 412] width 52 height 21
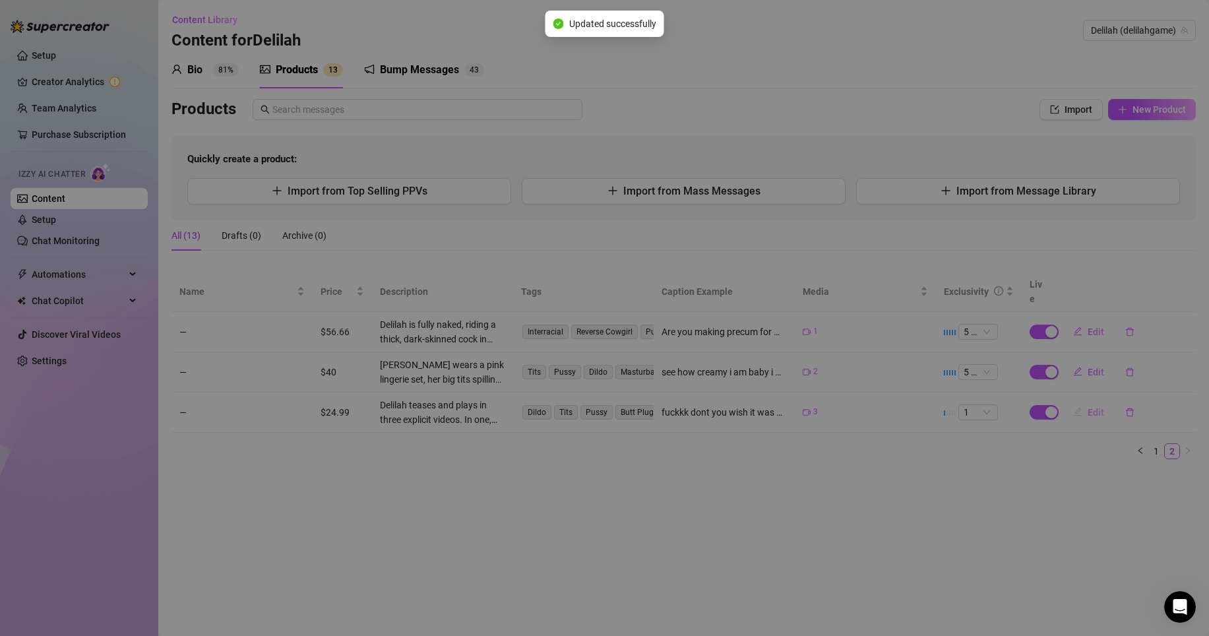
type textarea "fuckkk dont you wish it was your cock i was gagging on ? i want to swallow your…"
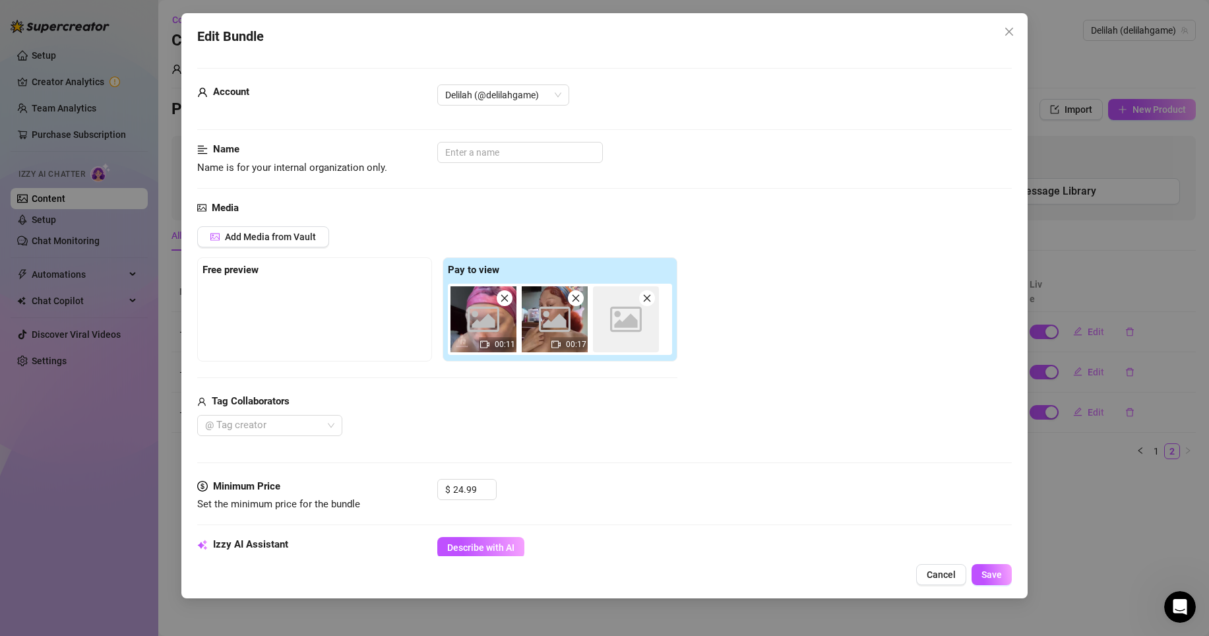
scroll to position [623, 0]
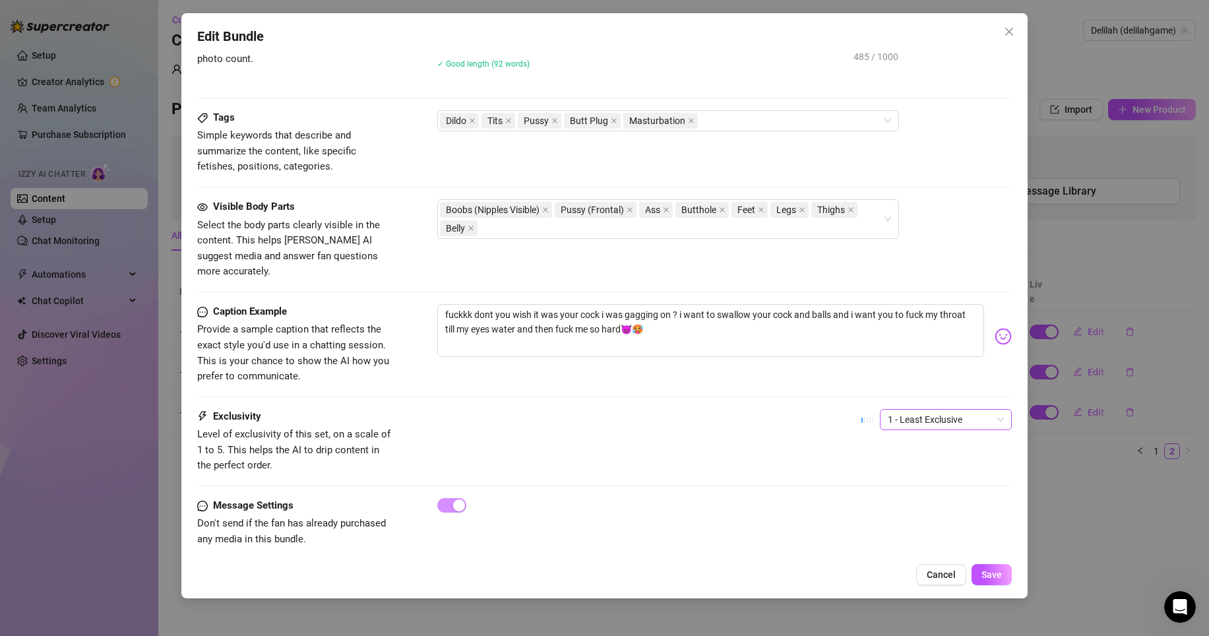
click at [953, 410] on span "1 - Least Exclusive" at bounding box center [946, 420] width 116 height 20
click at [933, 521] on div "5 - Most Exclusive 🔥" at bounding box center [936, 514] width 111 height 15
click at [1001, 579] on span "Save" at bounding box center [992, 574] width 20 height 11
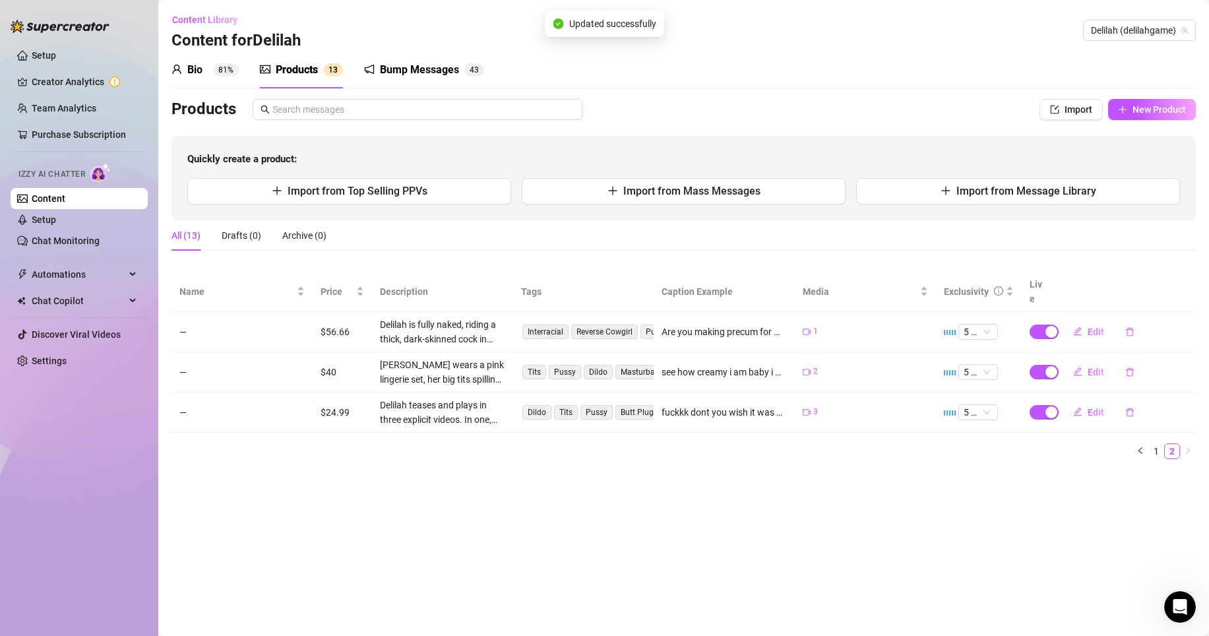
click at [433, 72] on div "Bump Messages" at bounding box center [419, 70] width 79 height 16
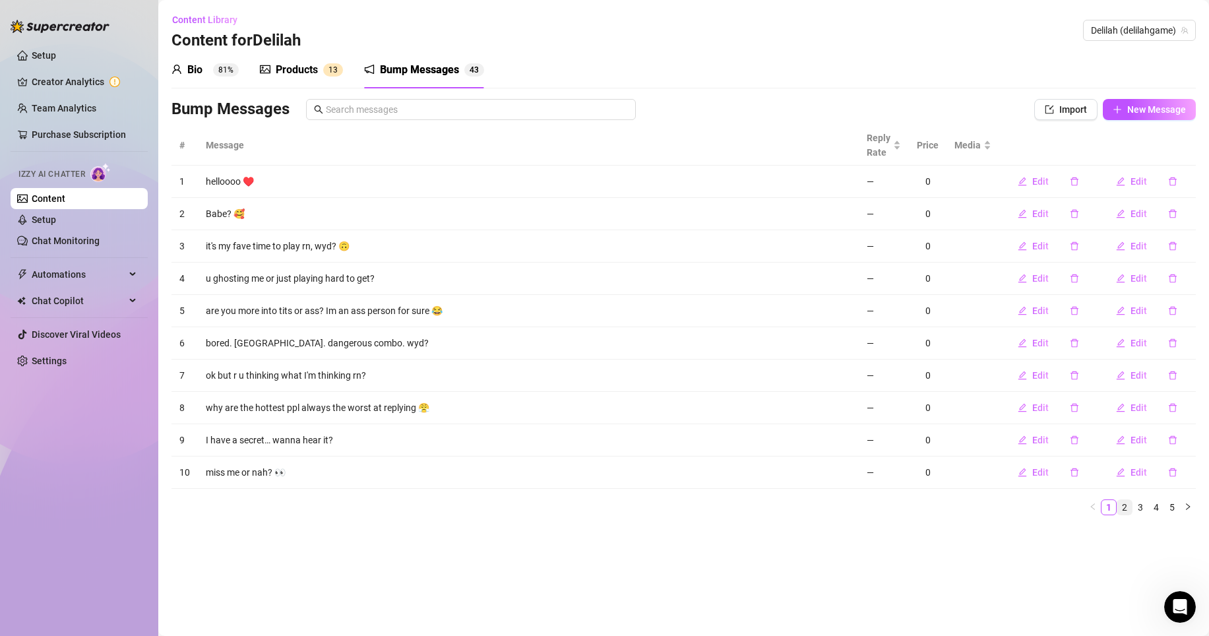
click at [1126, 508] on link "2" at bounding box center [1125, 507] width 15 height 15
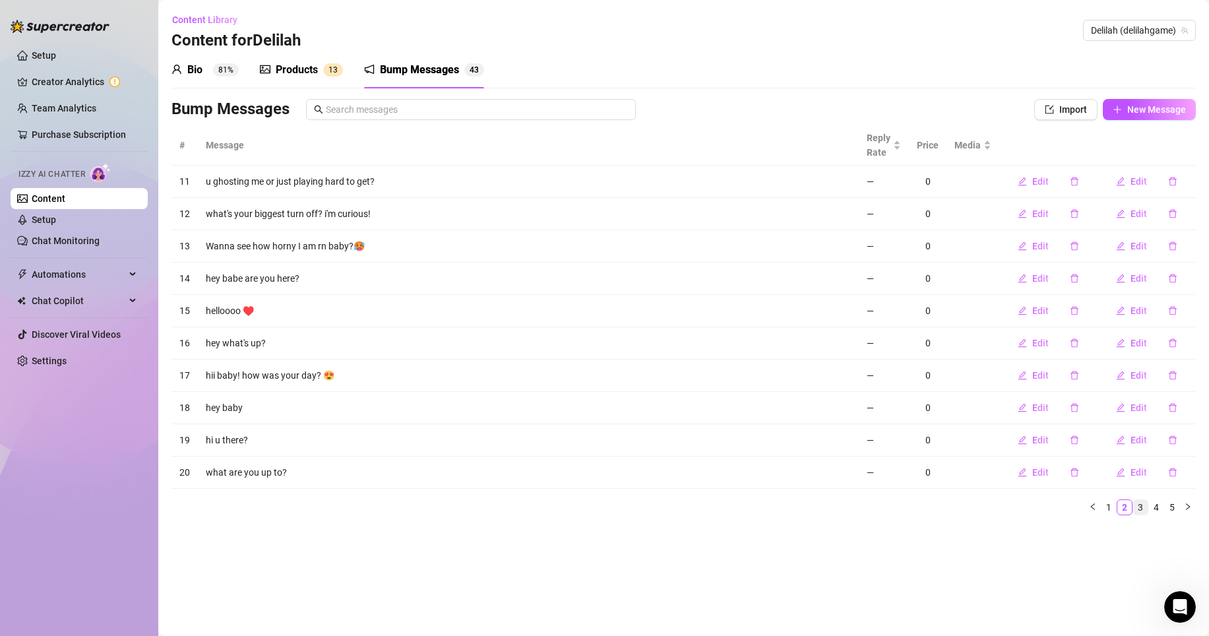
click at [1141, 507] on link "3" at bounding box center [1140, 507] width 15 height 15
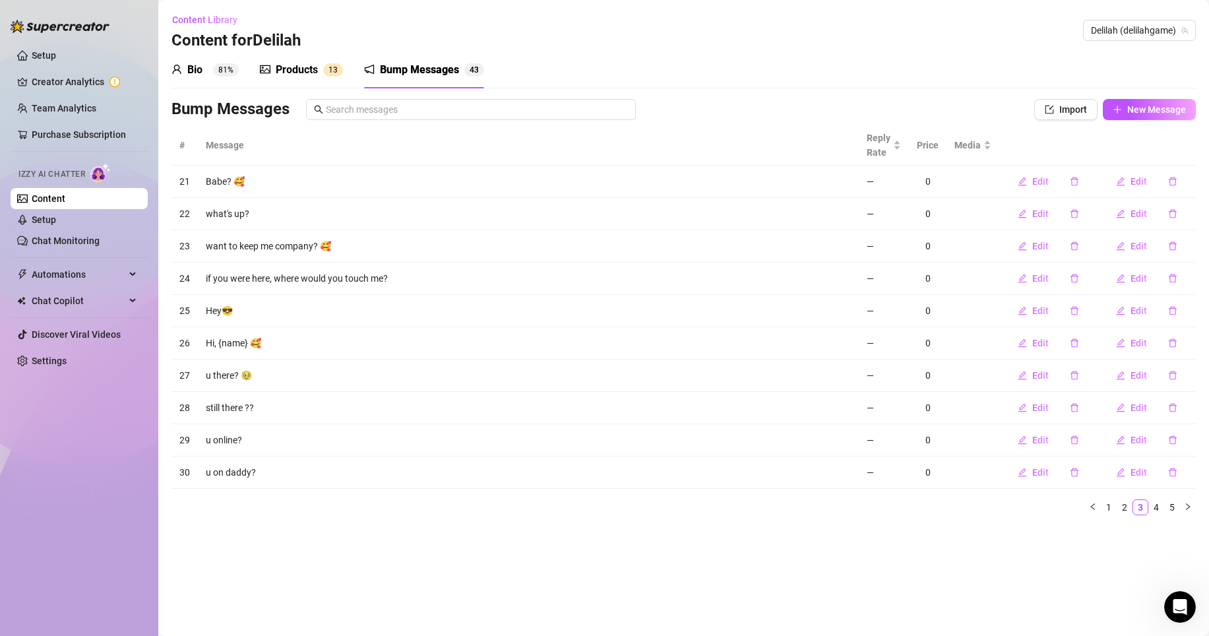
click at [221, 69] on sup "81%" at bounding box center [226, 69] width 26 height 13
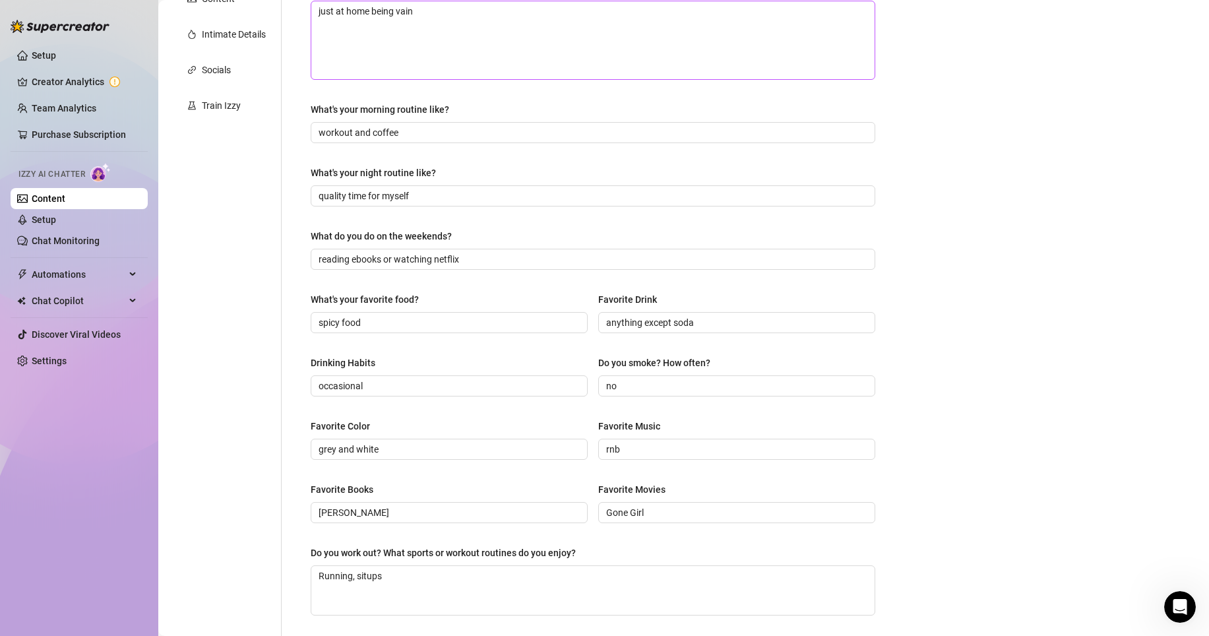
scroll to position [0, 0]
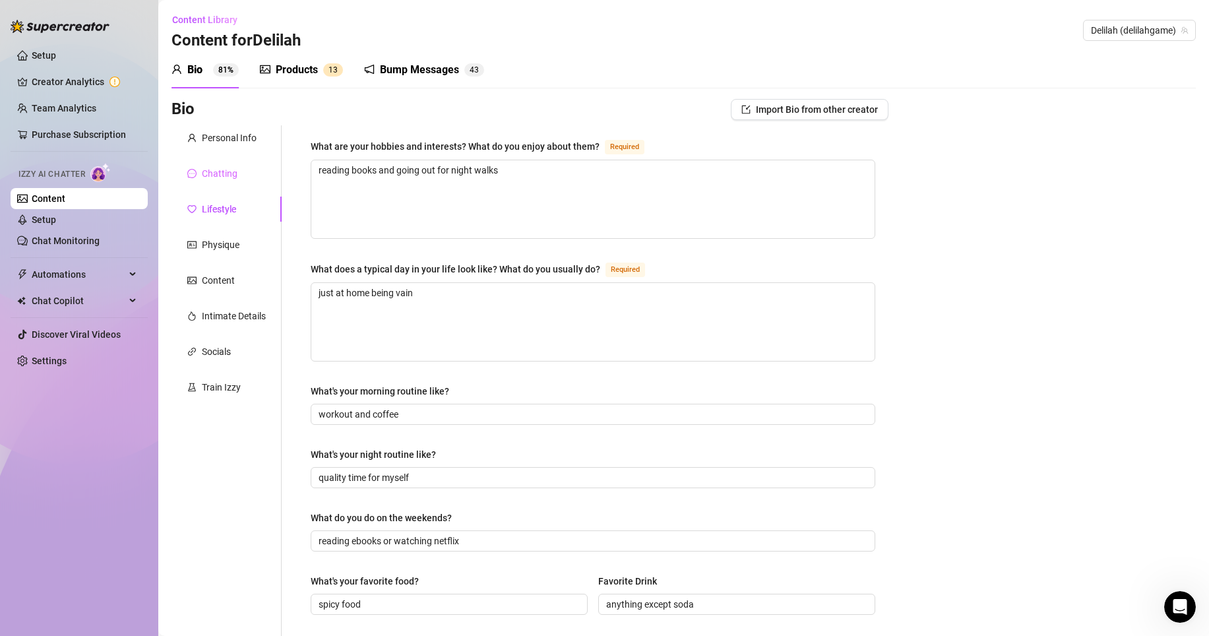
click at [197, 164] on div "Chatting" at bounding box center [227, 173] width 110 height 25
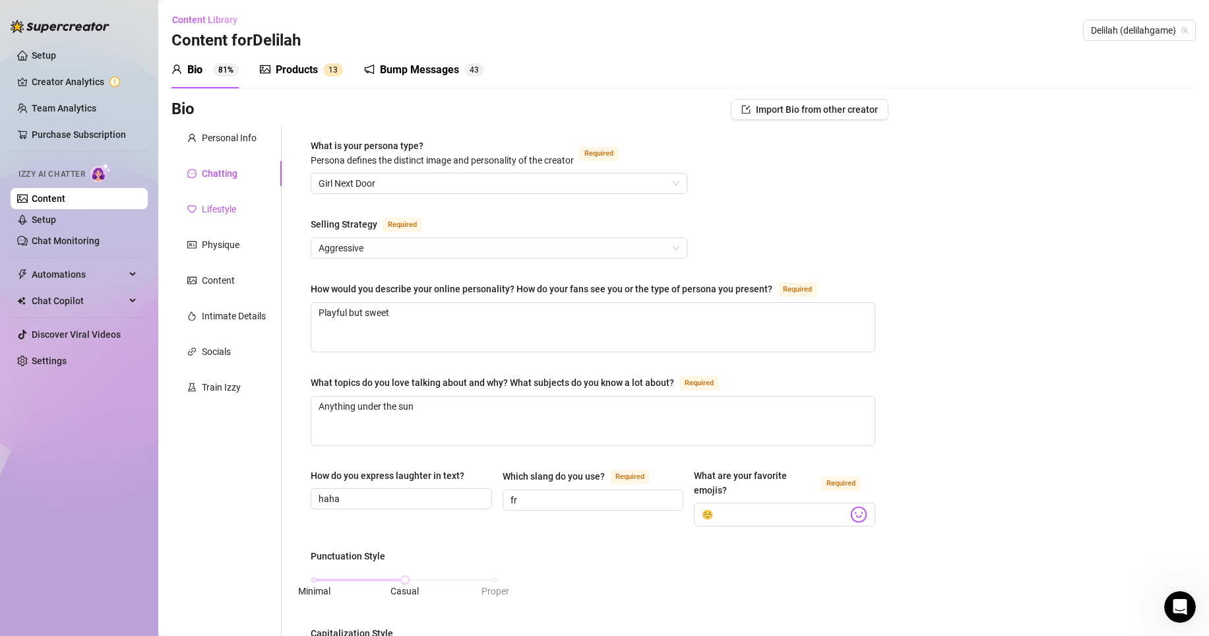
click at [230, 208] on div "Lifestyle" at bounding box center [219, 209] width 34 height 15
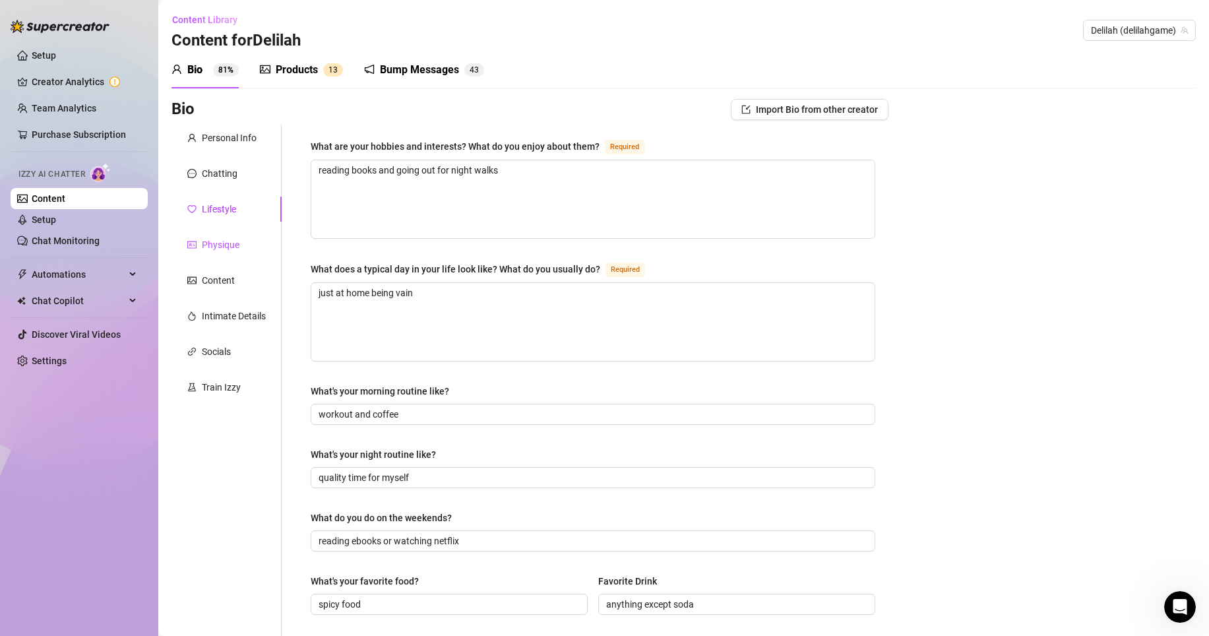
click at [228, 247] on div "Physique" at bounding box center [221, 244] width 38 height 15
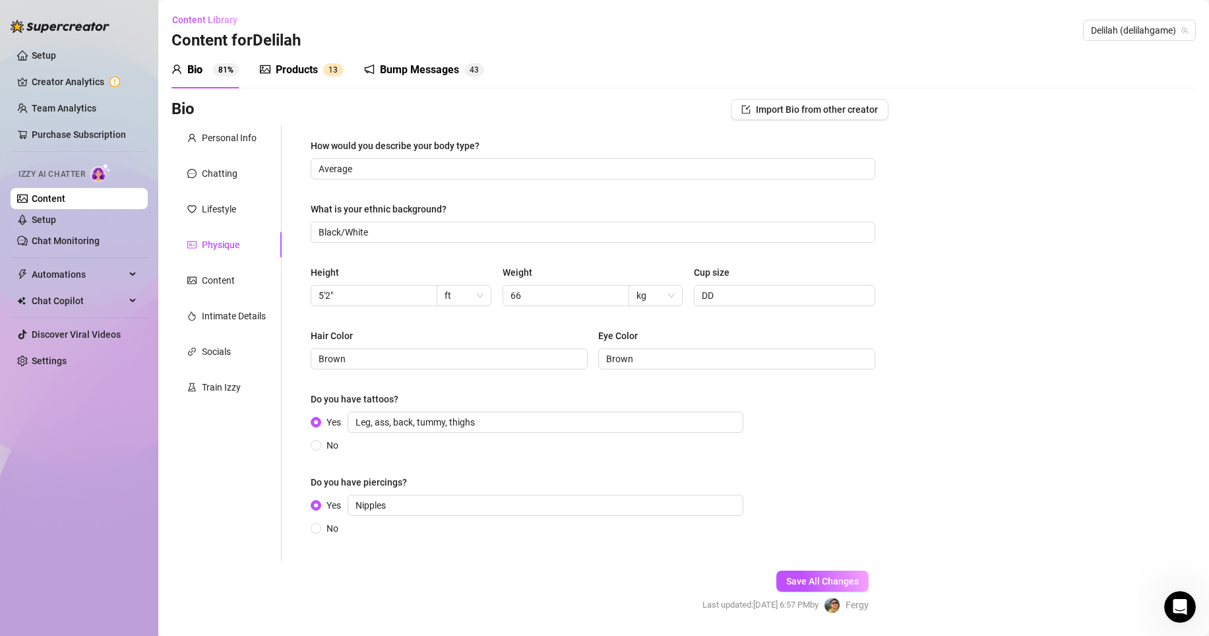
scroll to position [18, 0]
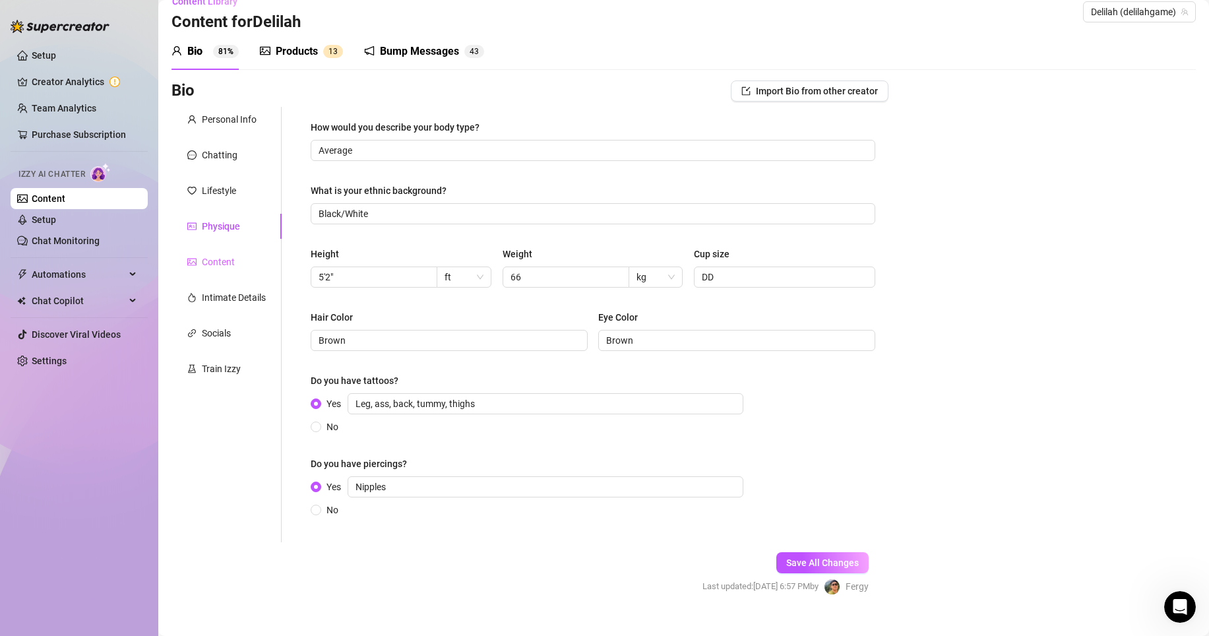
click at [234, 269] on div "Content" at bounding box center [227, 261] width 110 height 25
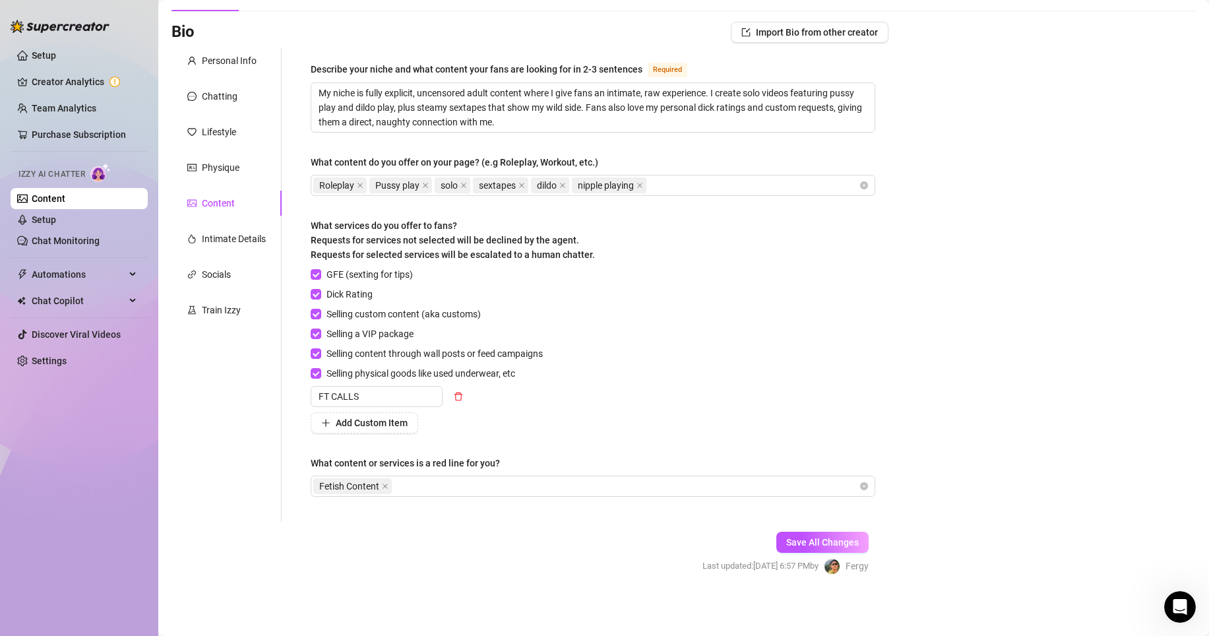
scroll to position [79, 0]
click at [216, 268] on div "Socials" at bounding box center [216, 273] width 29 height 15
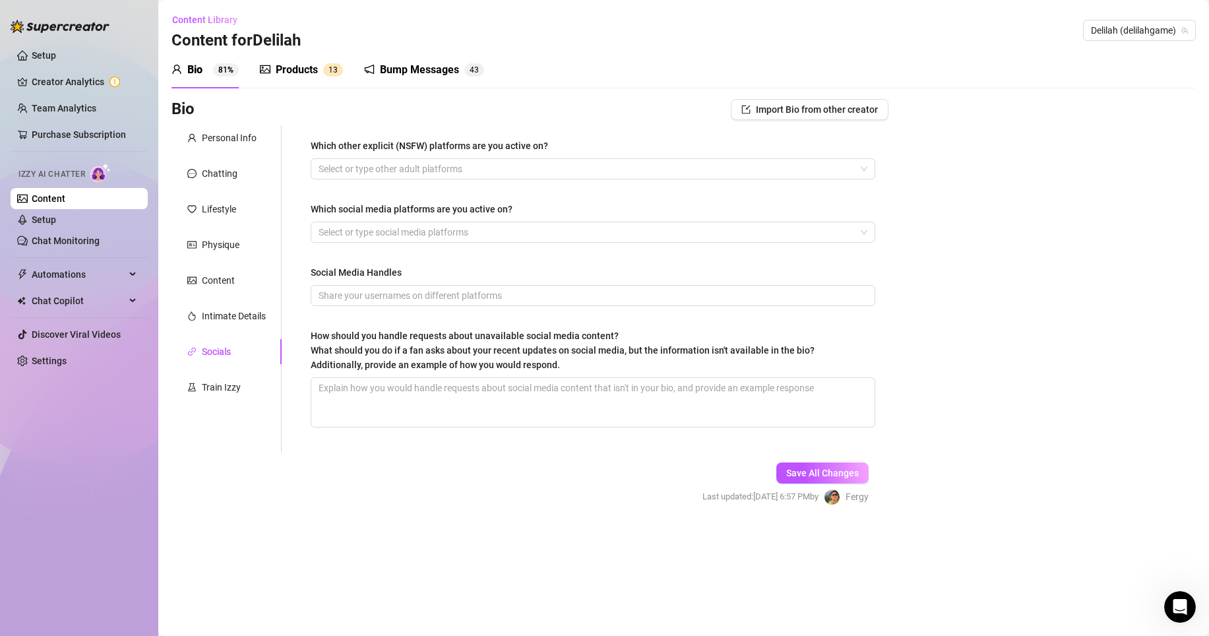
scroll to position [0, 0]
click at [602, 168] on div at bounding box center [586, 169] width 546 height 18
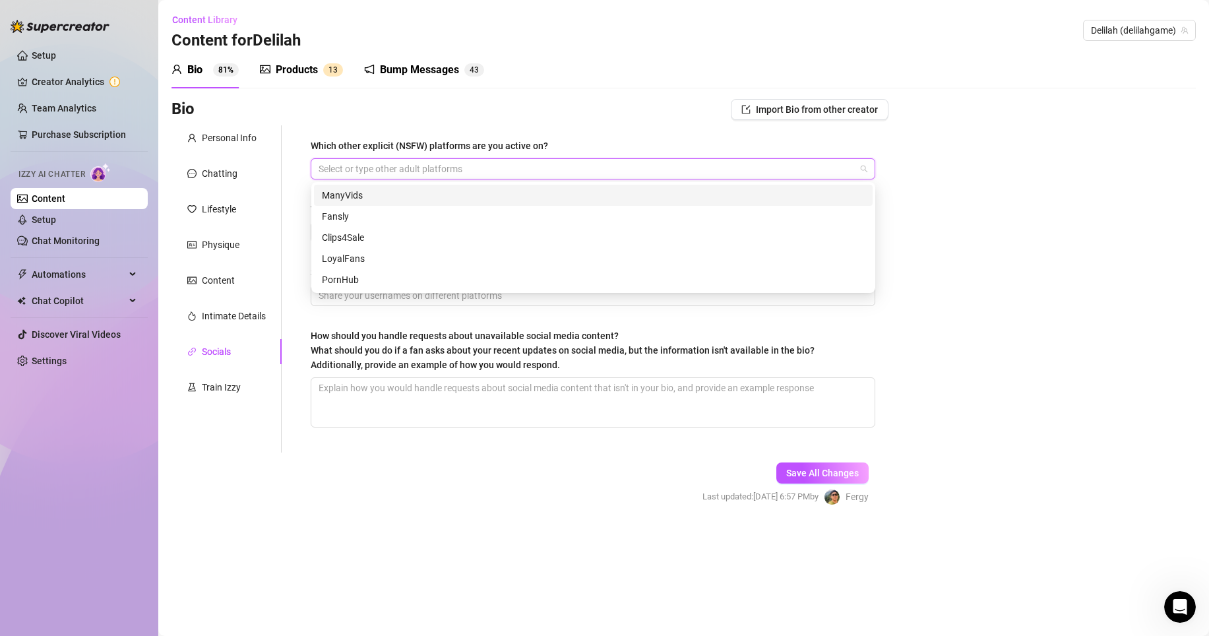
click at [550, 199] on div "ManyVids" at bounding box center [593, 195] width 543 height 15
click at [545, 208] on div "Fansly" at bounding box center [593, 216] width 559 height 21
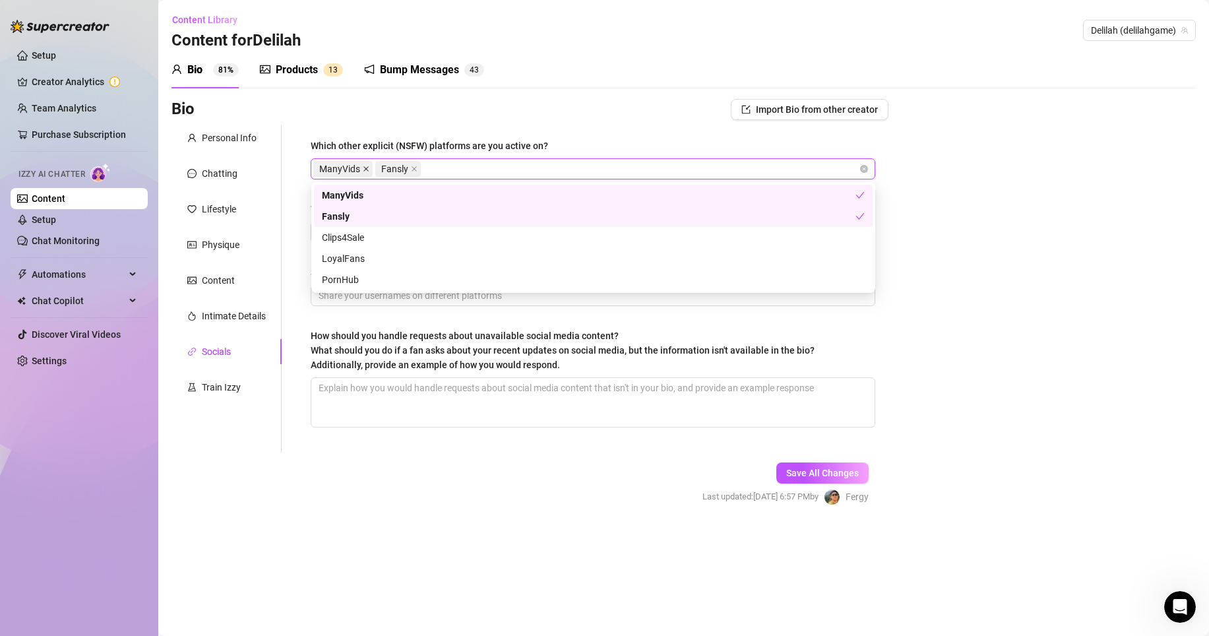
click at [363, 167] on icon "close" at bounding box center [366, 169] width 7 height 7
click at [567, 112] on div "Bio Import Bio from other creator" at bounding box center [530, 109] width 717 height 21
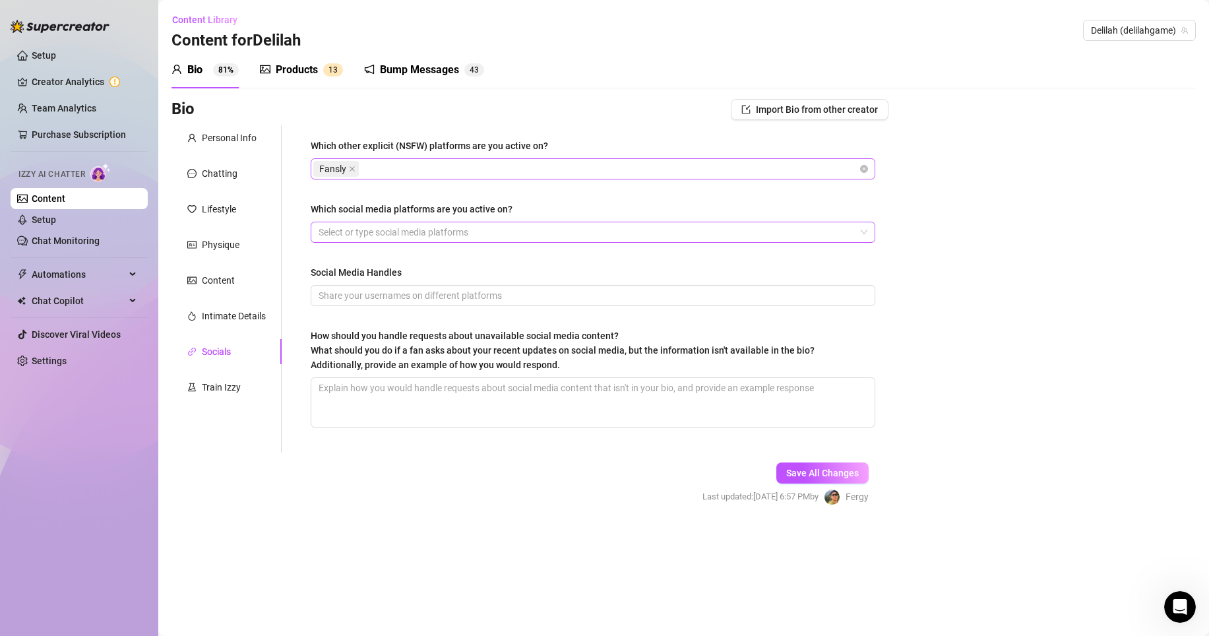
click at [577, 231] on div at bounding box center [586, 232] width 546 height 18
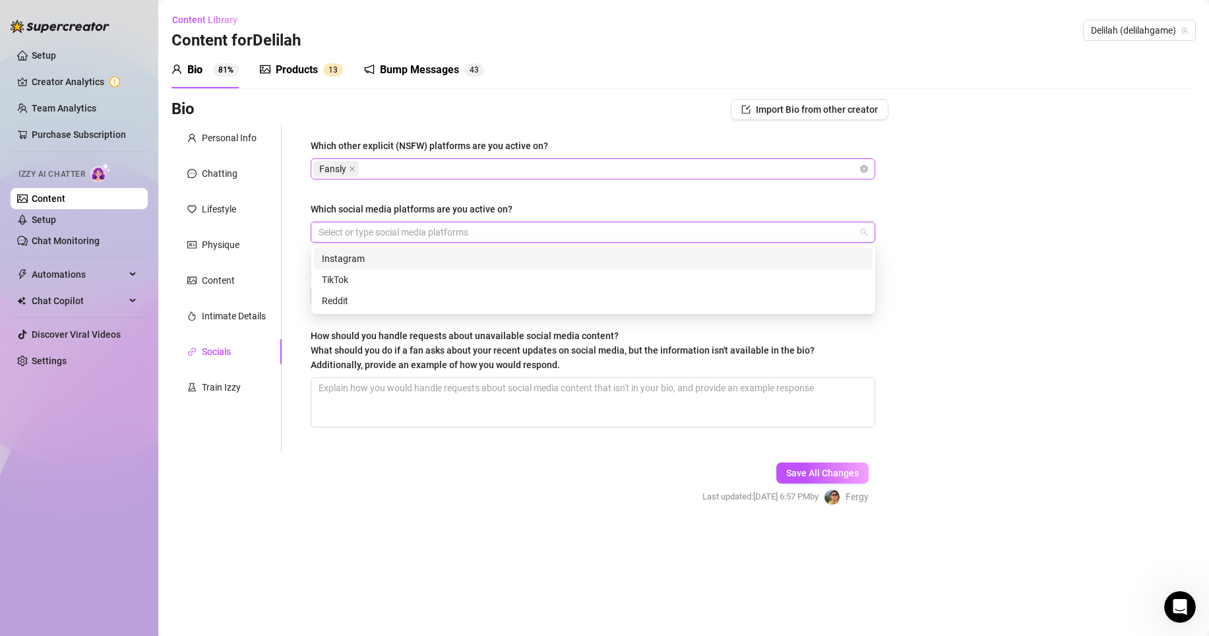
click at [527, 263] on div "Instagram" at bounding box center [593, 258] width 543 height 15
click at [644, 157] on div "Which other explicit (NSFW) platforms are you active on?" at bounding box center [593, 149] width 565 height 20
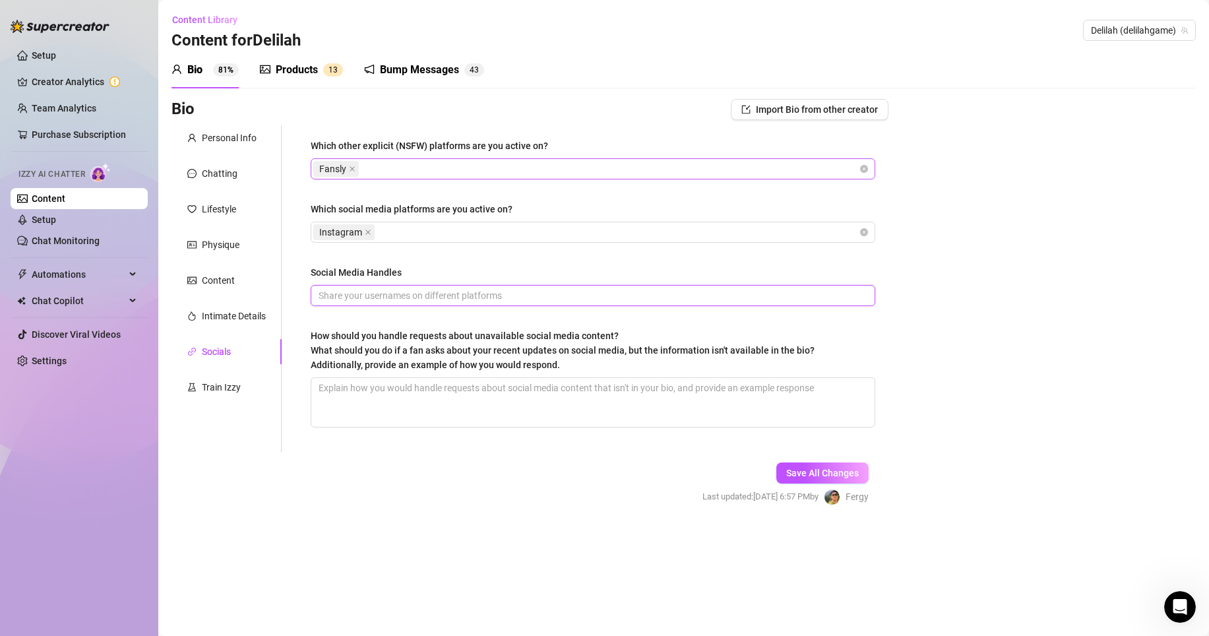
click at [625, 295] on input "Social Media Handles" at bounding box center [592, 295] width 546 height 15
click at [649, 304] on span at bounding box center [593, 295] width 565 height 21
click at [232, 377] on div "Train Izzy" at bounding box center [227, 387] width 110 height 25
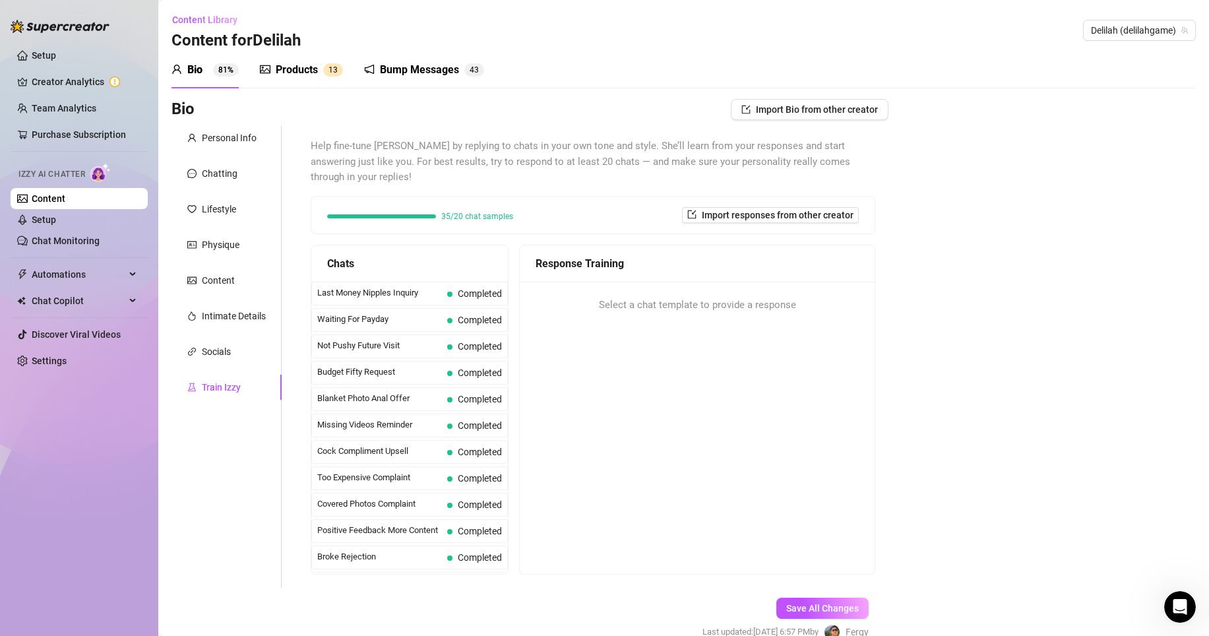
click at [238, 301] on div "Personal Info Chatting Lifestyle Physique Content Intimate Details Socials Trai…" at bounding box center [227, 356] width 110 height 462
click at [237, 318] on div "Intimate Details" at bounding box center [234, 316] width 64 height 15
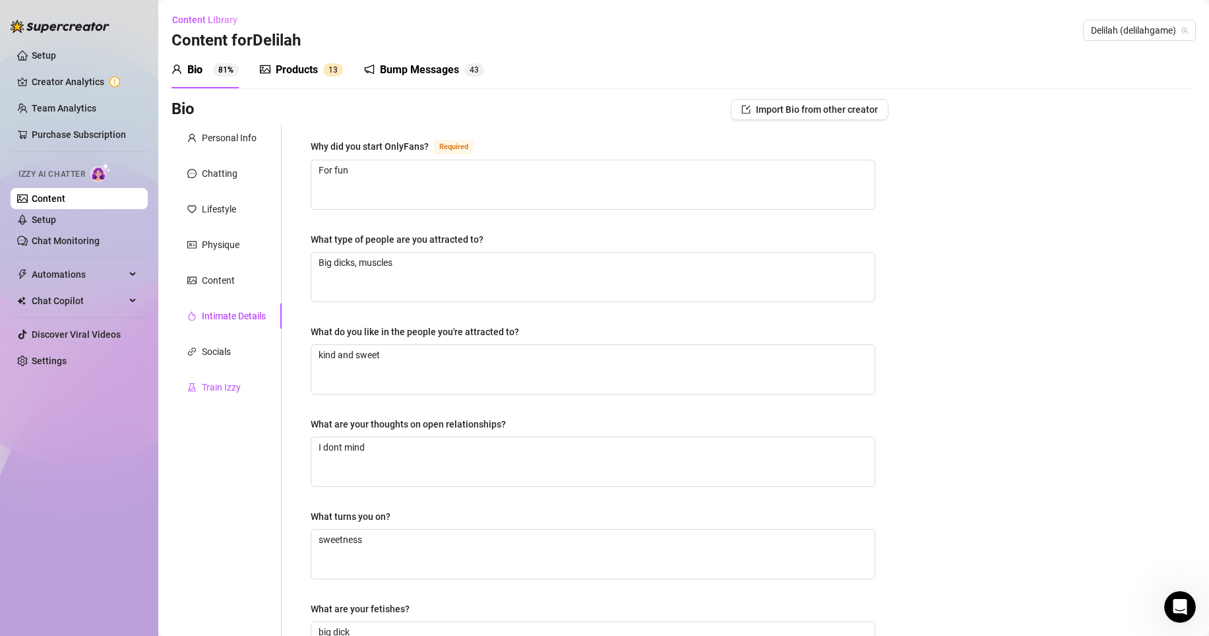
click at [224, 381] on div "Train Izzy" at bounding box center [221, 387] width 39 height 15
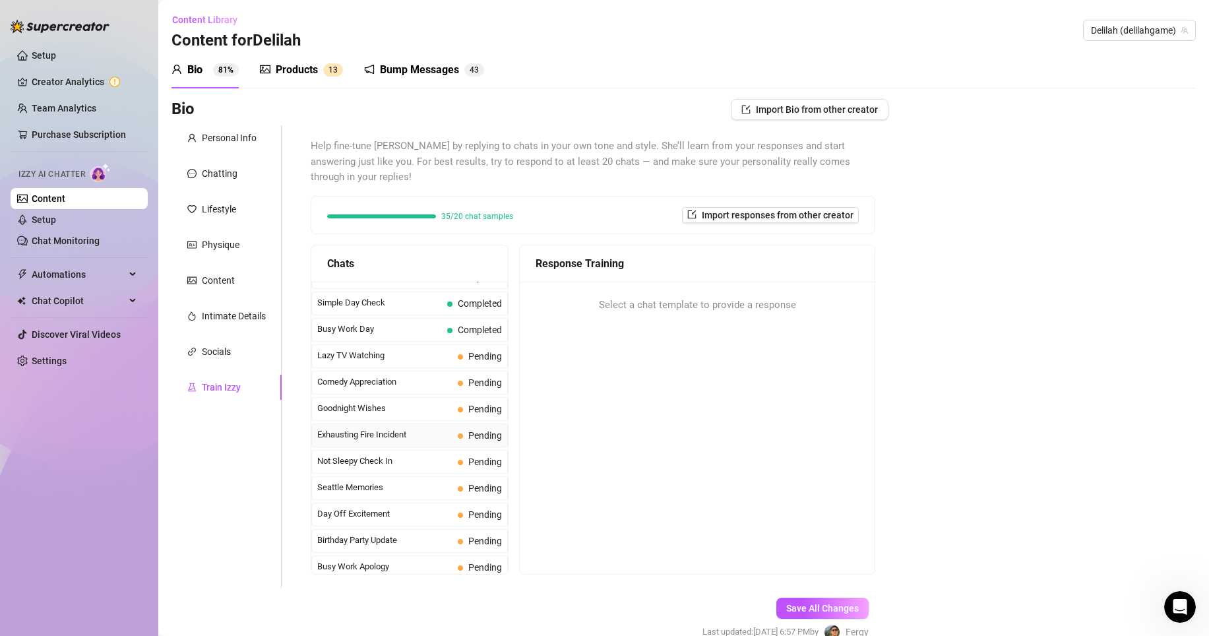
scroll to position [1184, 0]
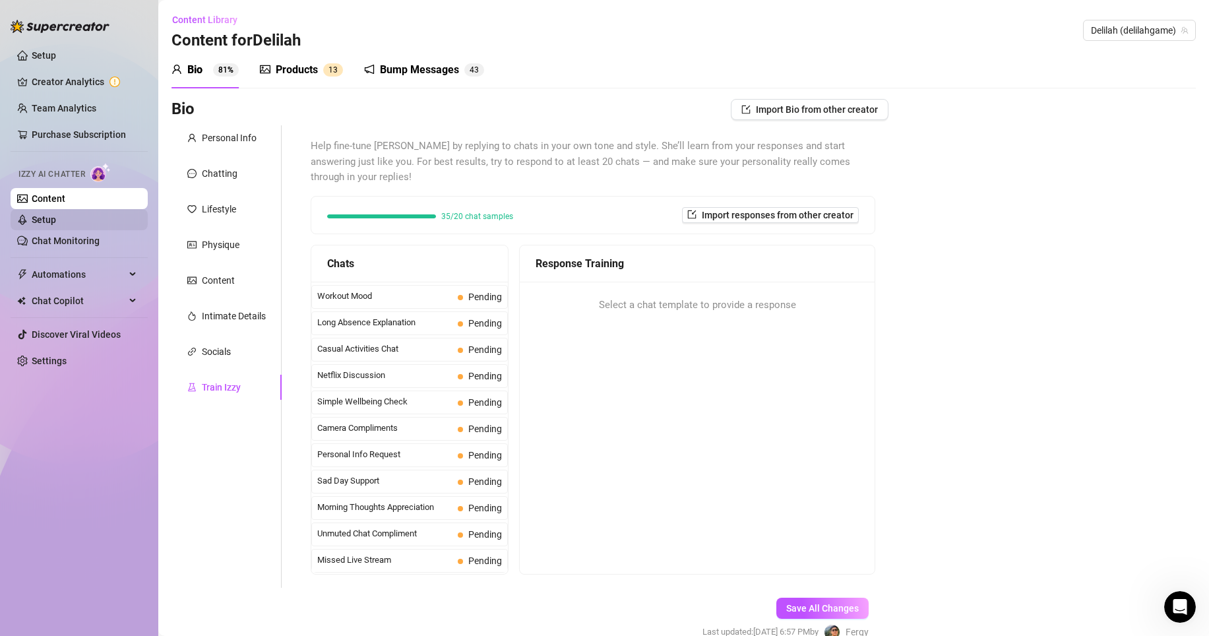
click at [56, 218] on link "Setup" at bounding box center [44, 219] width 24 height 11
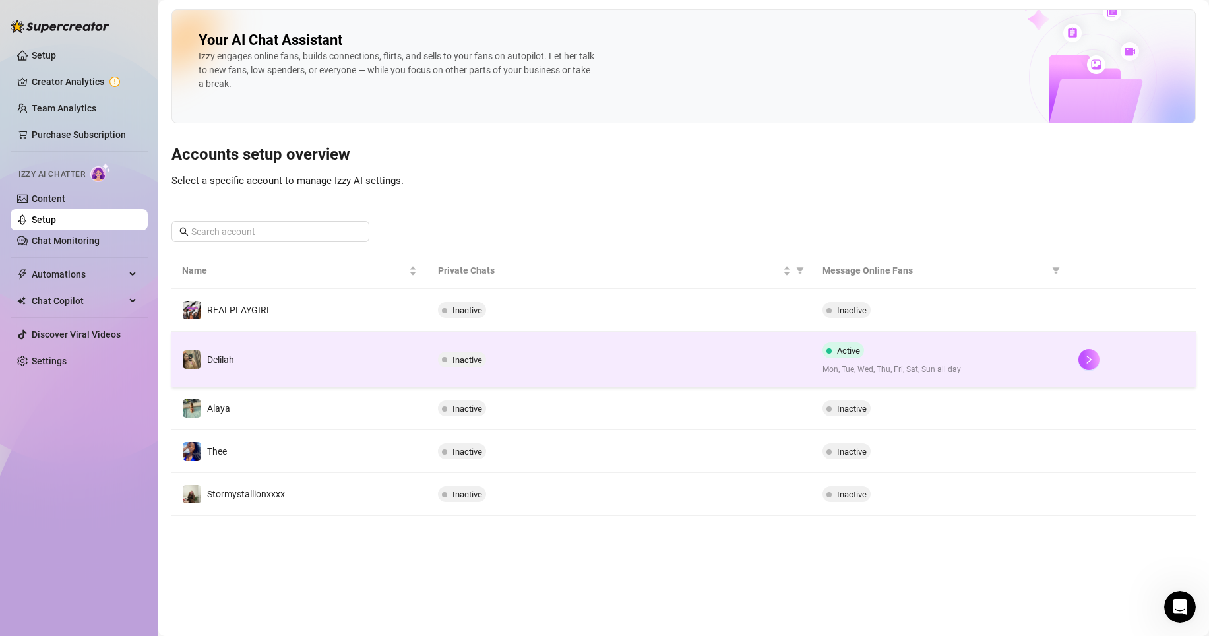
click at [937, 352] on div "Active Mon, Tue, Wed, Thu, Fri, Sat, Sun all day" at bounding box center [940, 359] width 235 height 34
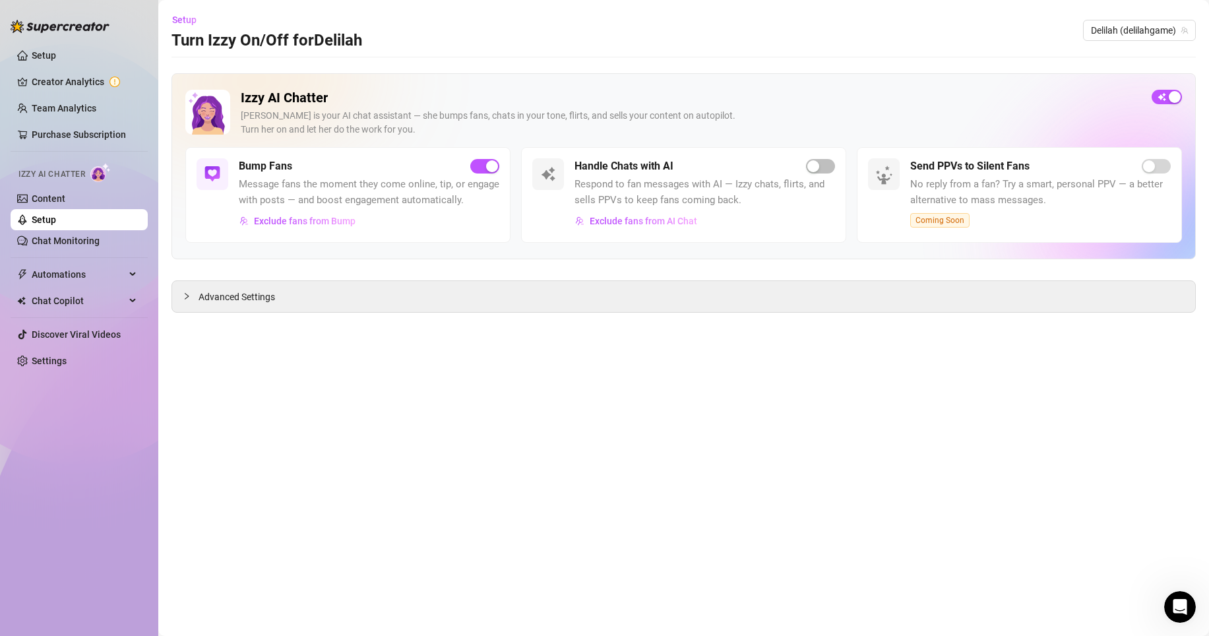
click at [811, 175] on div "Handle Chats with AI Respond to fan messages with AI — Izzy chats, flirts, and …" at bounding box center [705, 194] width 261 height 73
click at [815, 167] on div "button" at bounding box center [813, 166] width 12 height 12
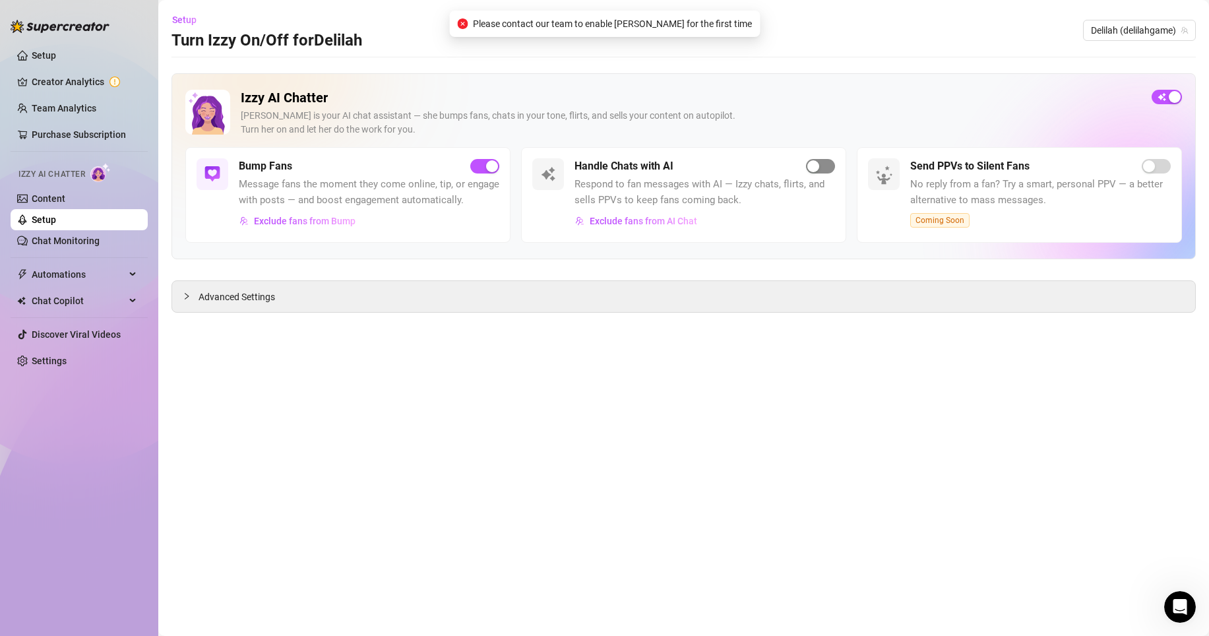
click at [815, 167] on div "button" at bounding box center [813, 166] width 12 height 12
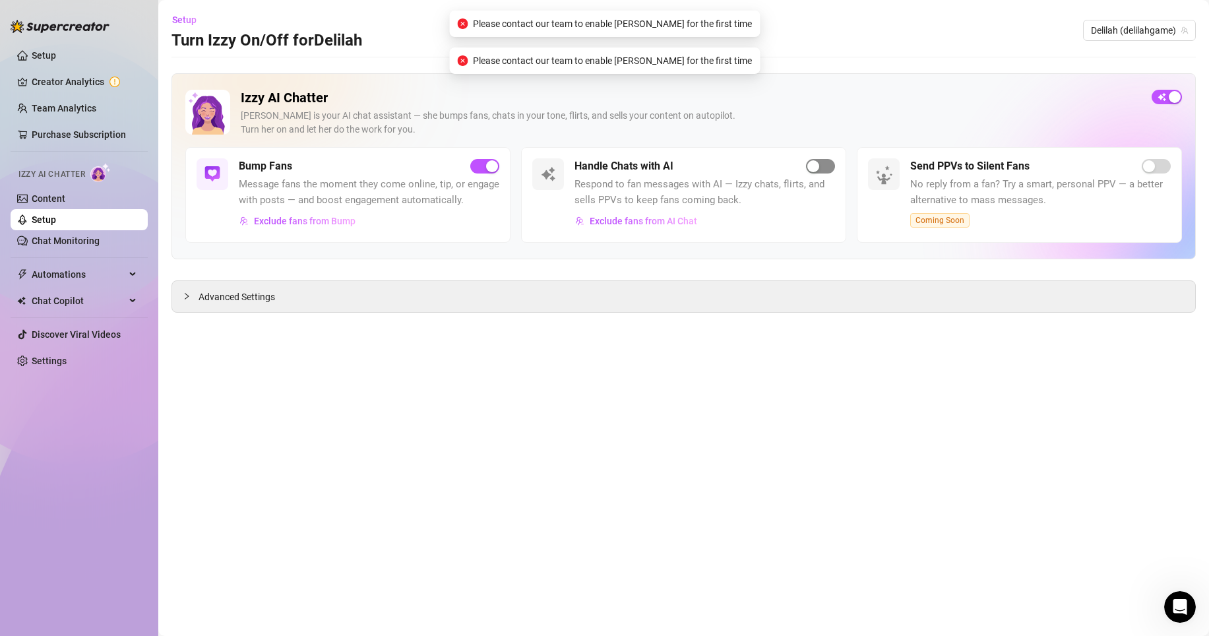
click at [815, 167] on div "button" at bounding box center [813, 166] width 12 height 12
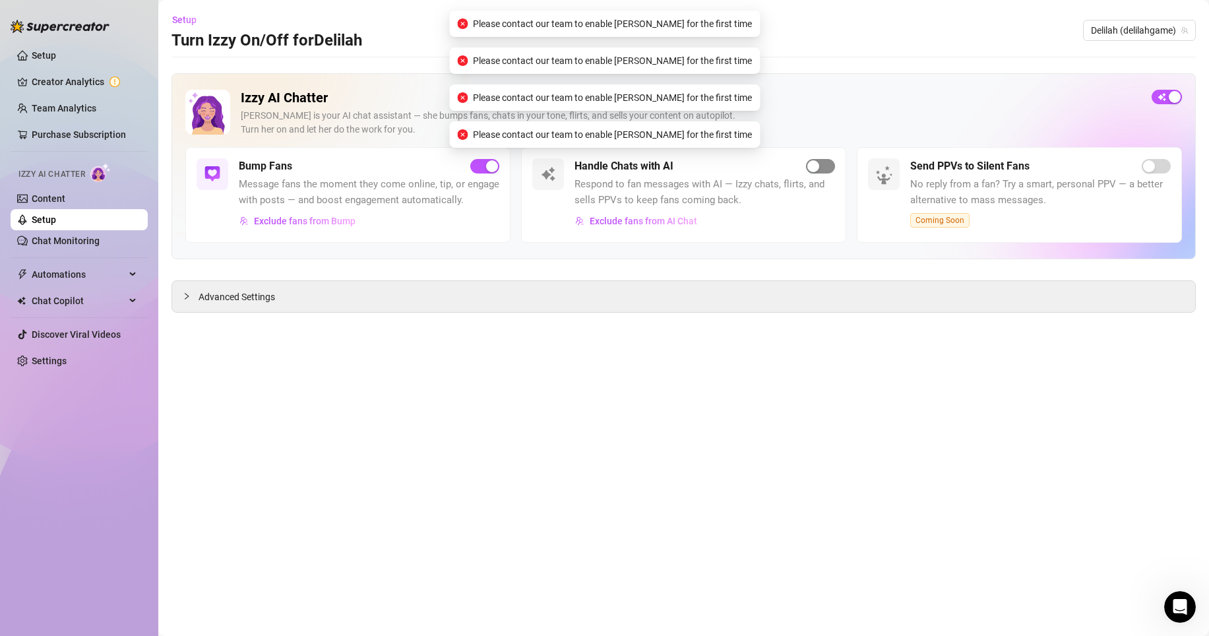
click at [815, 167] on div "button" at bounding box center [813, 166] width 12 height 12
click at [1186, 616] on div "Open Intercom Messenger" at bounding box center [1178, 605] width 44 height 44
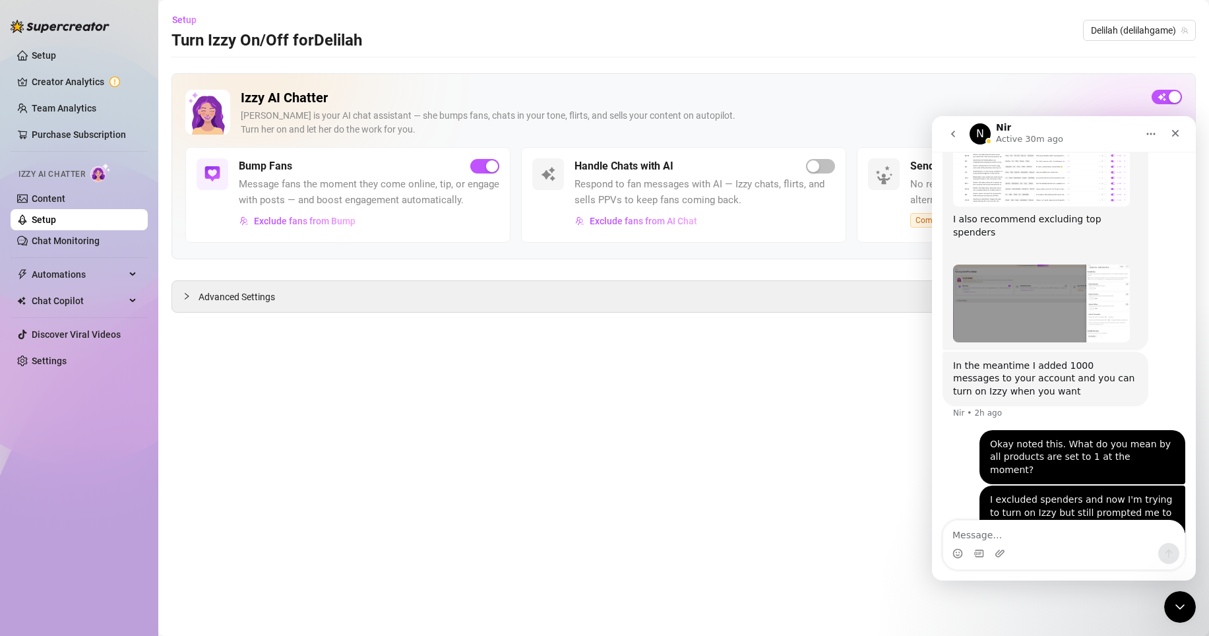
scroll to position [992, 0]
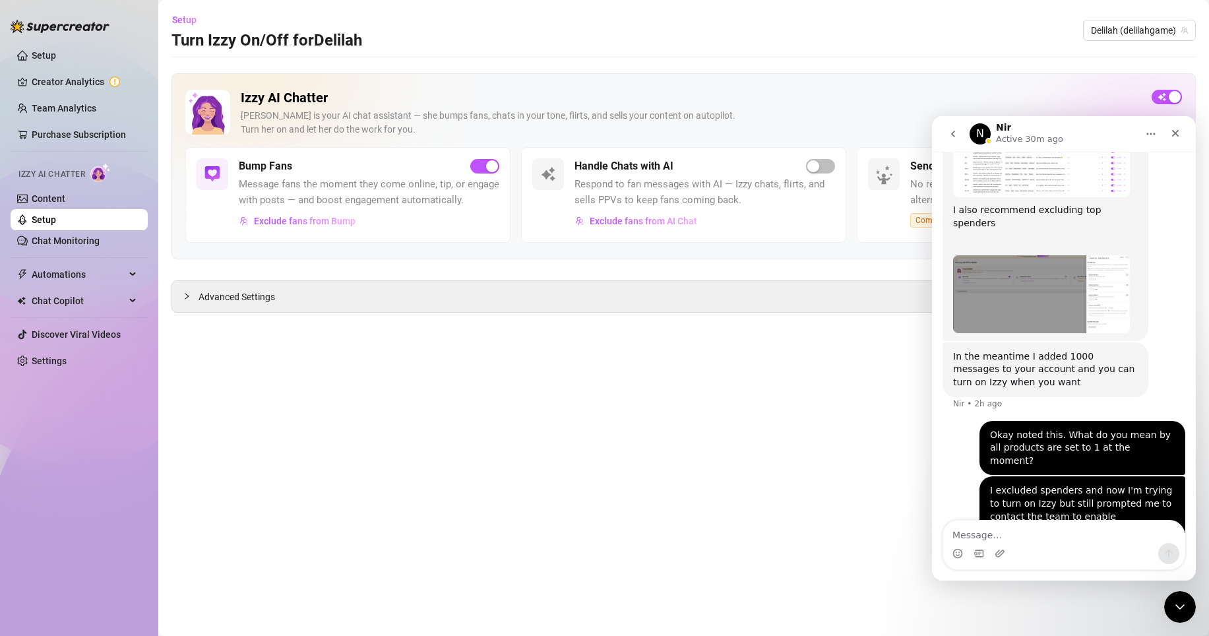
click at [1069, 560] on div "Intercom messenger" at bounding box center [1063, 553] width 241 height 21
click at [1064, 535] on textarea "Message…" at bounding box center [1063, 532] width 241 height 22
type textarea "Still I can't activate Izzy"
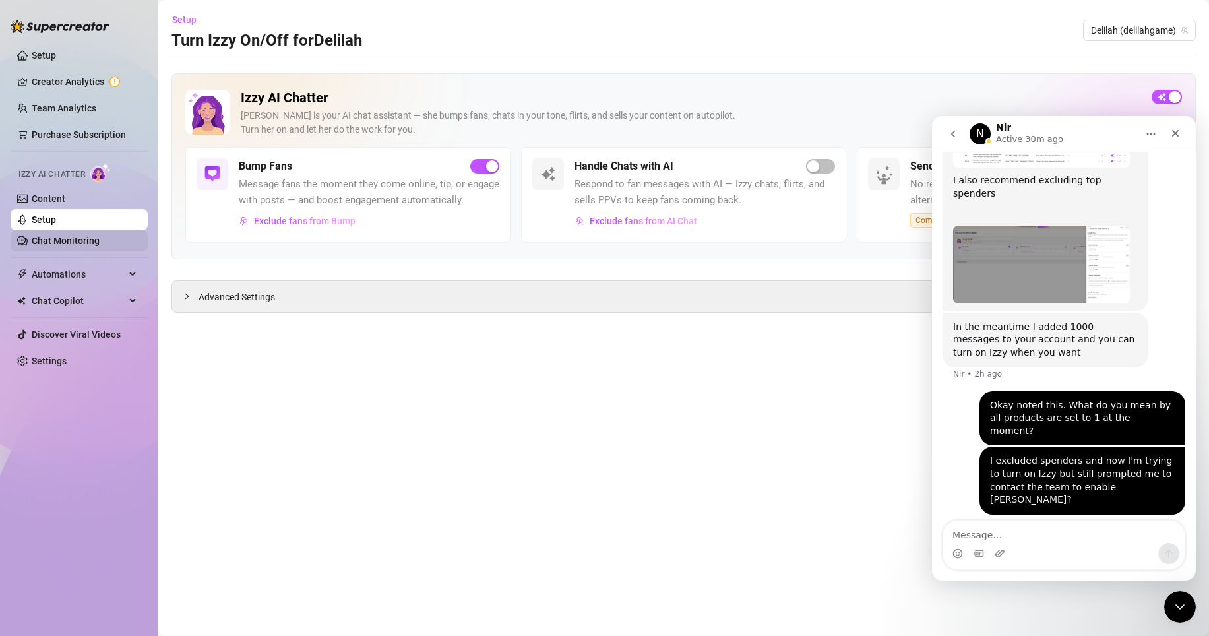
click at [65, 246] on link "Chat Monitoring" at bounding box center [66, 241] width 68 height 11
click at [819, 166] on div "button" at bounding box center [813, 166] width 12 height 12
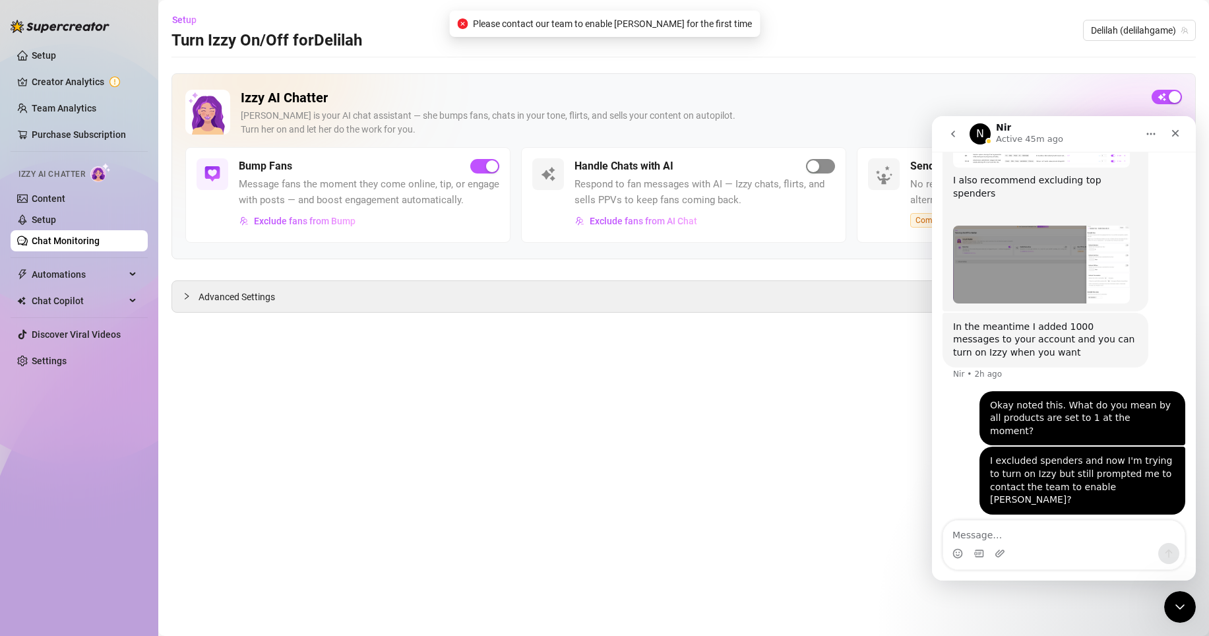
click at [819, 166] on div "button" at bounding box center [813, 166] width 12 height 12
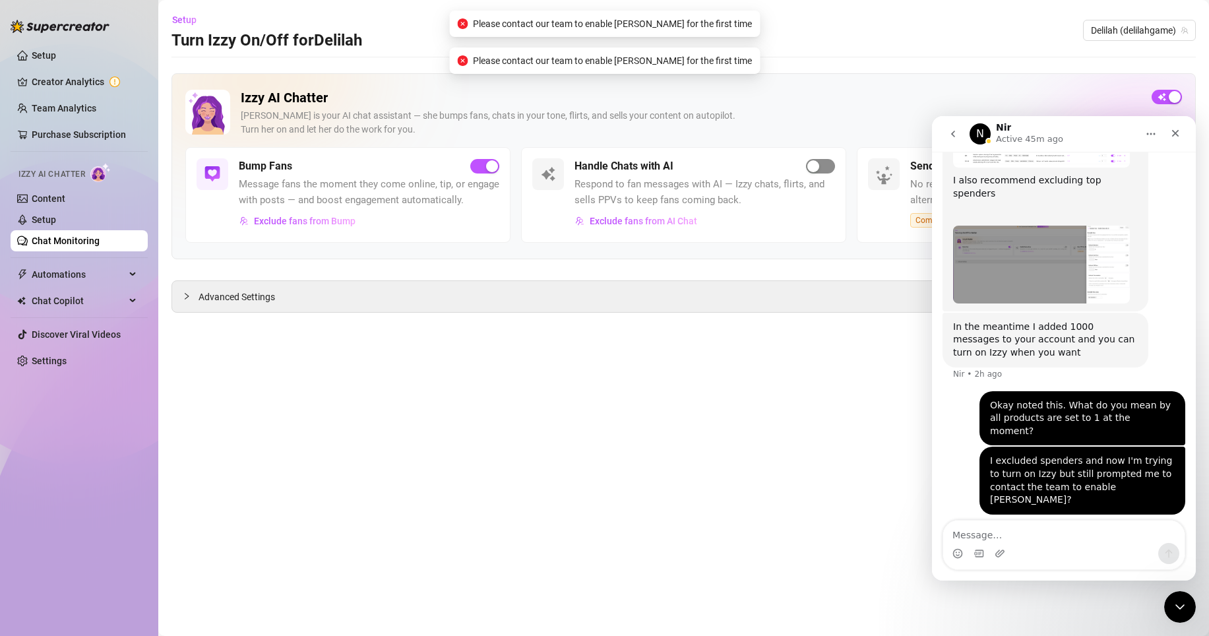
click at [819, 166] on div "button" at bounding box center [813, 166] width 12 height 12
